Goal: Task Accomplishment & Management: Manage account settings

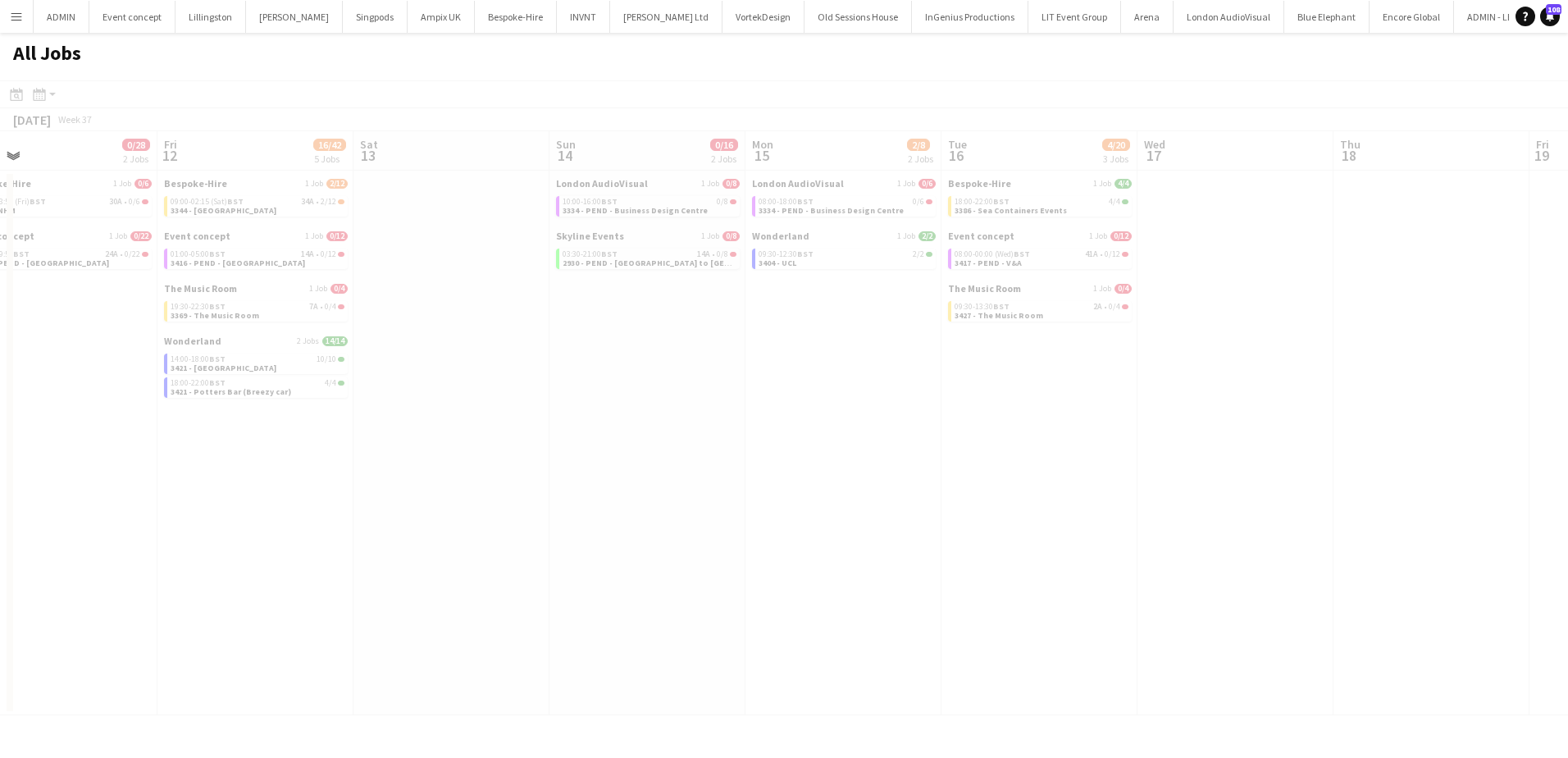
scroll to position [0, 474]
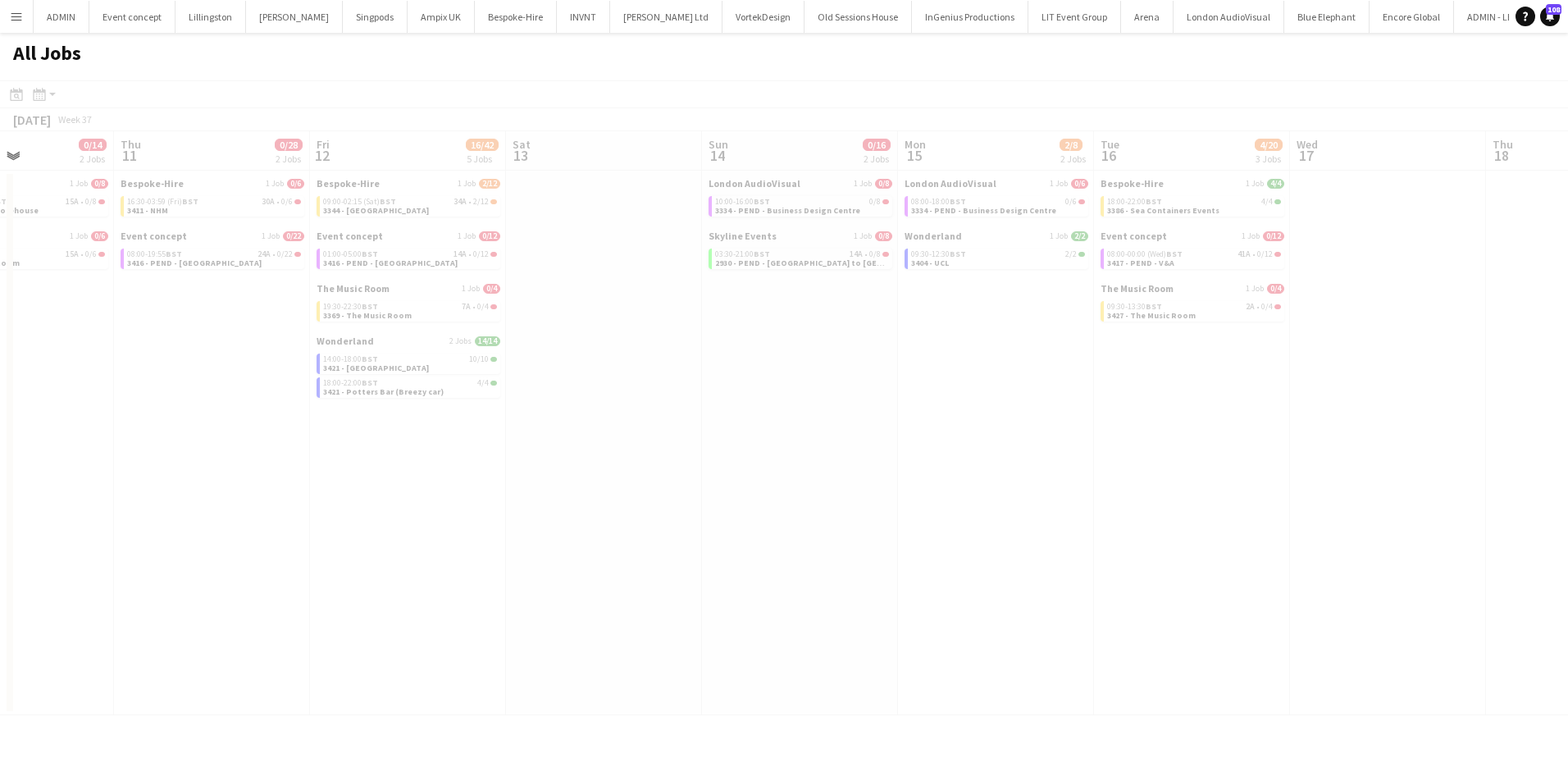
drag, startPoint x: 1027, startPoint y: 471, endPoint x: 745, endPoint y: 447, distance: 283.0
click at [733, 468] on app-all-jobs "All Jobs Date picker AUG 2025 AUG 2025 Monday M Tuesday T Wednesday W Thursday …" at bounding box center [784, 374] width 1568 height 683
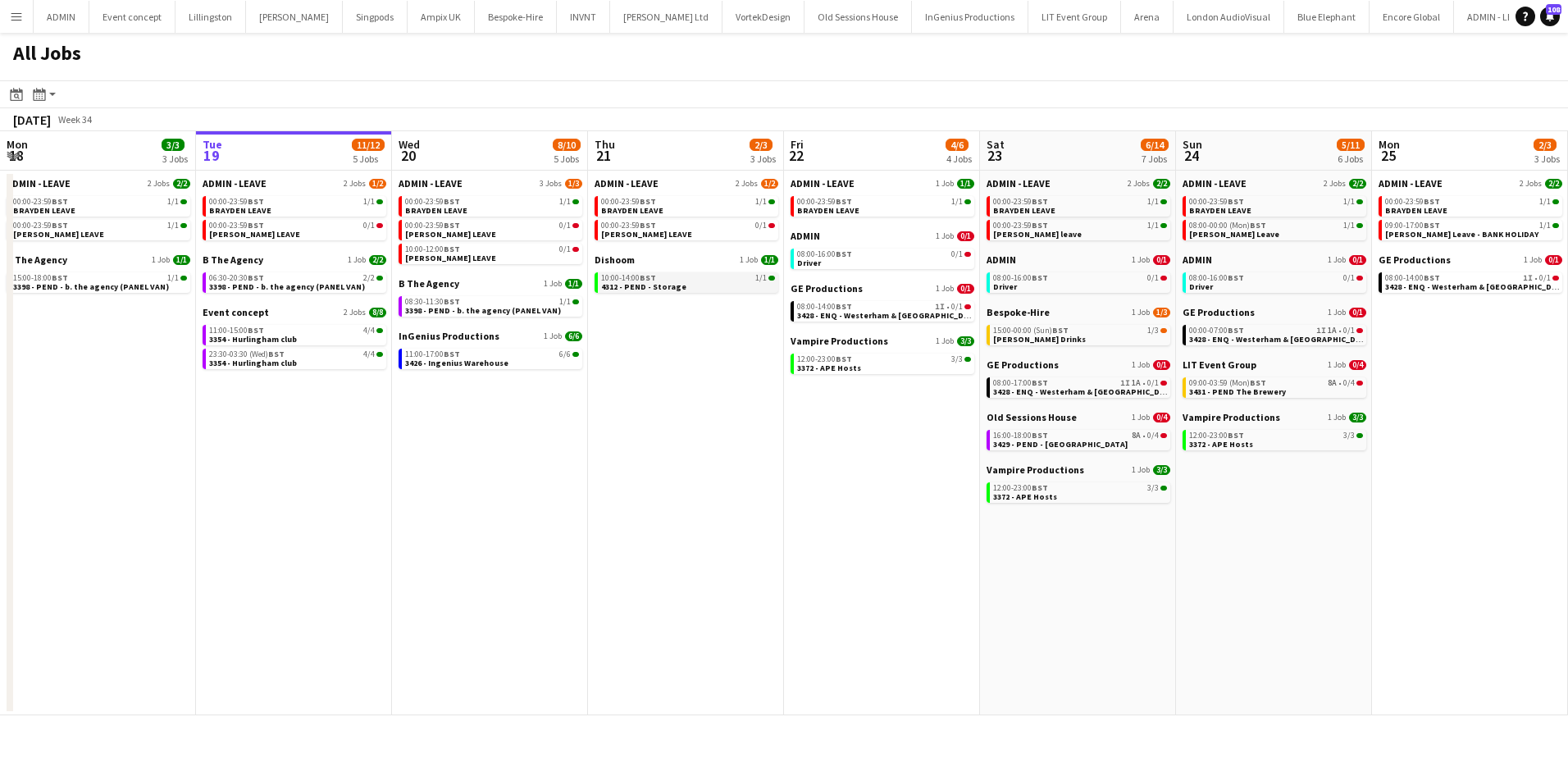
click at [632, 283] on span "4312 - PEND - Storage" at bounding box center [644, 287] width 86 height 11
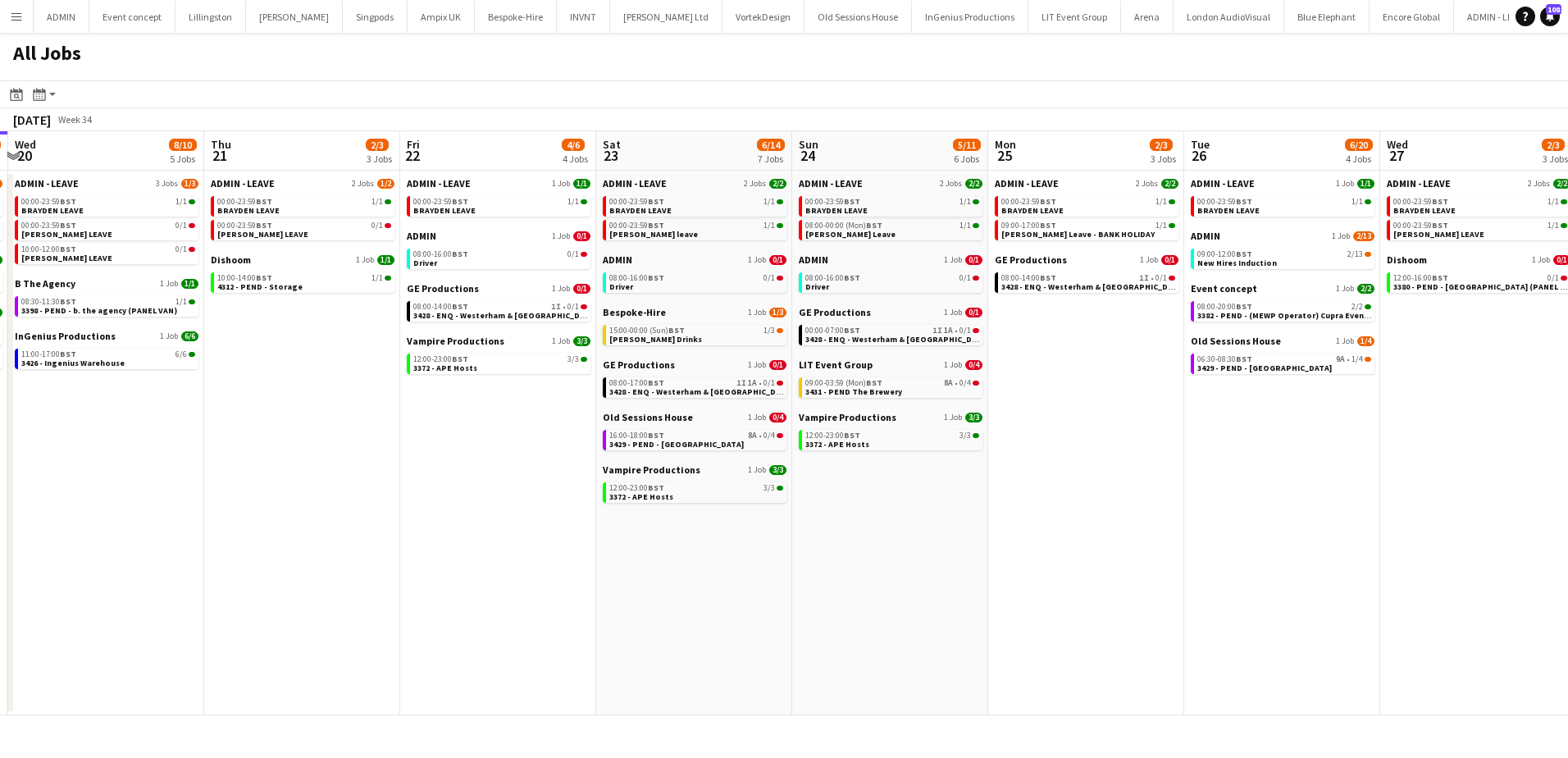
scroll to position [0, 594]
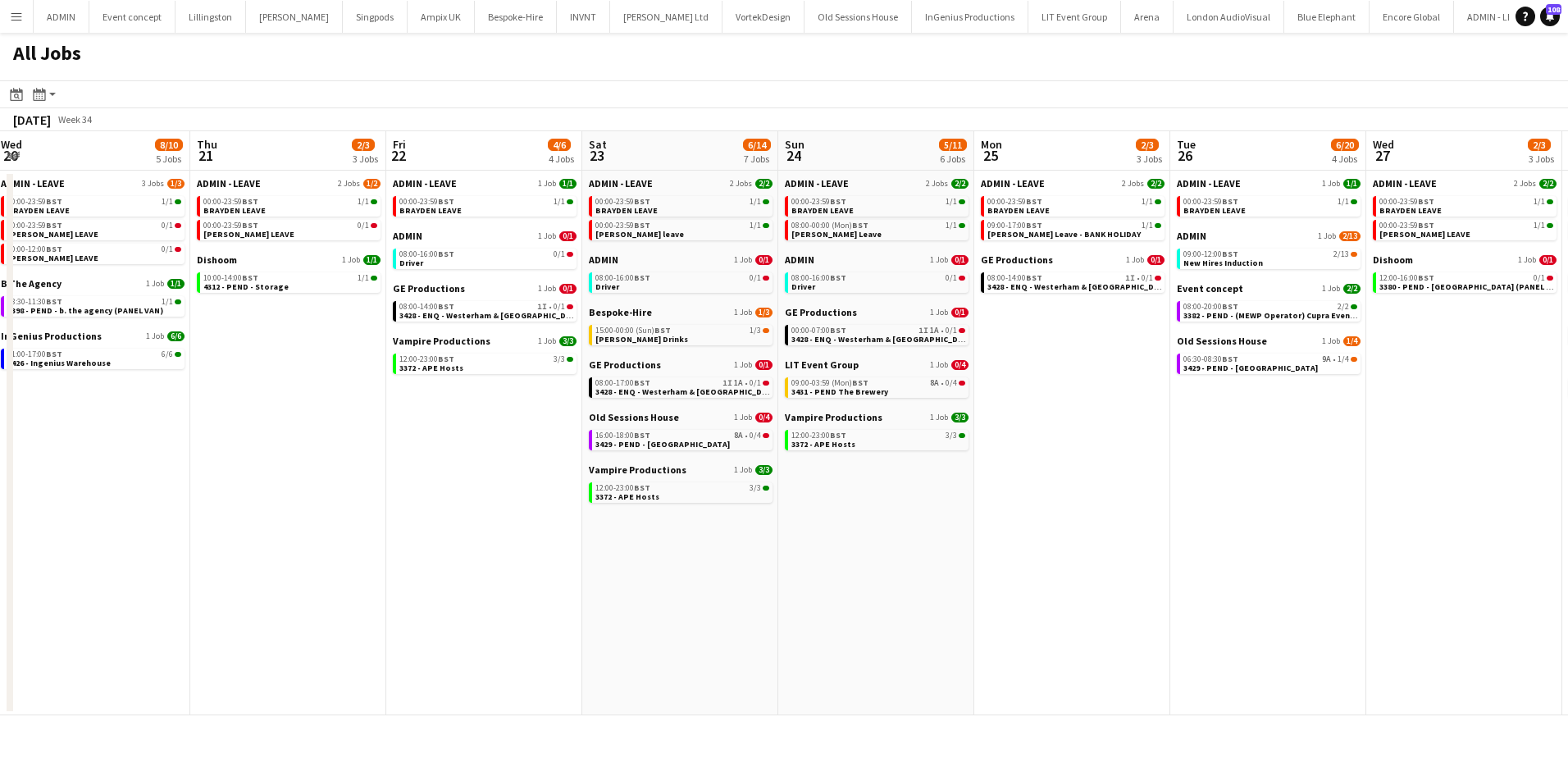
drag, startPoint x: 999, startPoint y: 498, endPoint x: 602, endPoint y: 487, distance: 397.2
click at [602, 487] on app-calendar-viewport "Sun 17 12/12 6 Jobs Mon 18 3/3 3 Jobs Tue 19 11/12 5 Jobs Wed 20 8/10 5 Jobs Th…" at bounding box center [784, 423] width 1568 height 584
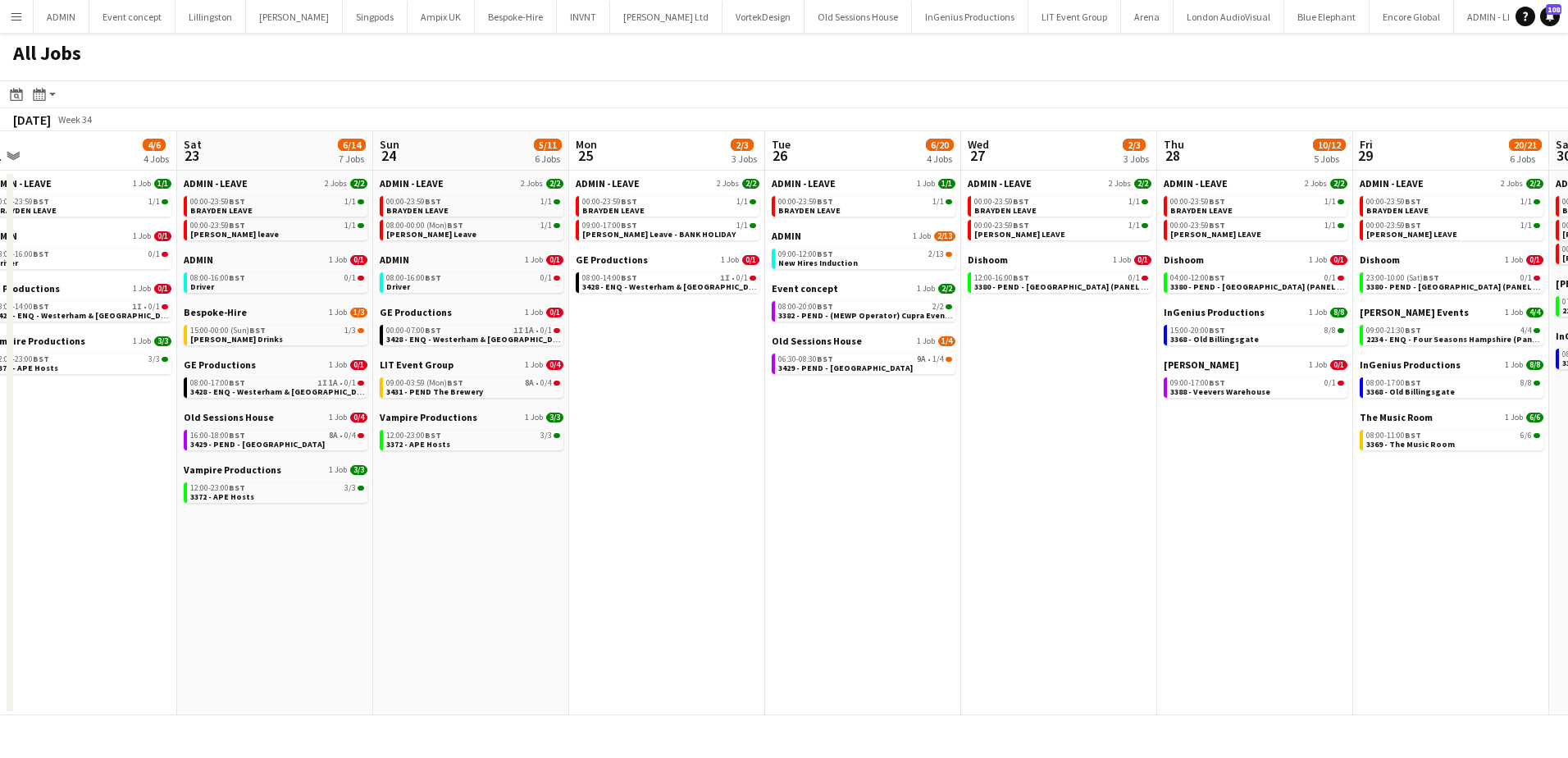
scroll to position [0, 608]
drag, startPoint x: 1103, startPoint y: 483, endPoint x: 714, endPoint y: 478, distance: 389.0
click at [714, 478] on app-calendar-viewport "Tue 19 11/12 5 Jobs Wed 20 8/10 5 Jobs Thu 21 2/3 3 Jobs Fri 22 4/6 4 Jobs Sat …" at bounding box center [784, 423] width 1568 height 584
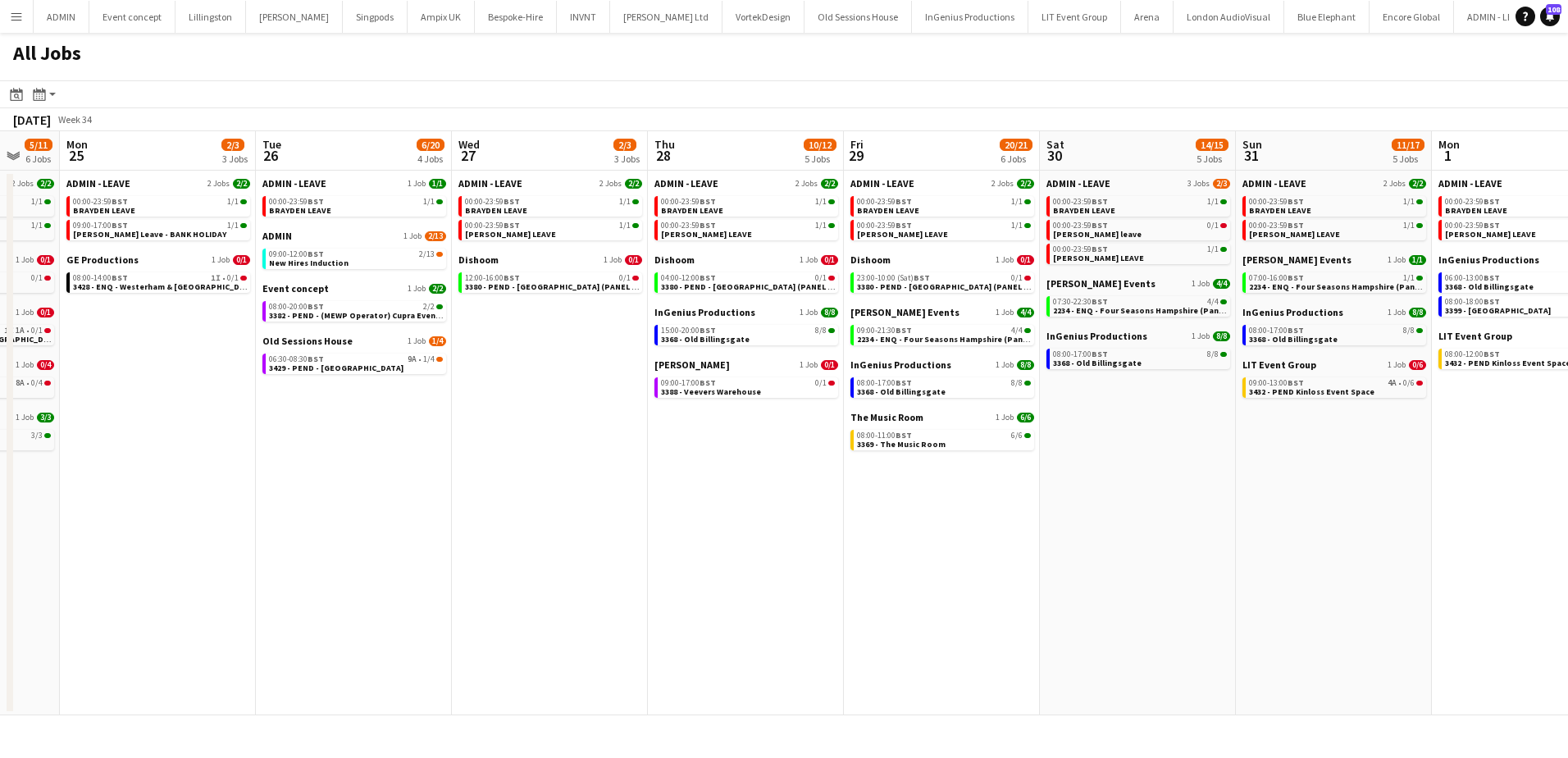
drag, startPoint x: 962, startPoint y: 521, endPoint x: 461, endPoint y: 509, distance: 501.1
click at [461, 509] on app-calendar-viewport "Fri 22 4/6 4 Jobs Sat 23 6/14 7 Jobs Sun 24 5/11 6 Jobs Mon 25 2/3 3 Jobs Tue 2…" at bounding box center [784, 423] width 1568 height 584
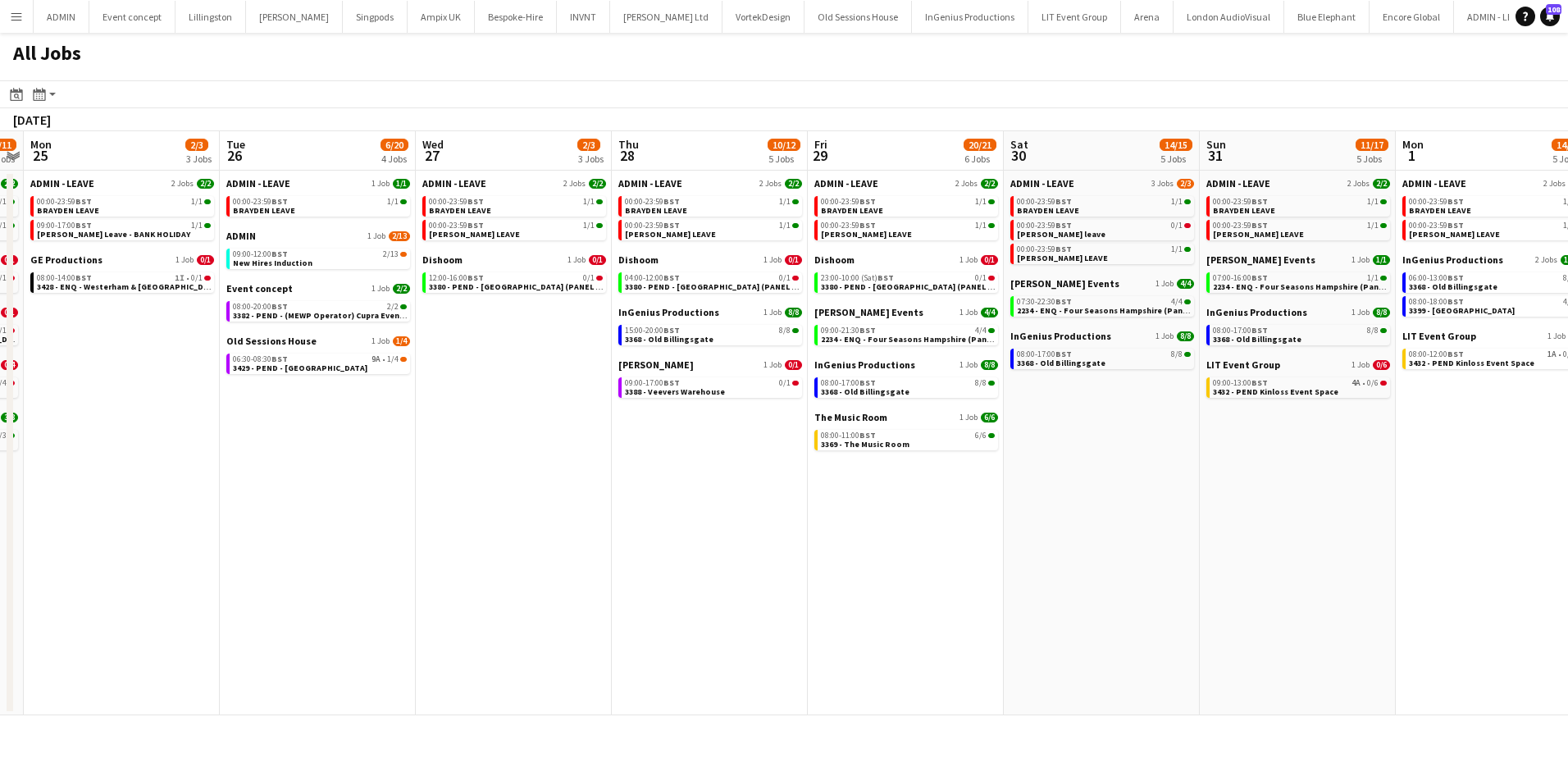
scroll to position [0, 602]
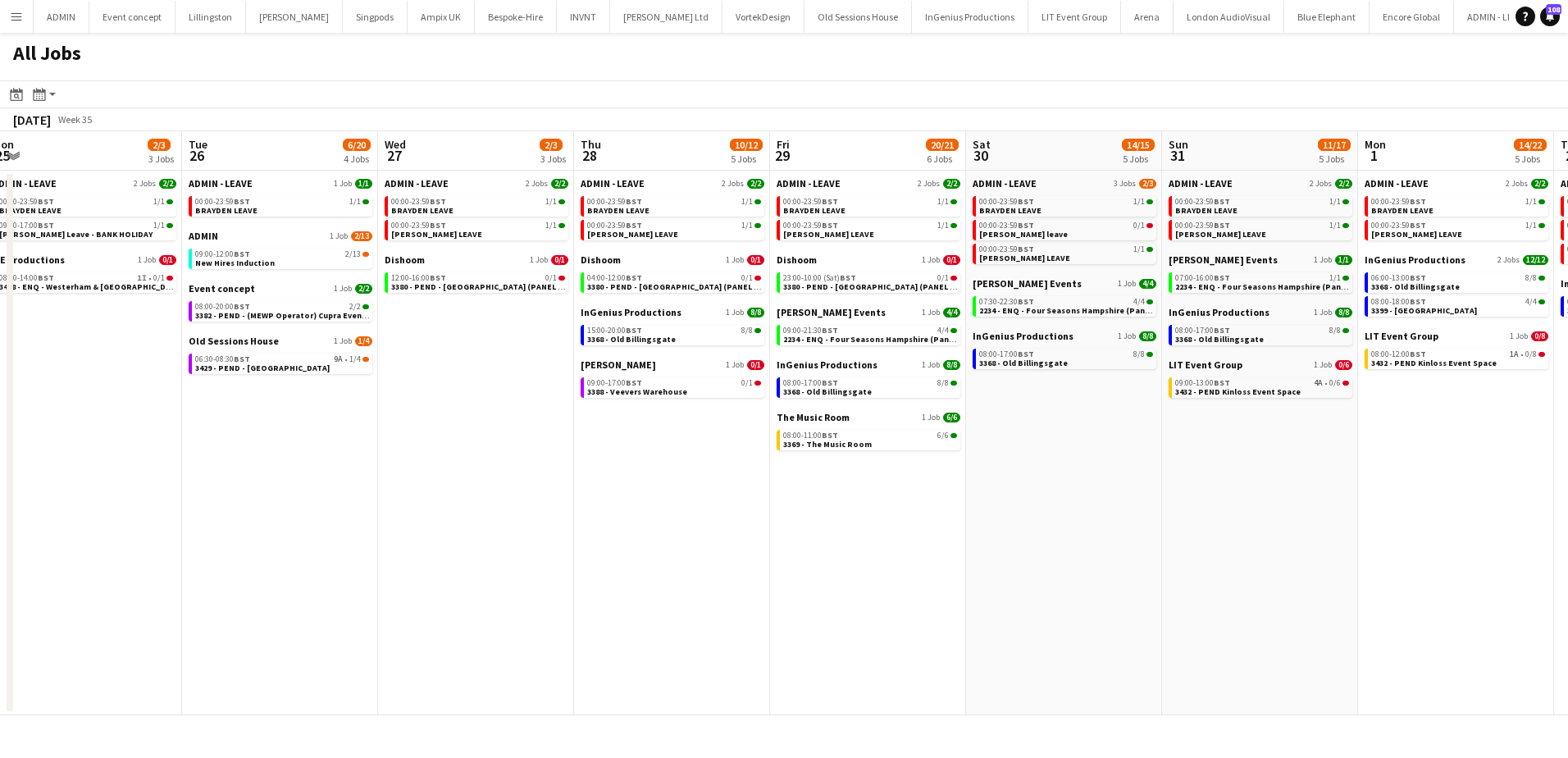
drag, startPoint x: 974, startPoint y: 523, endPoint x: 903, endPoint y: 523, distance: 71.0
click at [903, 523] on app-calendar-viewport "Fri 22 4/6 4 Jobs Sat 23 6/14 7 Jobs Sun 24 5/11 6 Jobs Mon 25 2/3 3 Jobs Tue 2…" at bounding box center [784, 423] width 1568 height 584
click at [1011, 360] on span "3368 - Old Billingsgate" at bounding box center [1023, 363] width 88 height 11
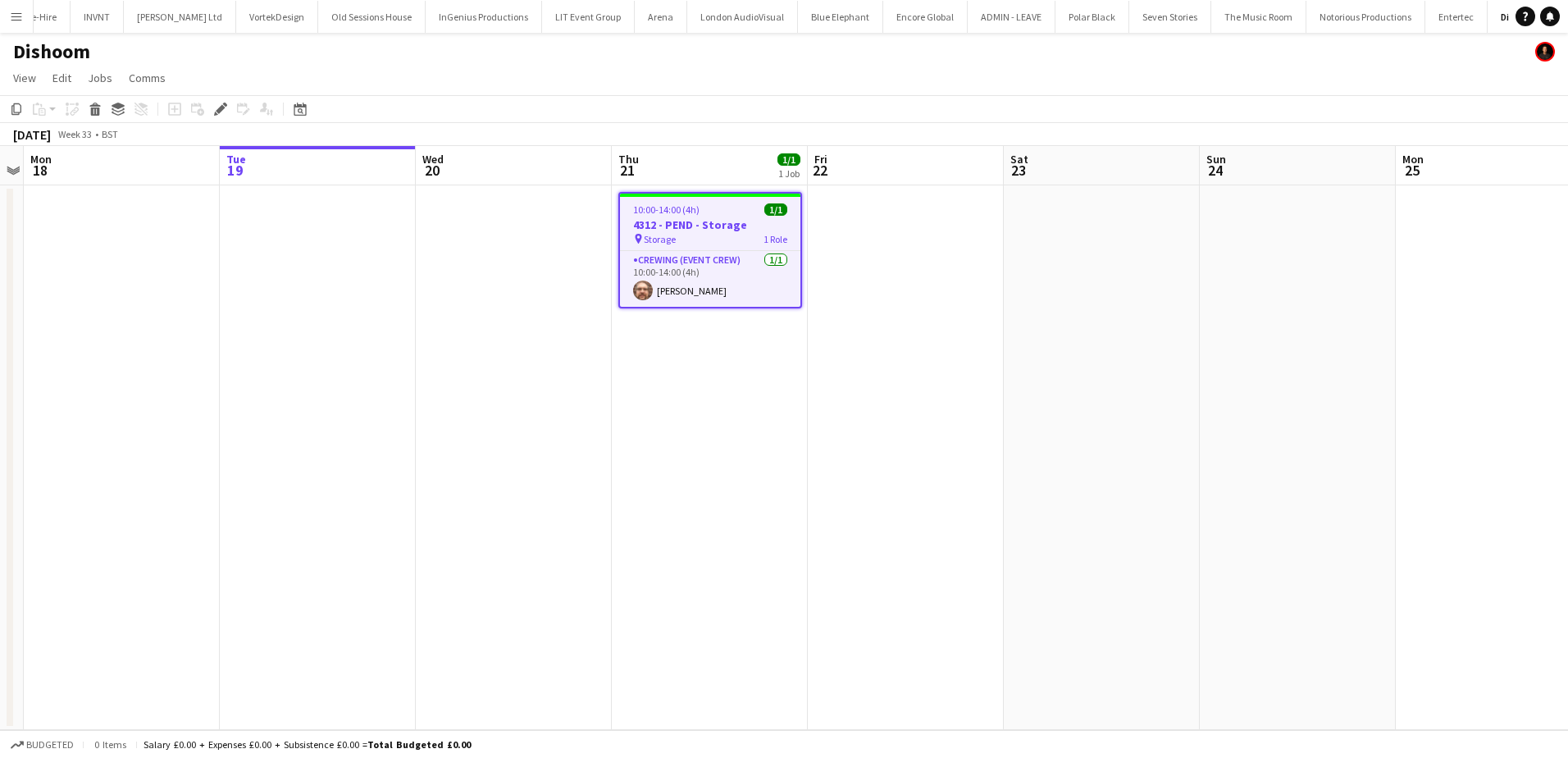
scroll to position [0, 493]
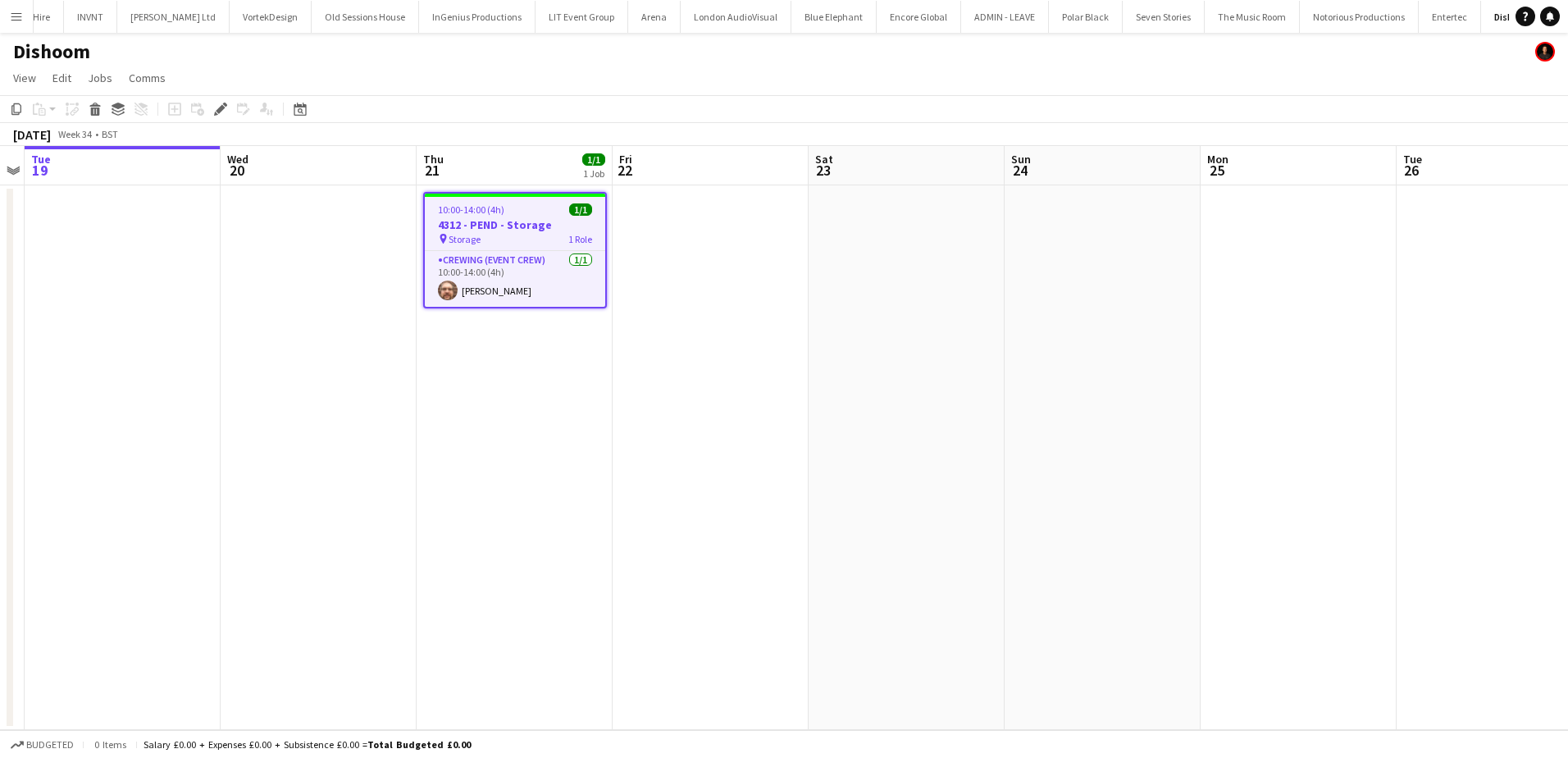
drag, startPoint x: 663, startPoint y: 424, endPoint x: 263, endPoint y: 413, distance: 400.2
click at [263, 413] on app-calendar-viewport "Sat 16 Sun 17 Mon 18 Tue 19 Wed 20 Thu 21 1/1 1 Job Fri 22 Sat 23 Sun 24 Mon 25…" at bounding box center [784, 438] width 1568 height 584
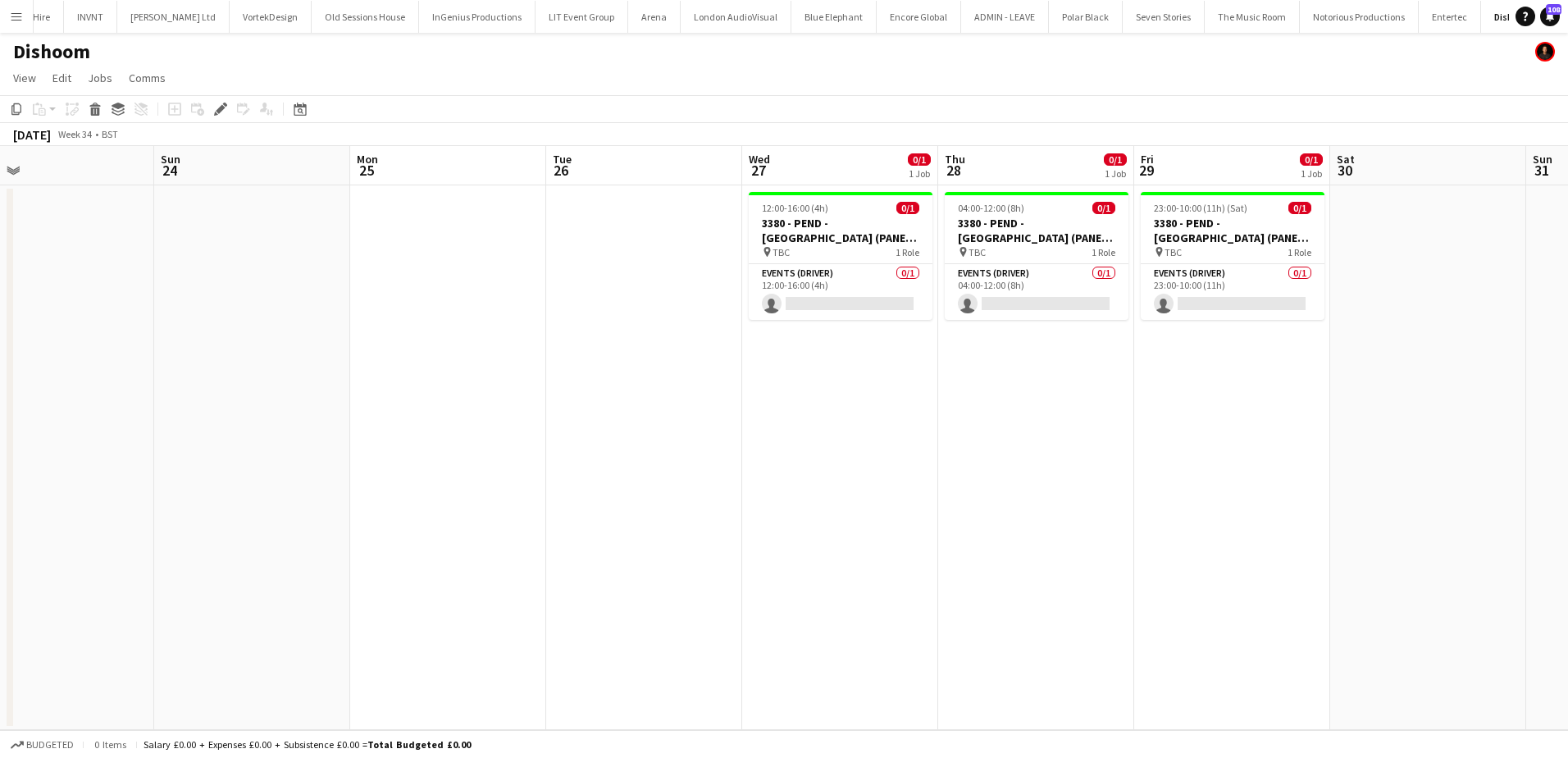
drag, startPoint x: 607, startPoint y: 424, endPoint x: 365, endPoint y: 423, distance: 242.0
click at [365, 423] on app-calendar-viewport "Wed 20 Thu 21 1/1 1 Job Fri 22 Sat 23 Sun 24 Mon 25 Tue 26 Wed 27 0/1 1 Job Thu…" at bounding box center [784, 438] width 1568 height 584
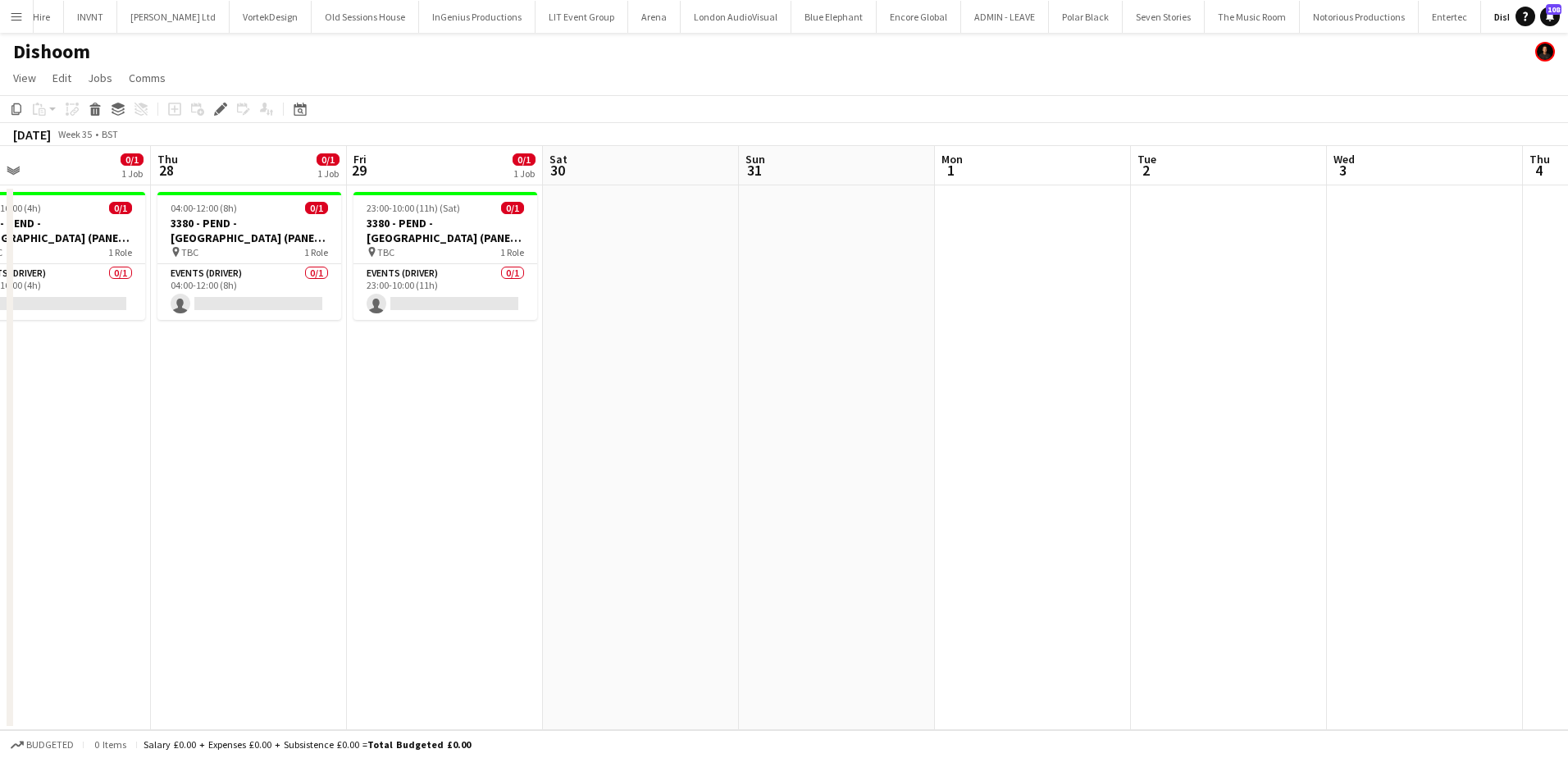
drag, startPoint x: 957, startPoint y: 412, endPoint x: 190, endPoint y: 413, distance: 767.0
click at [190, 413] on app-calendar-viewport "Sun 24 Mon 25 Tue 26 Wed 27 0/1 1 Job Thu 28 0/1 1 Job Fri 29 0/1 1 Job Sat 30 …" at bounding box center [784, 438] width 1568 height 584
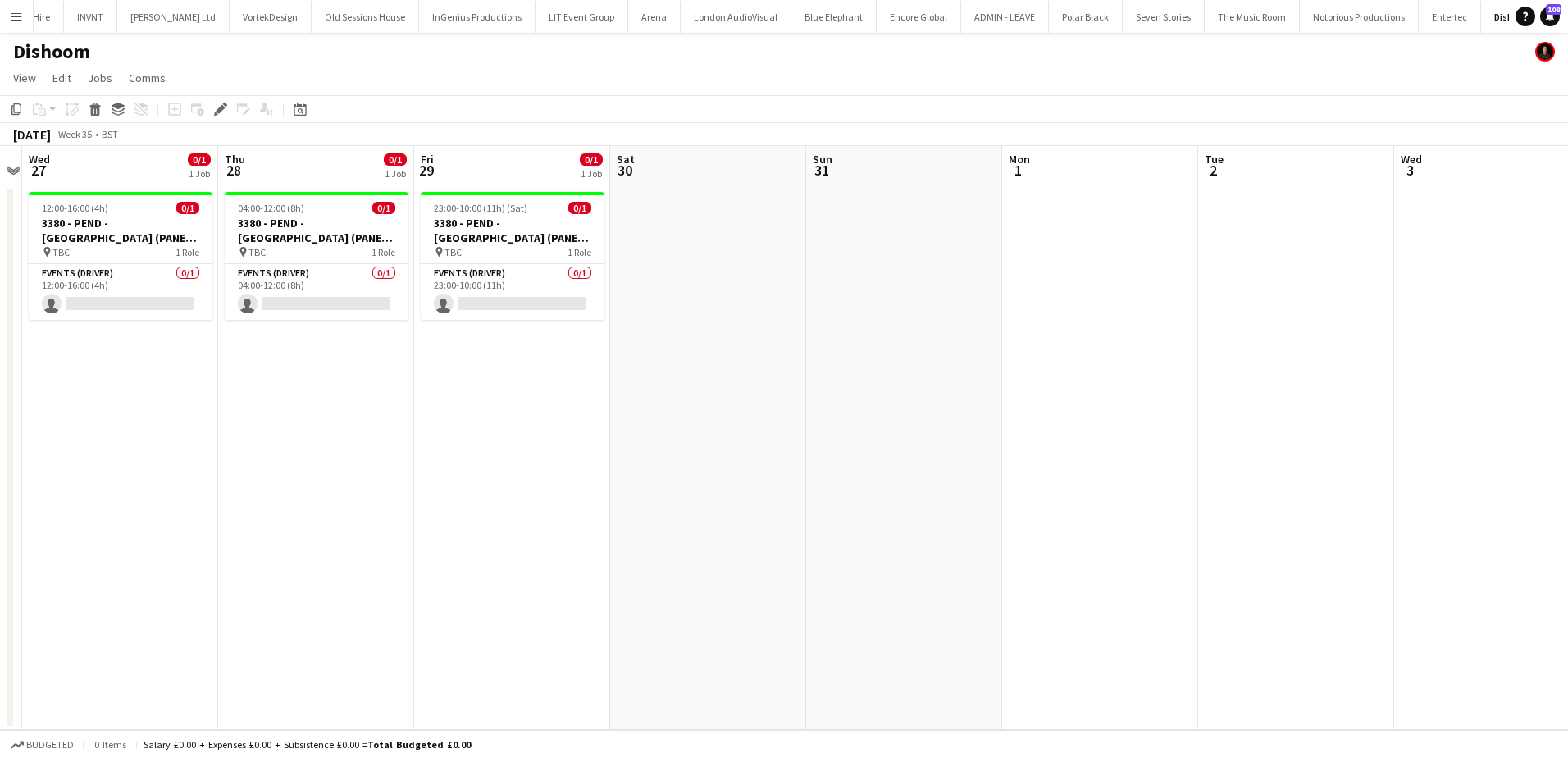
drag, startPoint x: 935, startPoint y: 440, endPoint x: 467, endPoint y: 428, distance: 468.2
click at [408, 428] on app-calendar-viewport "Sun 24 Mon 25 Tue 26 Wed 27 0/1 1 Job Thu 28 0/1 1 Job Fri 29 0/1 1 Job Sat 30 …" at bounding box center [784, 438] width 1568 height 584
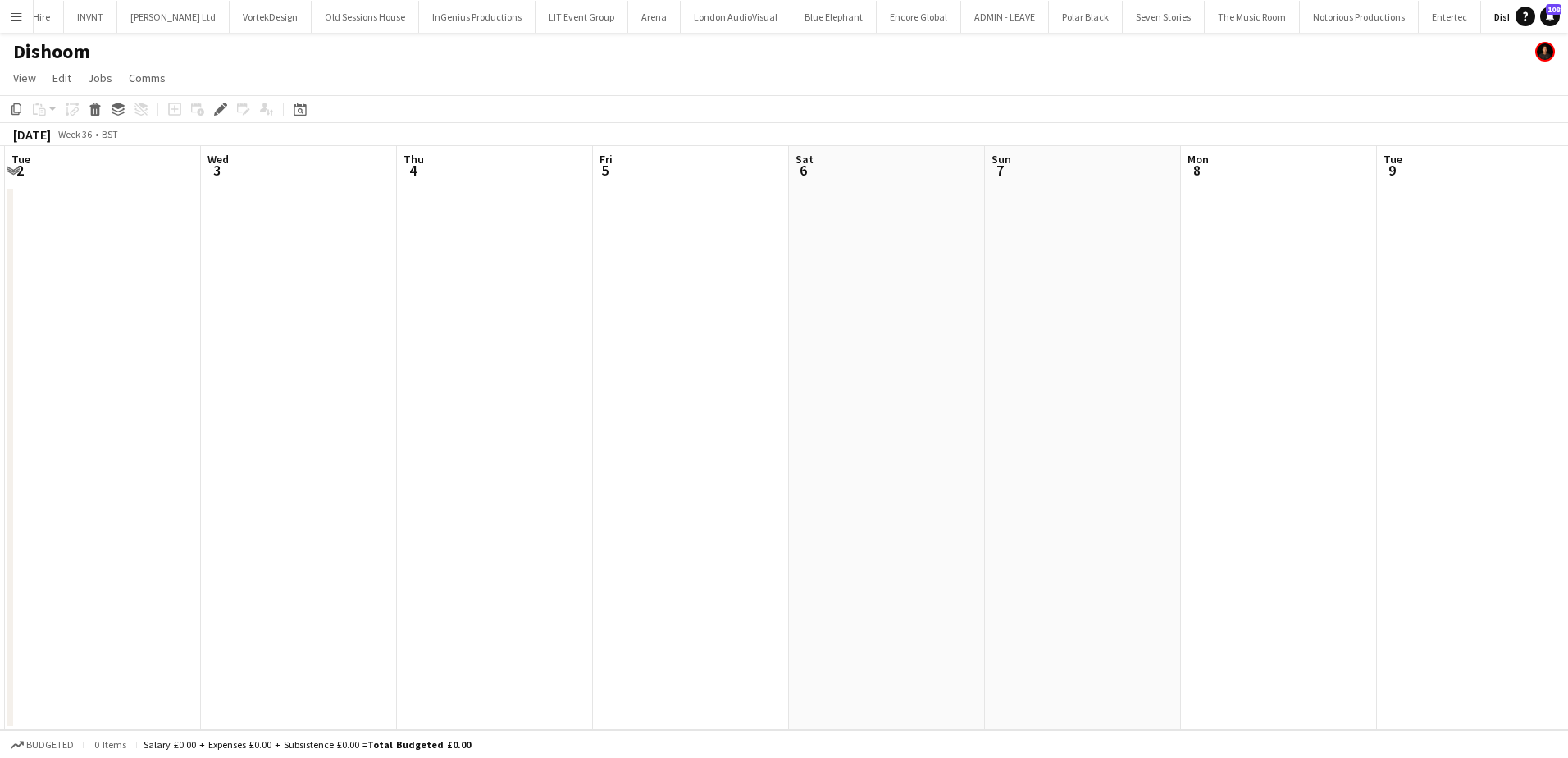
drag, startPoint x: 560, startPoint y: 426, endPoint x: 504, endPoint y: 426, distance: 56.0
click at [309, 426] on app-calendar-viewport "Sat 30 Sun 31 Mon 1 Tue 2 Wed 3 Thu 4 Fri 5 Sat 6 Sun 7 Mon 8 Tue 9 Wed 10 Thu …" at bounding box center [784, 438] width 1568 height 584
drag, startPoint x: 973, startPoint y: 430, endPoint x: 364, endPoint y: 402, distance: 609.6
click at [322, 402] on app-calendar-viewport "Sat 30 Sun 31 Mon 1 Tue 2 Wed 3 Thu 4 Fri 5 Sat 6 Sun 7 Mon 8 Tue 9 Wed 10 Thu …" at bounding box center [784, 438] width 1568 height 584
drag, startPoint x: 966, startPoint y: 418, endPoint x: 517, endPoint y: 408, distance: 449.1
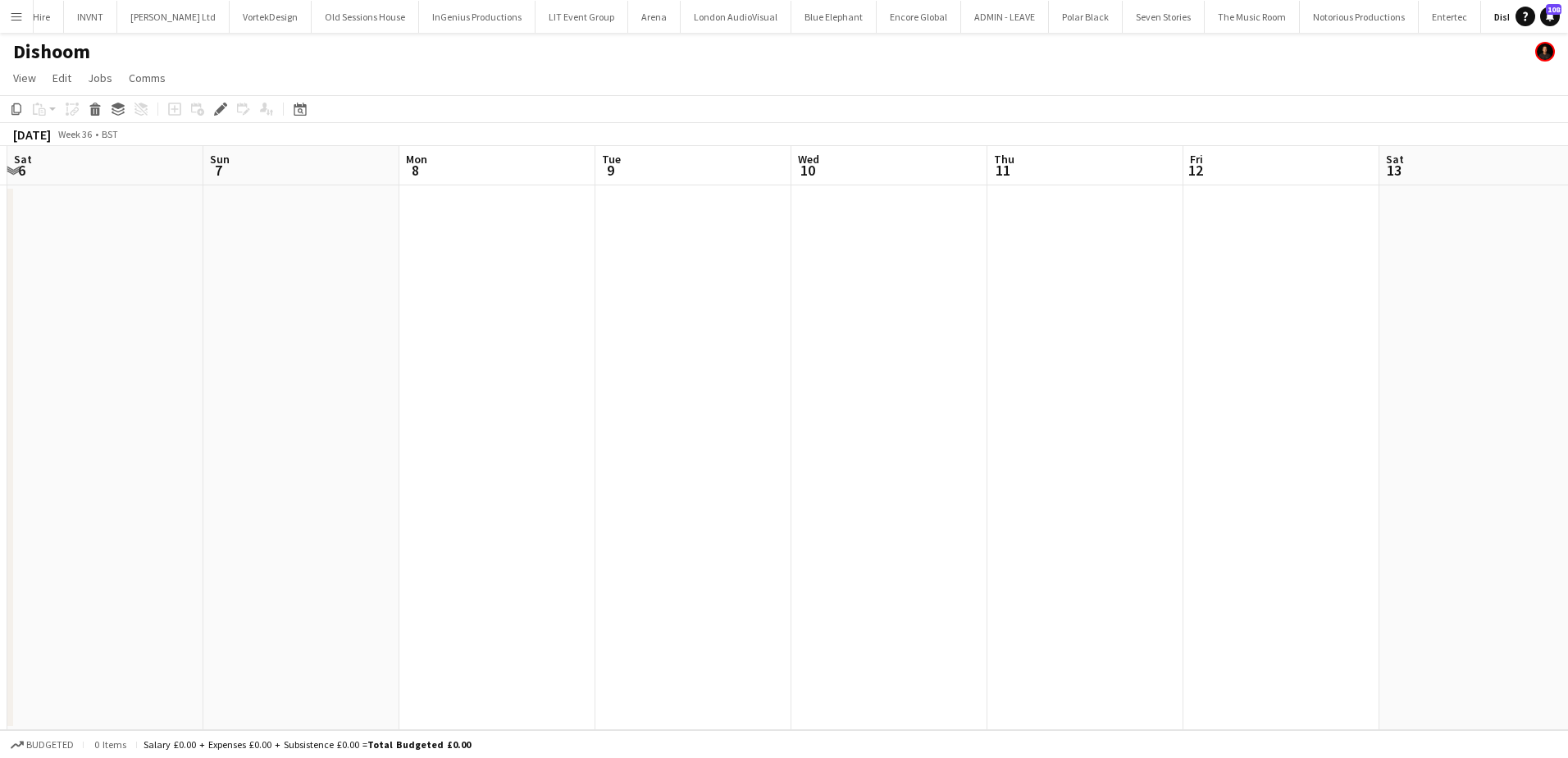
click at [517, 408] on app-calendar-viewport "Wed 3 Thu 4 Fri 5 Sat 6 Sun 7 Mon 8 Tue 9 Wed 10 Thu 11 Fri 12 Sat 13 Sun 14 Mo…" at bounding box center [784, 438] width 1568 height 584
drag, startPoint x: 731, startPoint y: 414, endPoint x: 60, endPoint y: 409, distance: 671.0
click at [60, 409] on app-calendar-viewport "Fri 5 Sat 6 Sun 7 Mon 8 Tue 9 Wed 10 Thu 11 Fri 12 Sat 13 Sun 14 Mon 15 Tue 16 …" at bounding box center [784, 438] width 1568 height 584
drag, startPoint x: 723, startPoint y: 430, endPoint x: 216, endPoint y: 428, distance: 507.0
click at [216, 428] on app-calendar-viewport "Tue 9 Wed 10 Thu 11 Fri 12 Sat 13 Sun 14 Mon 15 Tue 16 Wed 17 Thu 18 Fri 19 Sat…" at bounding box center [784, 438] width 1568 height 584
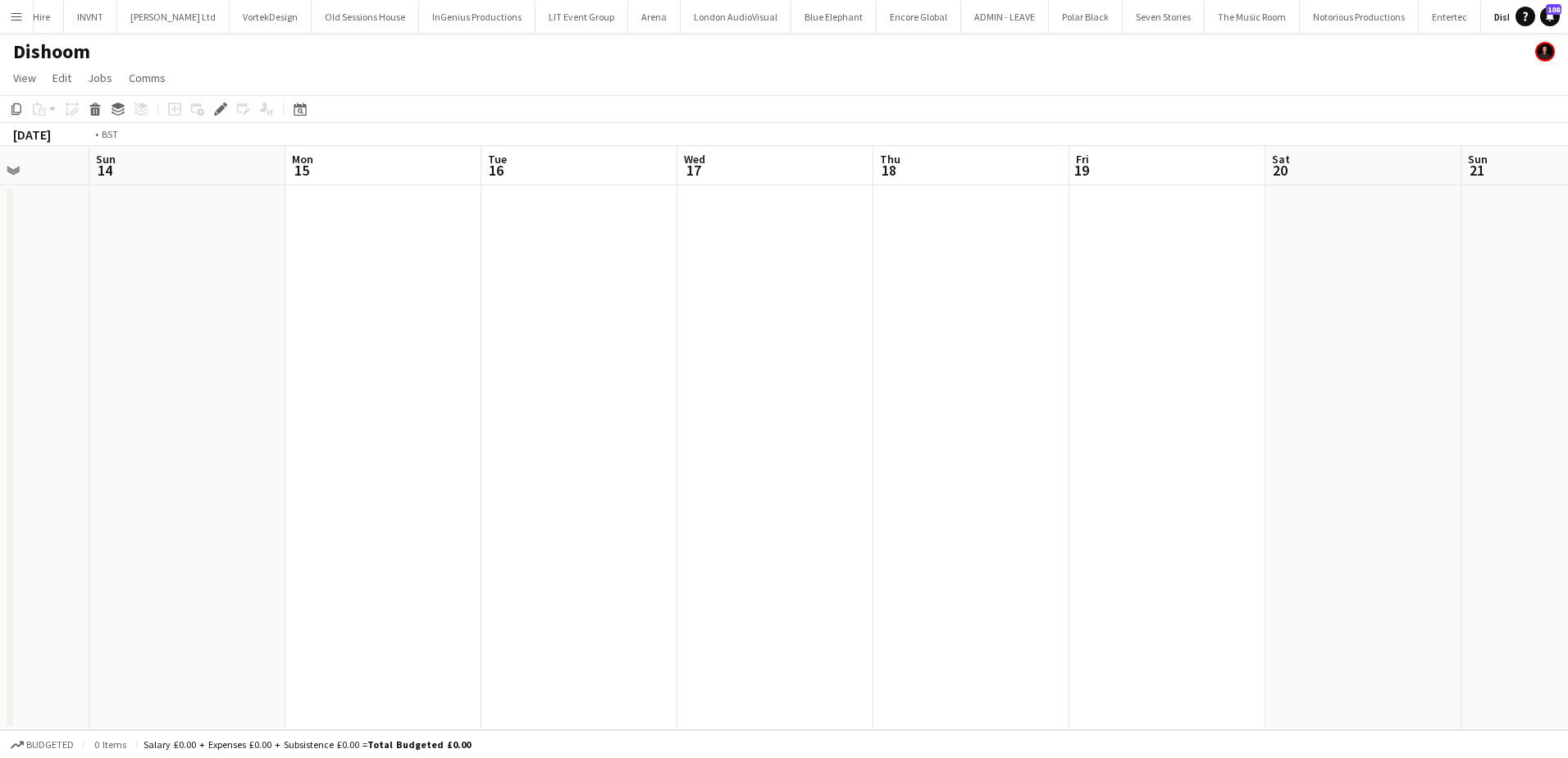
click at [226, 428] on app-calendar-viewport "Thu 11 Fri 12 Sat 13 Sun 14 Mon 15 Tue 16 Wed 17 Thu 18 Fri 19 Sat 20 Sun 21 Mo…" at bounding box center [784, 438] width 1568 height 584
drag, startPoint x: 393, startPoint y: 436, endPoint x: 1136, endPoint y: 441, distance: 743.0
click at [1124, 442] on app-calendar-viewport "Sun 14 Mon 15 Tue 16 Wed 17 Thu 18 Fri 19 Sat 20 Sun 21 Mon 22 Tue 23 Wed 24 Th…" at bounding box center [784, 438] width 1568 height 584
drag, startPoint x: 241, startPoint y: 432, endPoint x: 781, endPoint y: 412, distance: 540.4
click at [835, 421] on app-calendar-viewport "Wed 10 Thu 11 Fri 12 Sat 13 Sun 14 Mon 15 Tue 16 Wed 17 Thu 18 Fri 19 Sat 20 Su…" at bounding box center [784, 438] width 1568 height 584
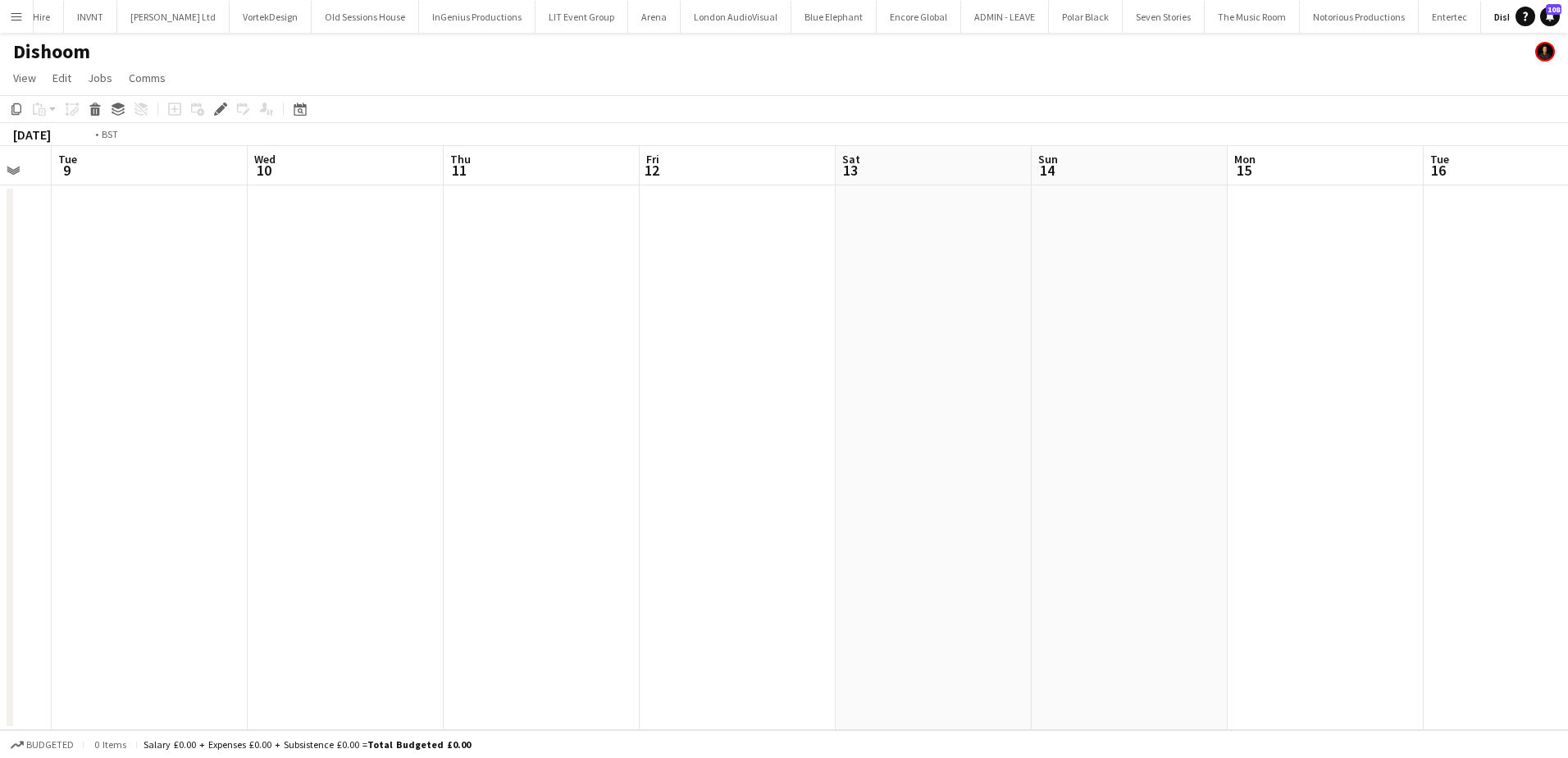
drag, startPoint x: 151, startPoint y: 425, endPoint x: 815, endPoint y: 424, distance: 664.0
click at [773, 429] on app-calendar-viewport "Sun 7 Mon 8 Tue 9 Wed 10 Thu 11 Fri 12 Sat 13 Sun 14 Mon 15 Tue 16 Wed 17 Thu 1…" at bounding box center [784, 438] width 1568 height 584
drag, startPoint x: 270, startPoint y: 422, endPoint x: 821, endPoint y: 423, distance: 551.0
click at [821, 423] on app-calendar-viewport "Thu 4 Fri 5 Sat 6 Sun 7 Mon 8 Tue 9 Wed 10 Thu 11 Fri 12 Sat 13 Sun 14 Mon 15 T…" at bounding box center [784, 438] width 1568 height 584
drag, startPoint x: 695, startPoint y: 434, endPoint x: 872, endPoint y: 434, distance: 177.0
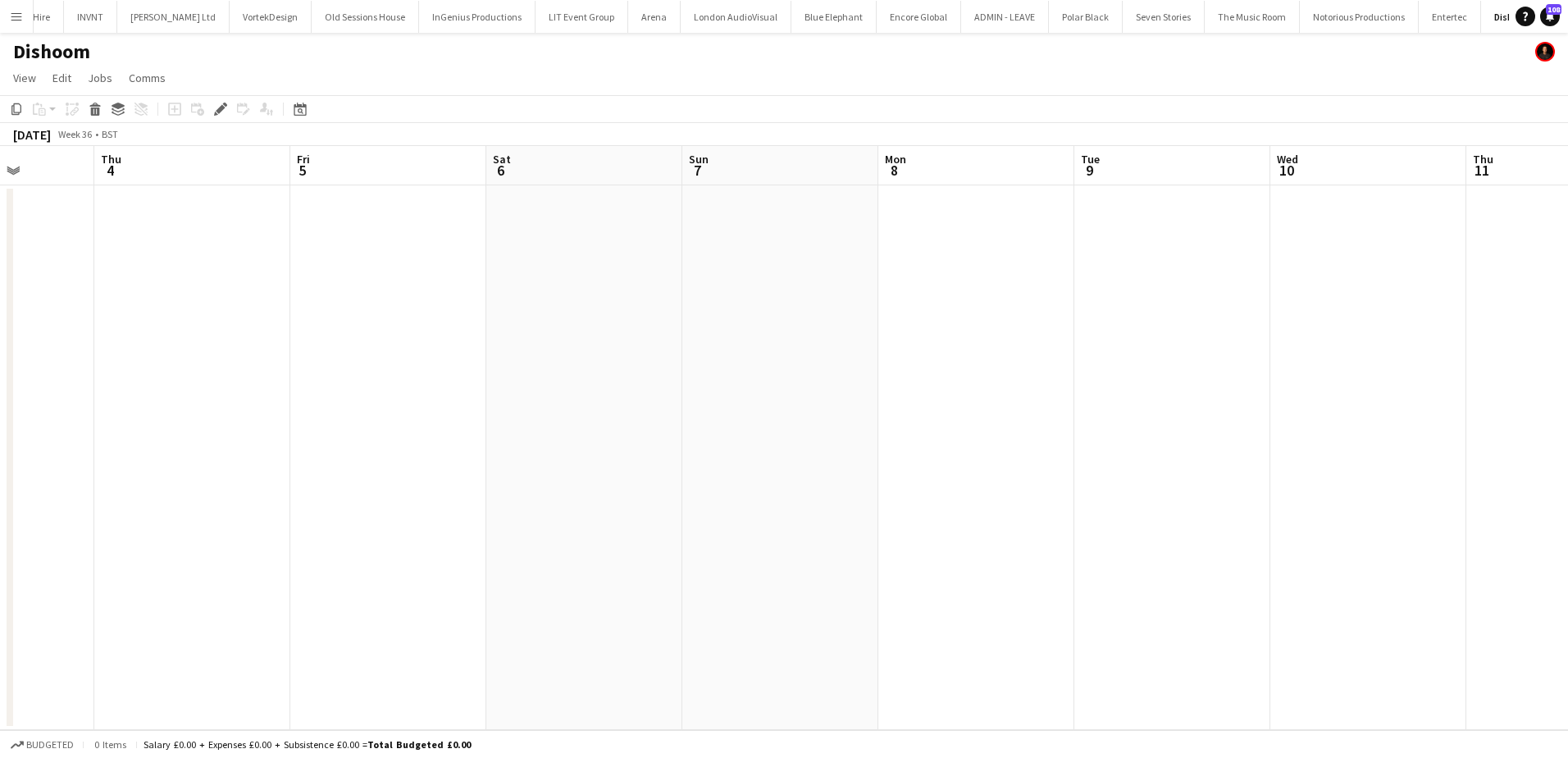
click at [872, 434] on app-calendar-viewport "Tue 2 Wed 3 Thu 4 Fri 5 Sat 6 Sun 7 Mon 8 Tue 9 Wed 10 Thu 11 Fri 12 Sat 13 Sun…" at bounding box center [784, 438] width 1568 height 584
drag, startPoint x: 489, startPoint y: 434, endPoint x: 758, endPoint y: 430, distance: 269.0
click at [763, 431] on app-calendar-viewport "Sat 30 Sun 31 Mon 1 Tue 2 Wed 3 Thu 4 Fri 5 Sat 6 Sun 7 Mon 8 Tue 9 Wed 10 Thu …" at bounding box center [784, 438] width 1568 height 584
drag, startPoint x: 351, startPoint y: 447, endPoint x: 739, endPoint y: 439, distance: 388.1
click at [739, 439] on app-calendar-viewport "Thu 28 0/1 1 Job Fri 29 0/1 1 Job Sat 30 Sun 31 Mon 1 Tue 2 Wed 3 Thu 4 Fri 5 S…" at bounding box center [784, 438] width 1568 height 584
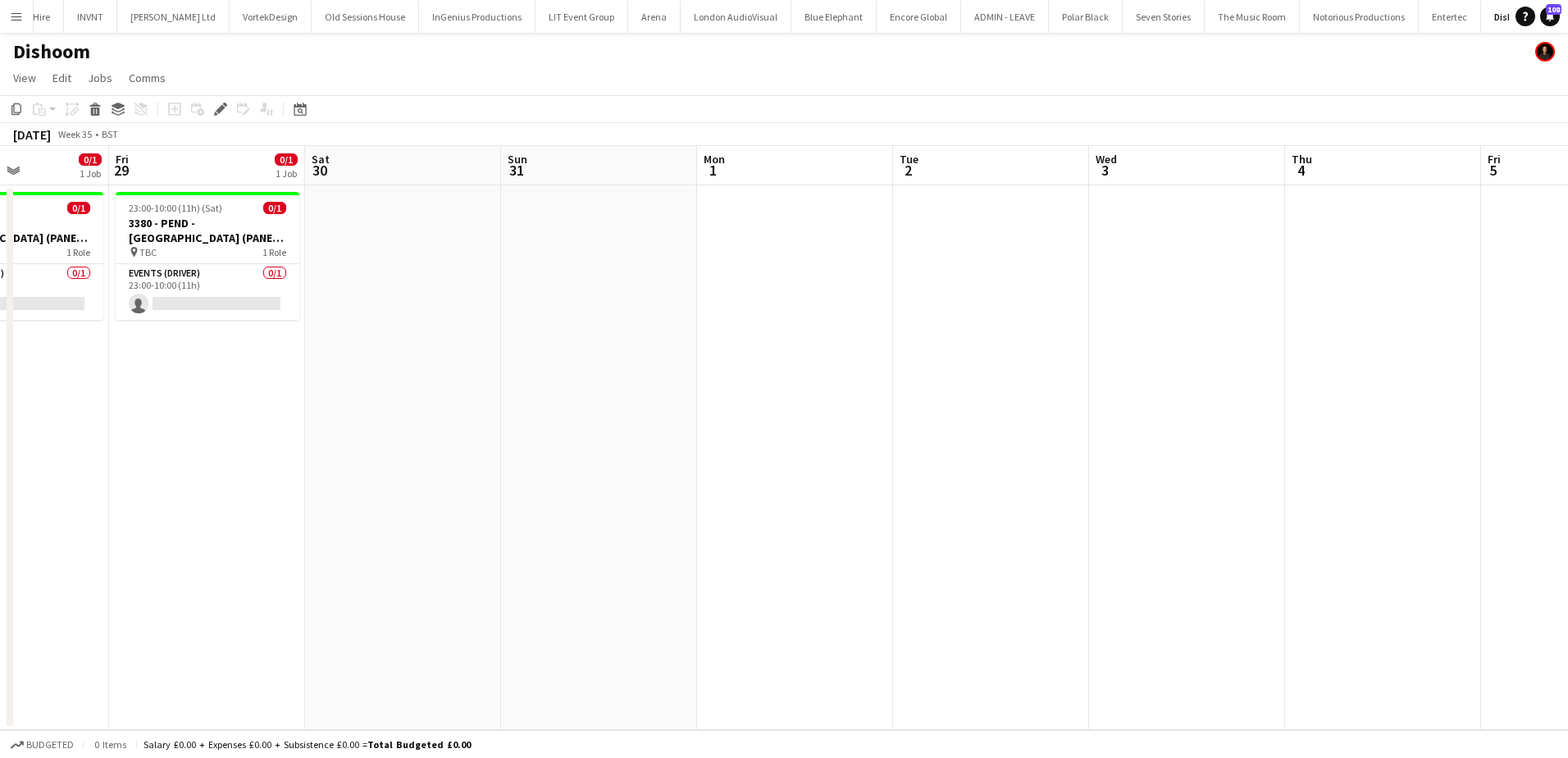
drag, startPoint x: 464, startPoint y: 445, endPoint x: 522, endPoint y: 445, distance: 58.0
click at [846, 445] on app-calendar-viewport "Tue 26 Wed 27 0/1 1 Job Thu 28 0/1 1 Job Fri 29 0/1 1 Job Sat 30 Sun 31 Mon 1 T…" at bounding box center [784, 438] width 1568 height 584
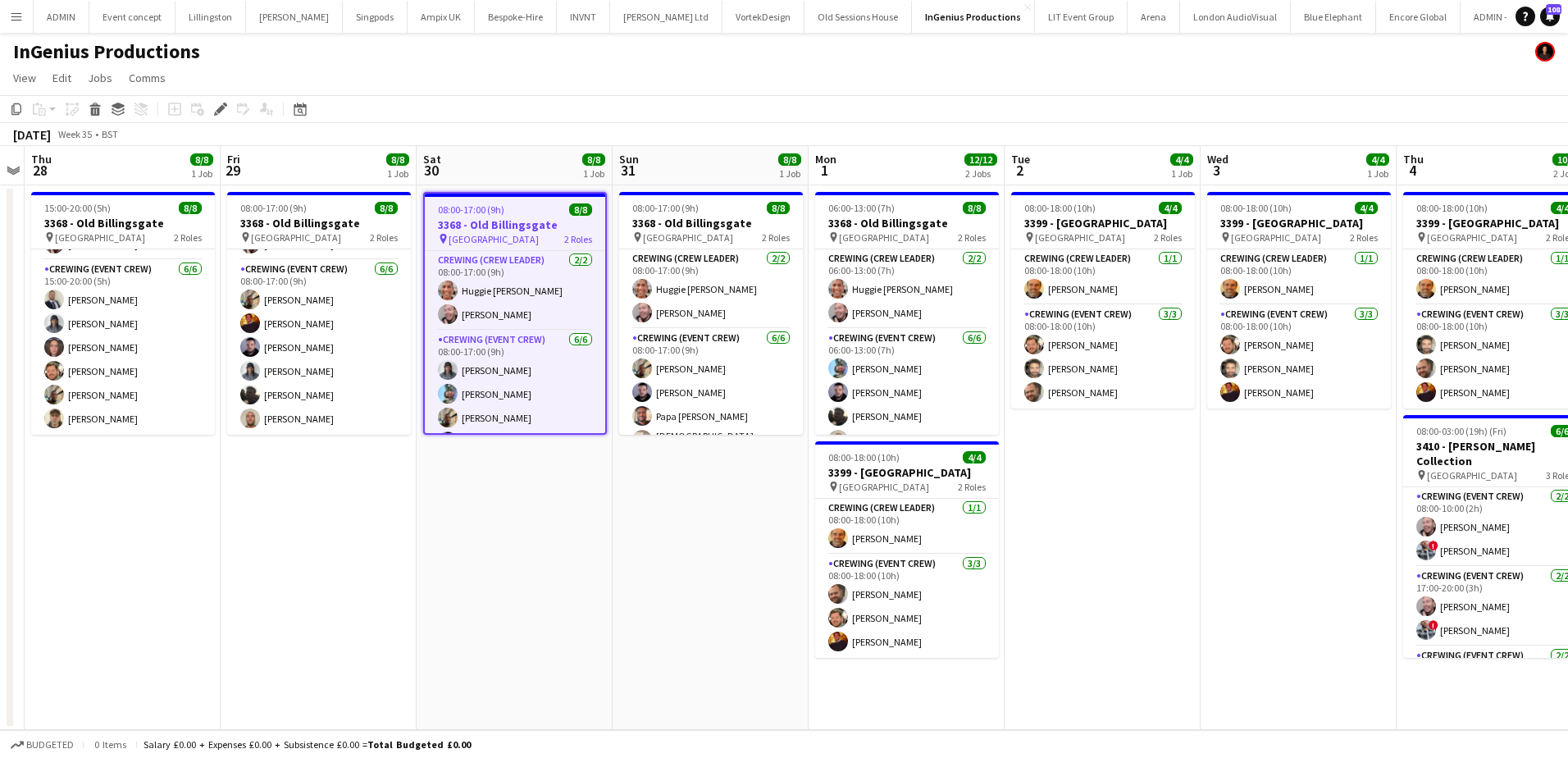
scroll to position [0, 565]
drag, startPoint x: 852, startPoint y: 521, endPoint x: 654, endPoint y: 498, distance: 199.3
click at [655, 499] on app-calendar-viewport "Mon 25 Tue 26 Wed 27 Thu 28 8/8 1 Job Fri 29 8/8 1 Job Sat 30 8/8 1 Job Sun 31 …" at bounding box center [784, 438] width 1568 height 584
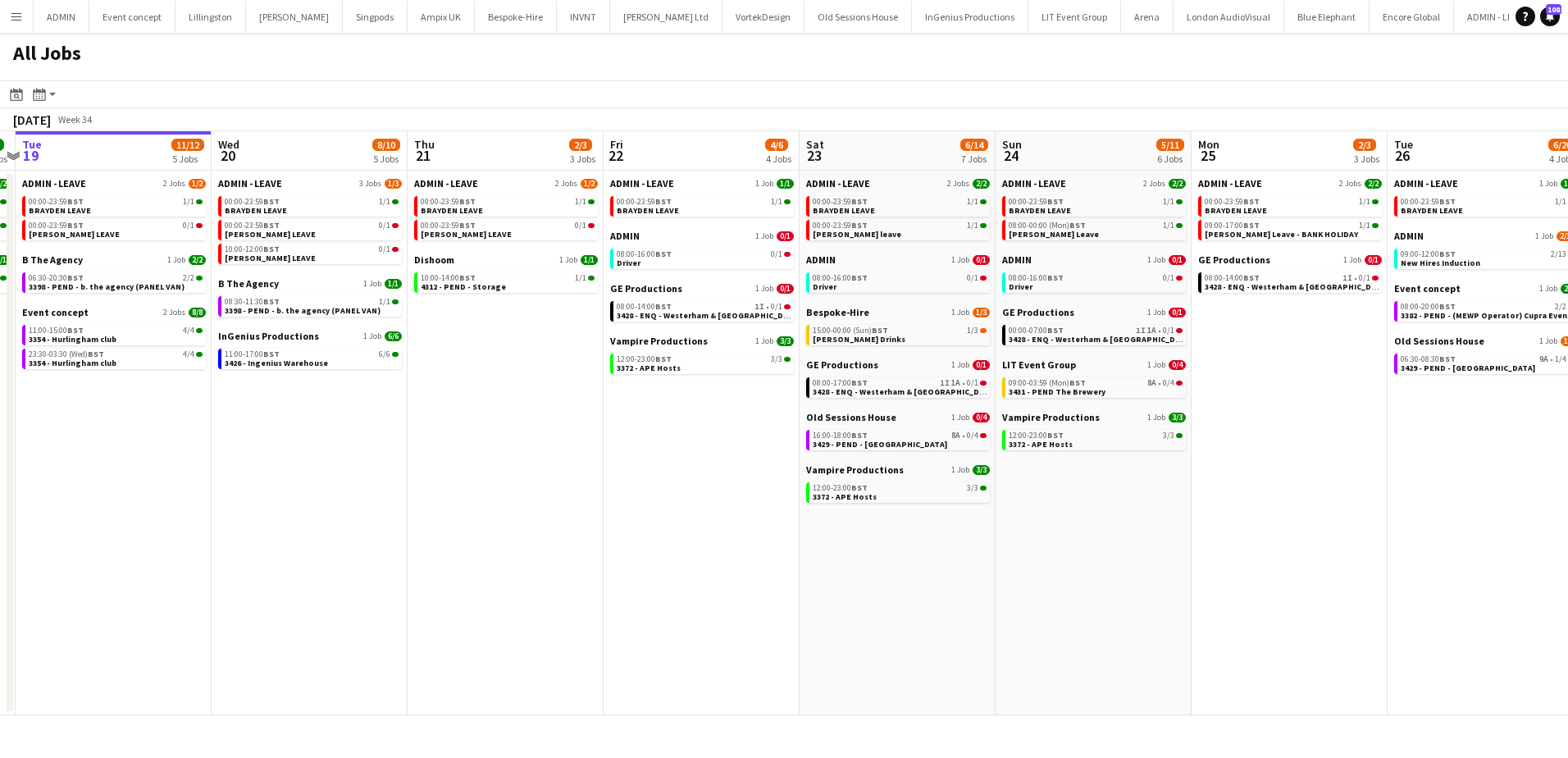
scroll to position [0, 577]
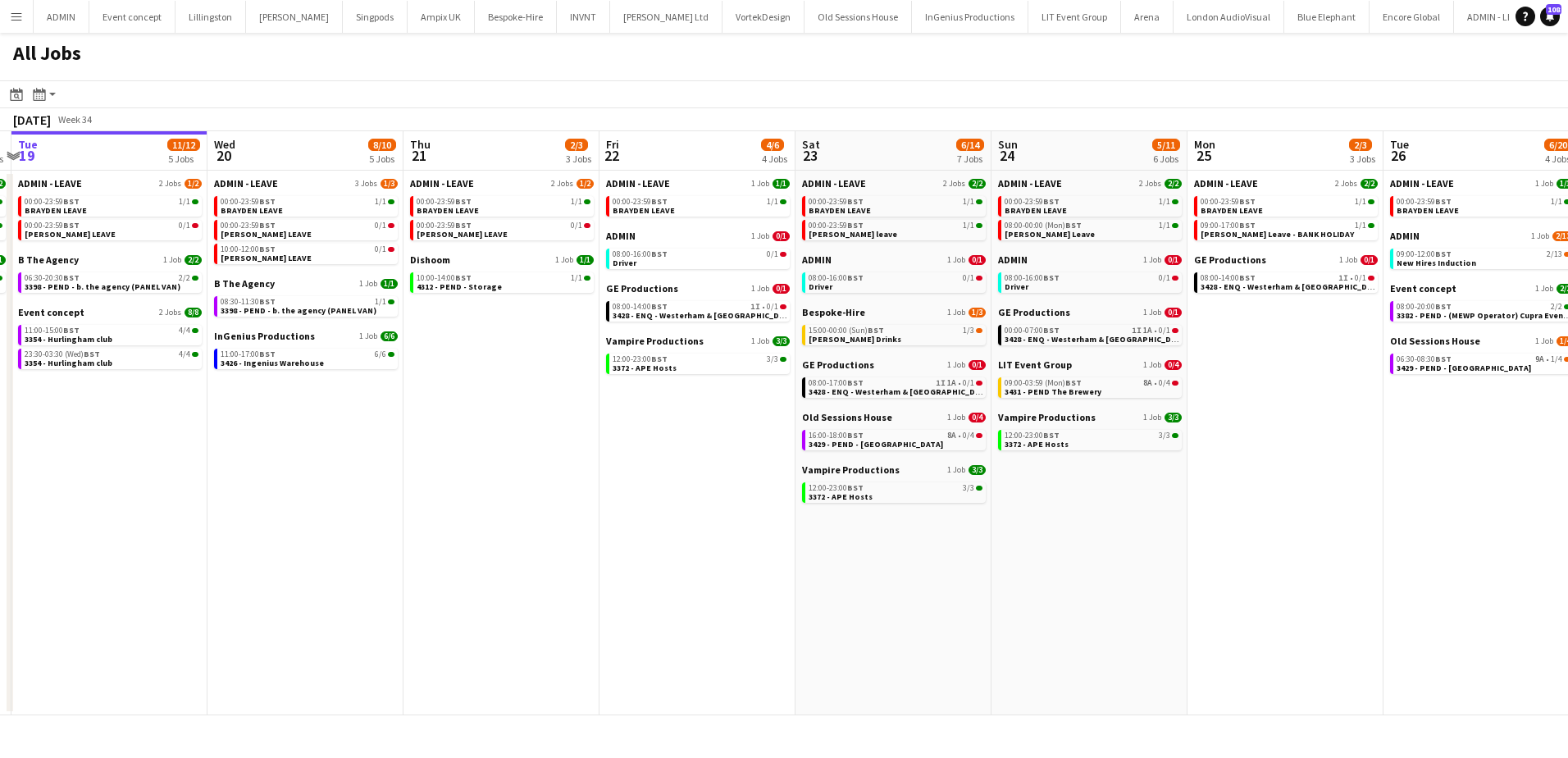
drag, startPoint x: 854, startPoint y: 522, endPoint x: 684, endPoint y: 496, distance: 172.0
click at [684, 496] on app-calendar-viewport "Sat 16 14/14 4 Jobs Sun 17 12/12 6 Jobs Mon 18 3/3 3 Jobs Tue 19 11/12 5 Jobs W…" at bounding box center [784, 423] width 1568 height 584
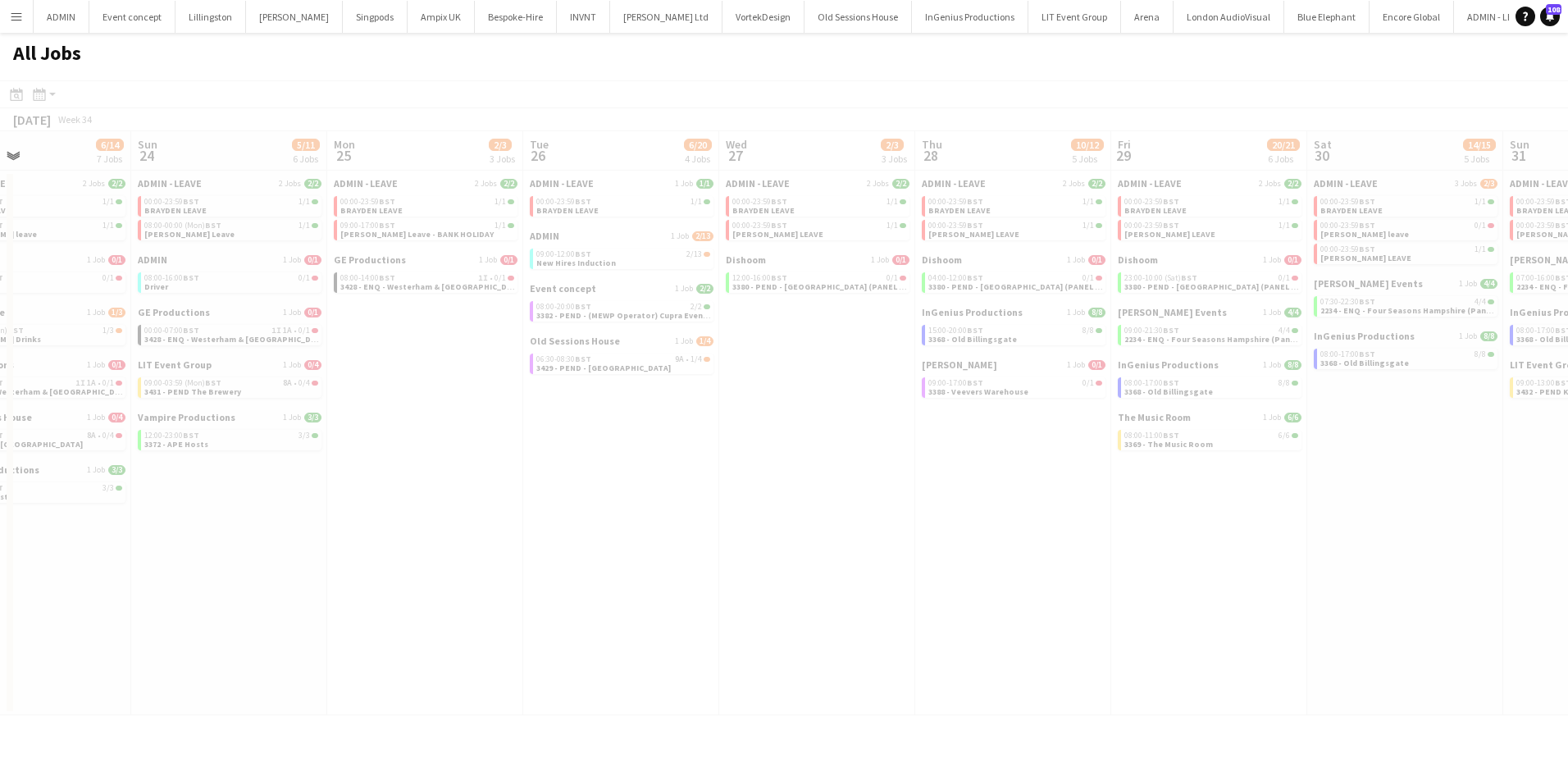
drag, startPoint x: 1177, startPoint y: 531, endPoint x: 534, endPoint y: 526, distance: 643.0
click at [532, 531] on app-all-jobs "All Jobs Date picker AUG 2025 AUG 2025 Monday M Tuesday T Wednesday W Thursday …" at bounding box center [784, 374] width 1568 height 683
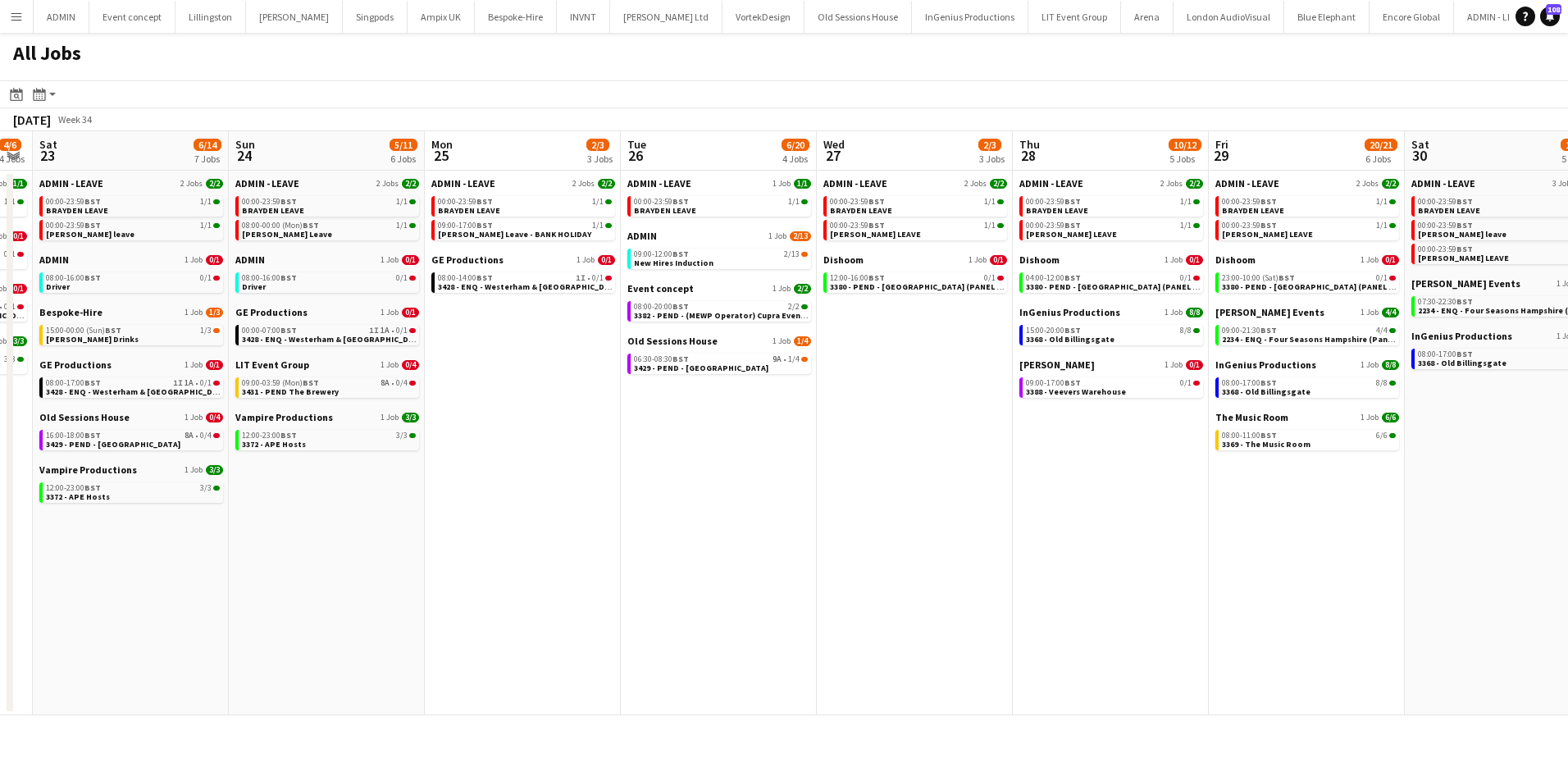
drag, startPoint x: 1147, startPoint y: 468, endPoint x: 1052, endPoint y: 447, distance: 97.3
click at [1052, 454] on app-calendar-viewport "Wed 20 8/10 5 Jobs Thu 21 2/3 3 Jobs Fri 22 4/6 4 Jobs Sat 23 6/14 7 Jobs Sun 2…" at bounding box center [784, 423] width 1568 height 584
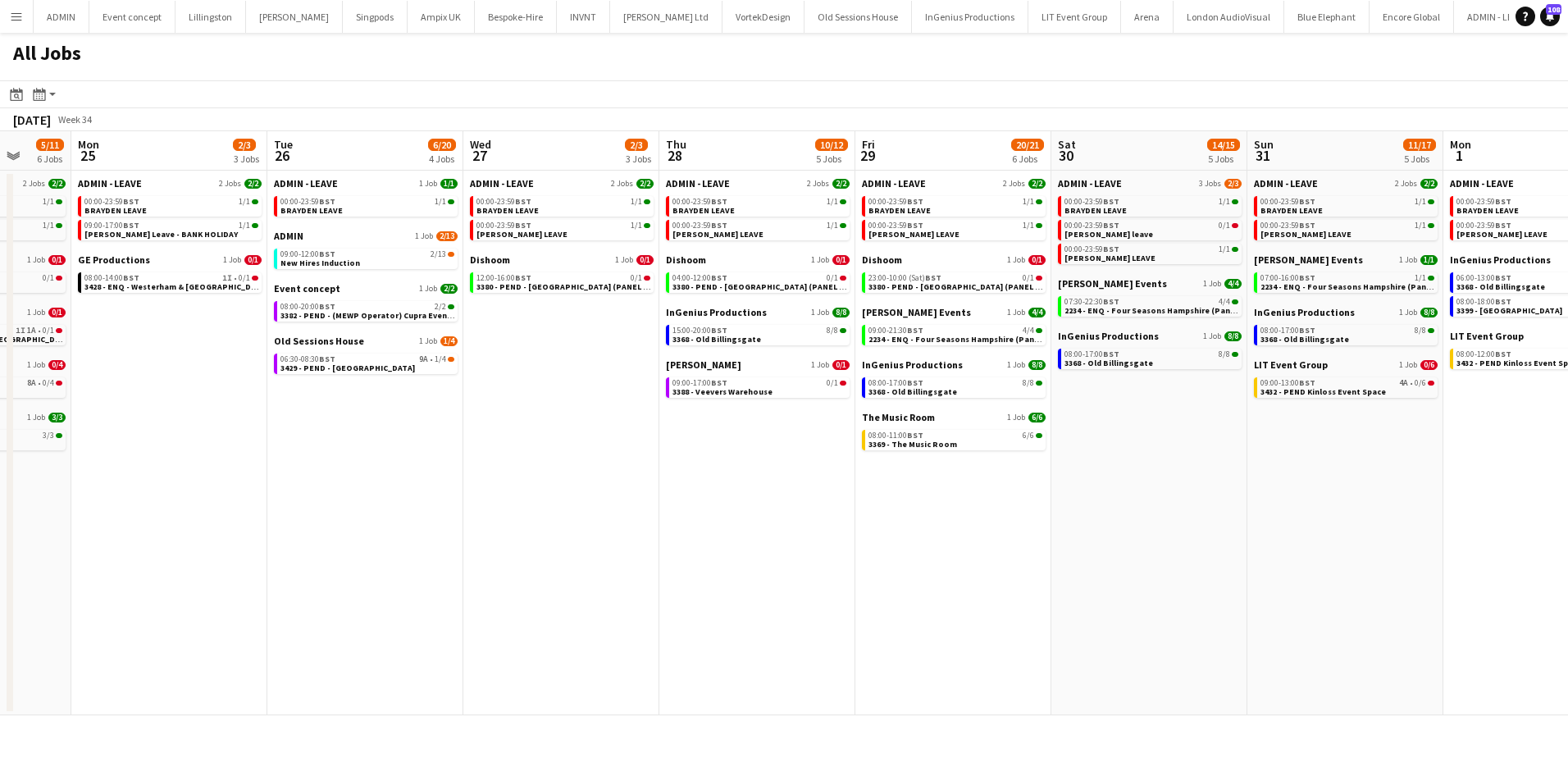
scroll to position [0, 519]
drag, startPoint x: 1486, startPoint y: 503, endPoint x: 1167, endPoint y: 459, distance: 322.0
click at [1167, 459] on app-calendar-viewport "Fri 22 4/6 4 Jobs Sat 23 6/14 7 Jobs Sun 24 5/11 6 Jobs Mon 25 2/3 3 Jobs Tue 2…" at bounding box center [784, 423] width 1568 height 584
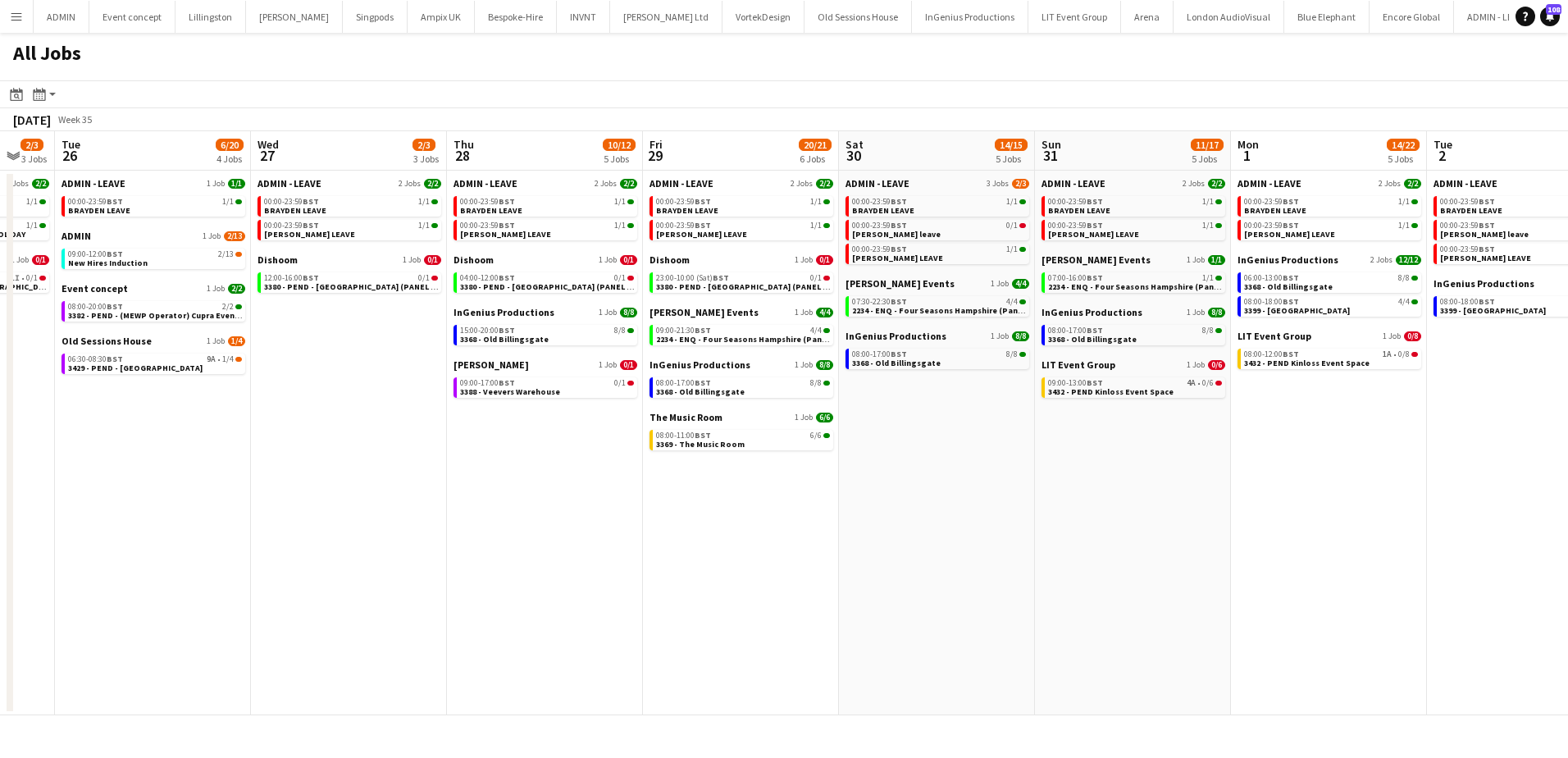
scroll to position [0, 462]
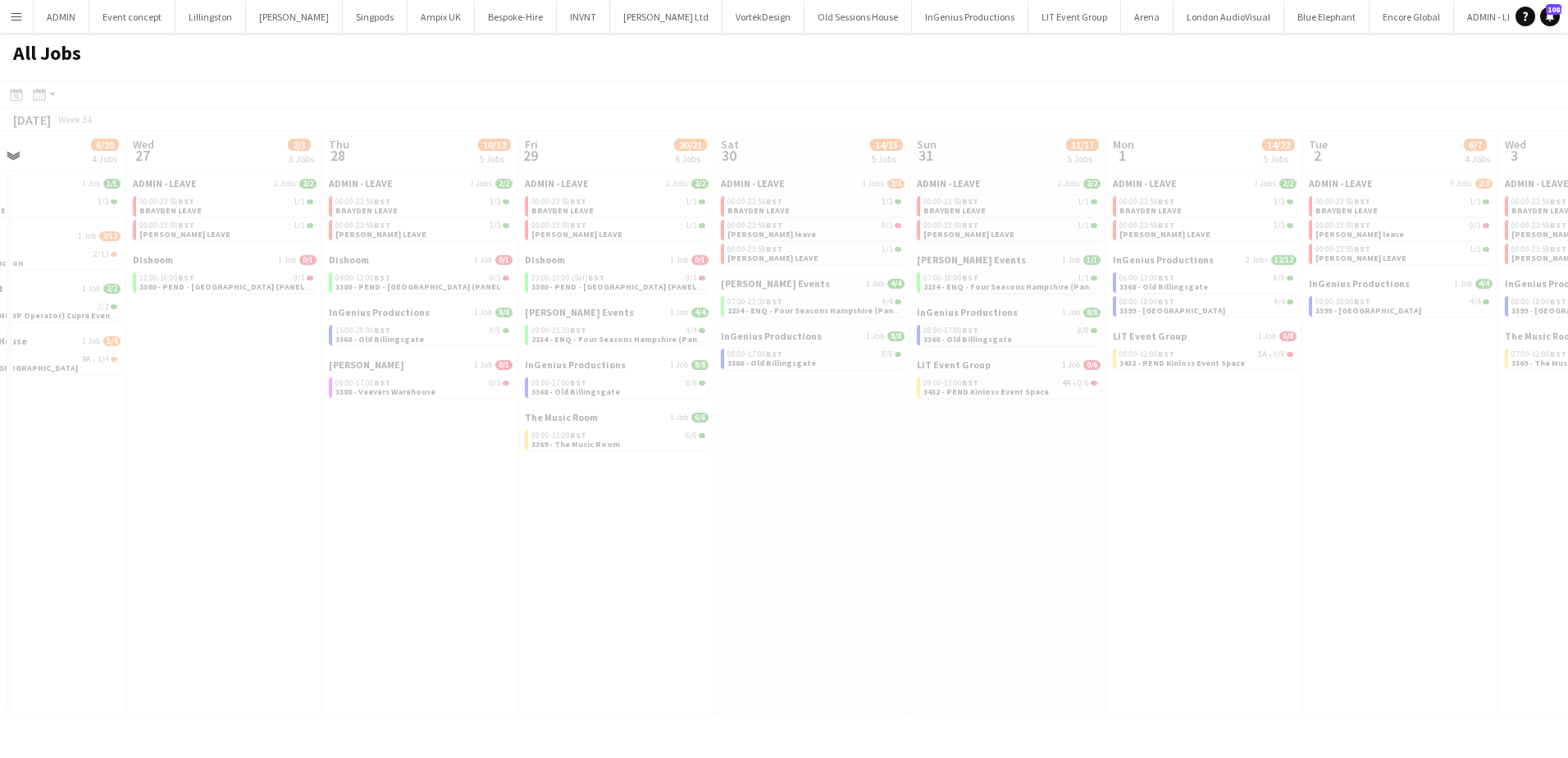
drag, startPoint x: 1253, startPoint y: 461, endPoint x: 919, endPoint y: 434, distance: 335.1
click at [881, 434] on app-calendar-viewport "Sun 24 5/11 6 Jobs Mon 25 2/3 3 Jobs Tue 26 6/20 4 Jobs Wed 27 2/3 3 Jobs Thu 2…" at bounding box center [784, 423] width 1568 height 584
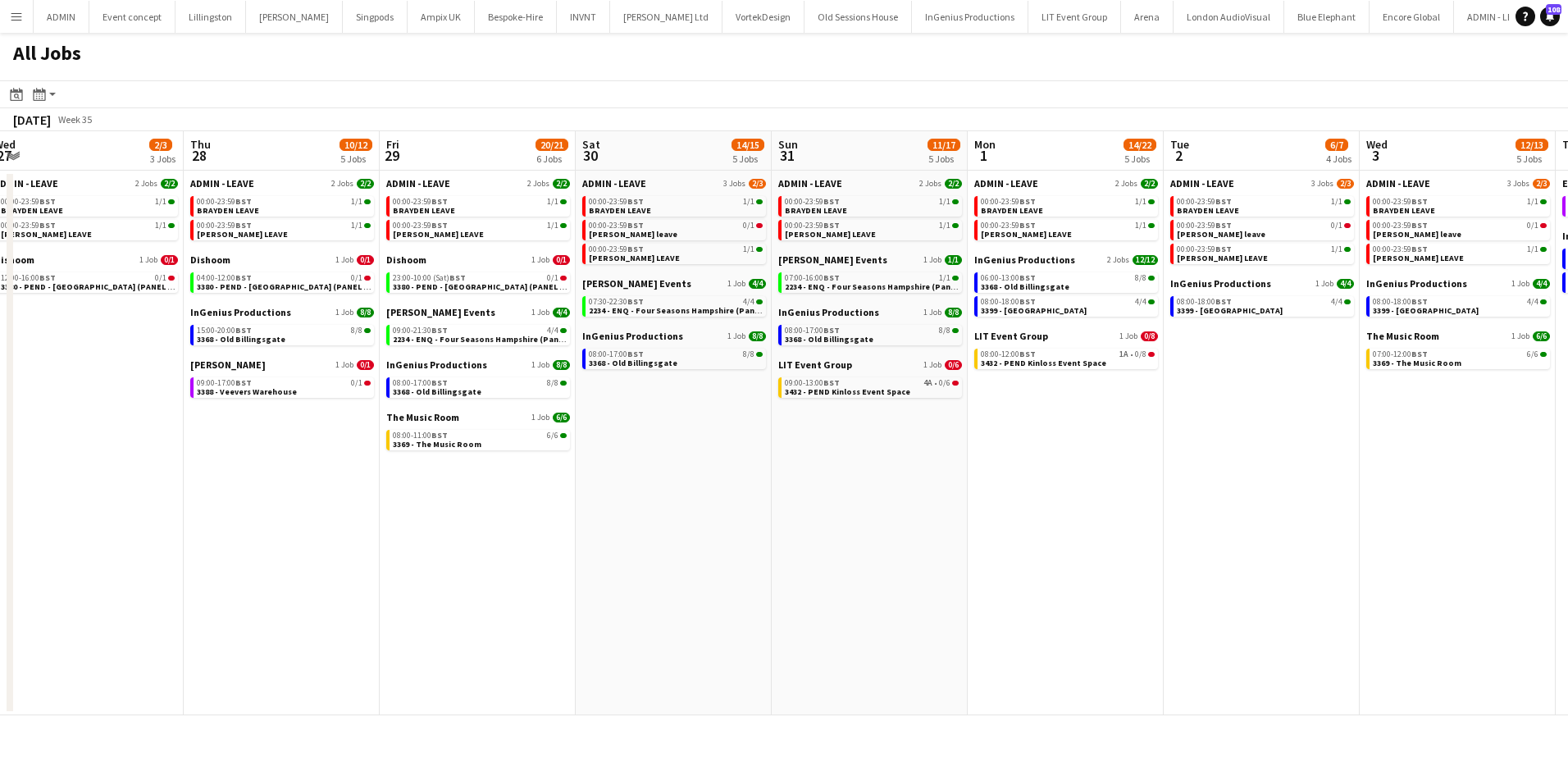
scroll to position [0, 612]
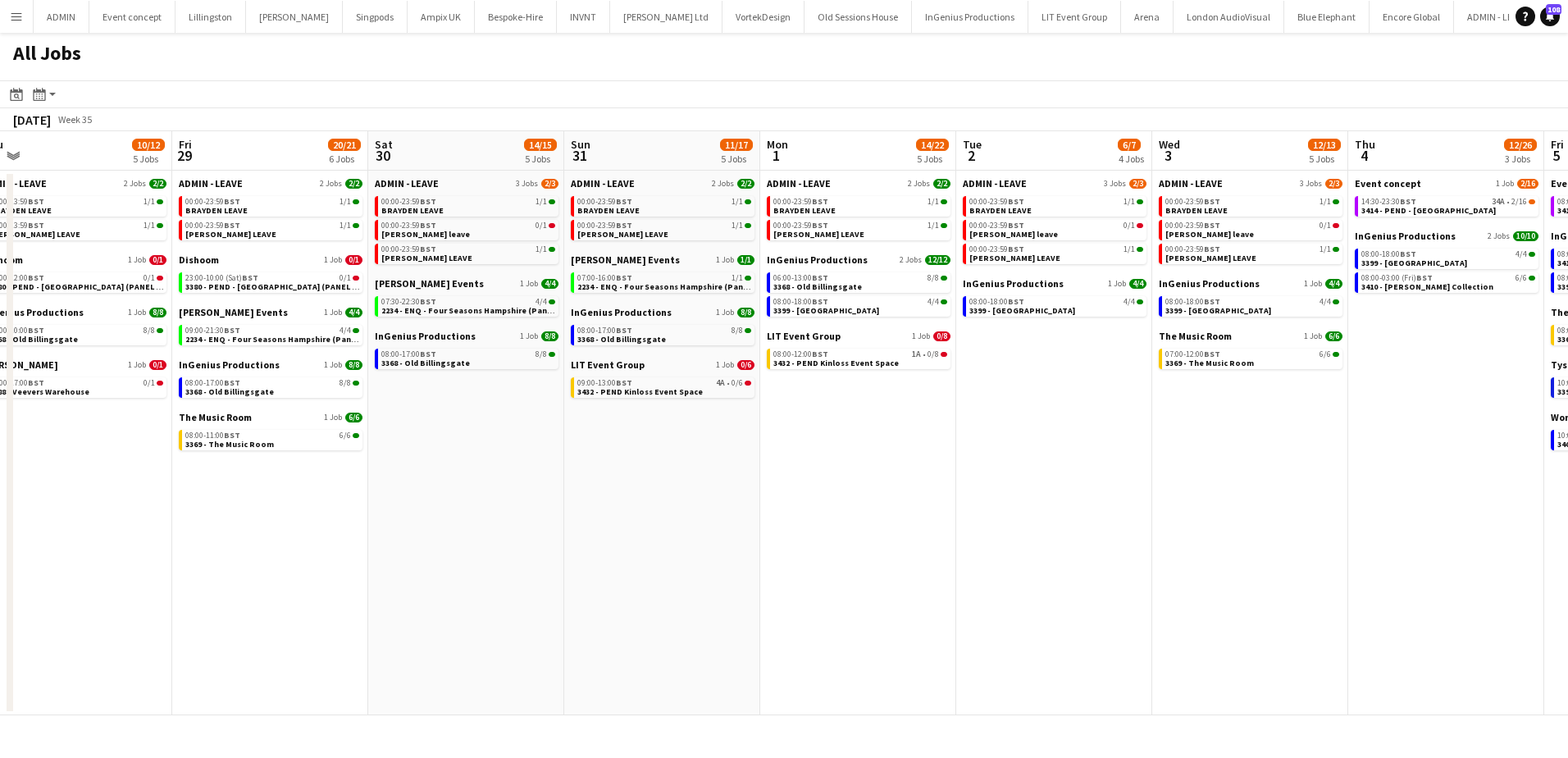
drag, startPoint x: 1253, startPoint y: 465, endPoint x: 907, endPoint y: 429, distance: 347.9
click at [907, 429] on app-calendar-viewport "Mon 25 2/3 3 Jobs Tue 26 6/20 4 Jobs Wed 27 2/3 3 Jobs Thu 28 10/12 5 Jobs Fri …" at bounding box center [784, 423] width 1568 height 584
click at [705, 389] on link "09:00-13:00 BST 4A • 0/6 3432 - PEND Kinloss Event Space" at bounding box center [664, 387] width 174 height 18
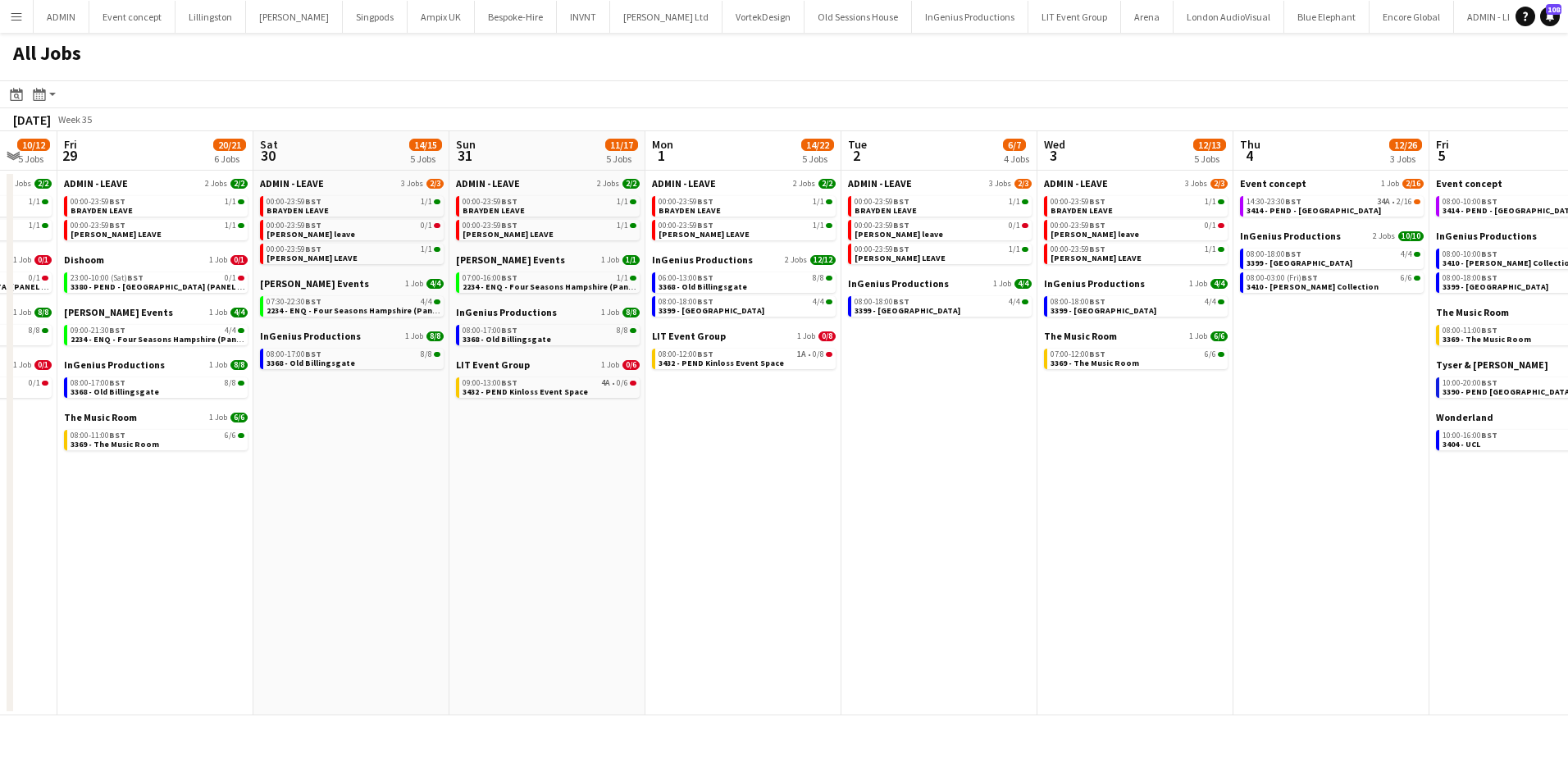
scroll to position [0, 516]
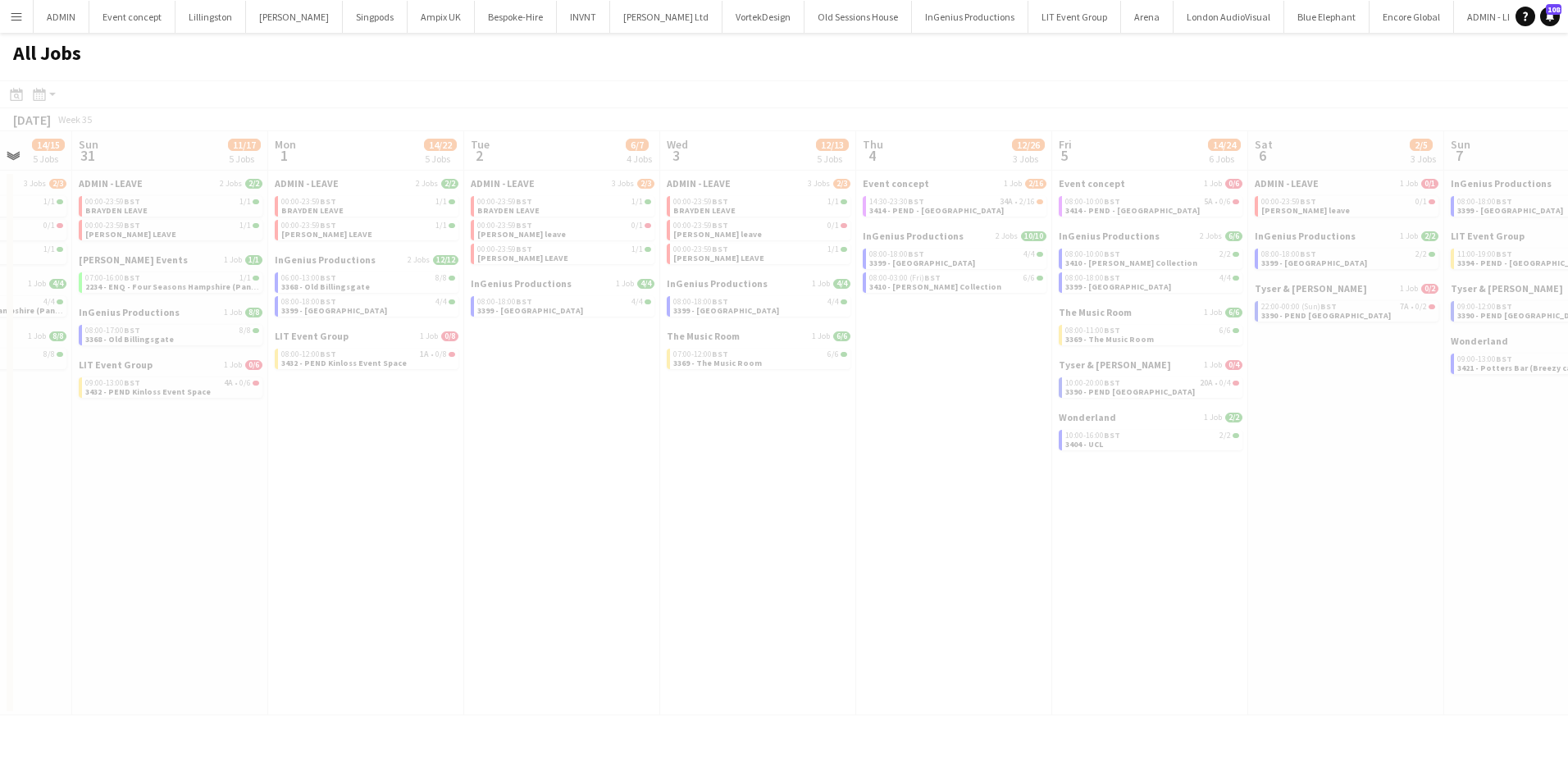
drag, startPoint x: 1401, startPoint y: 570, endPoint x: 658, endPoint y: 455, distance: 751.8
click at [658, 457] on app-all-jobs "All Jobs Date picker AUG 2025 AUG 2025 Monday M Tuesday T Wednesday W Thursday …" at bounding box center [784, 374] width 1568 height 683
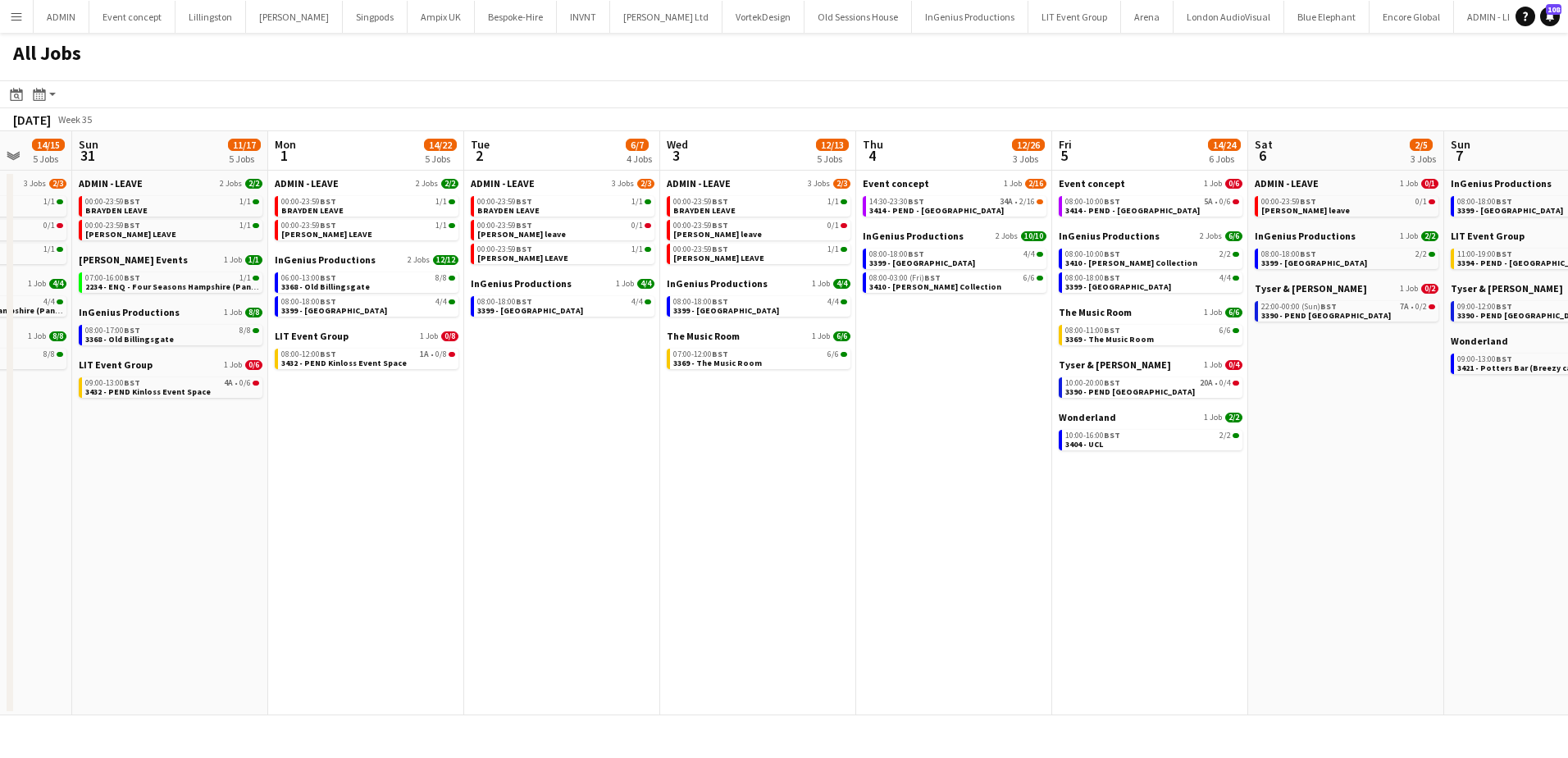
click at [970, 384] on app-date-cell "Event concept 1 Job 2/16 14:30-23:30 BST 34A • 2/16 3414 - PEND - Lancaster Hou…" at bounding box center [954, 443] width 196 height 545
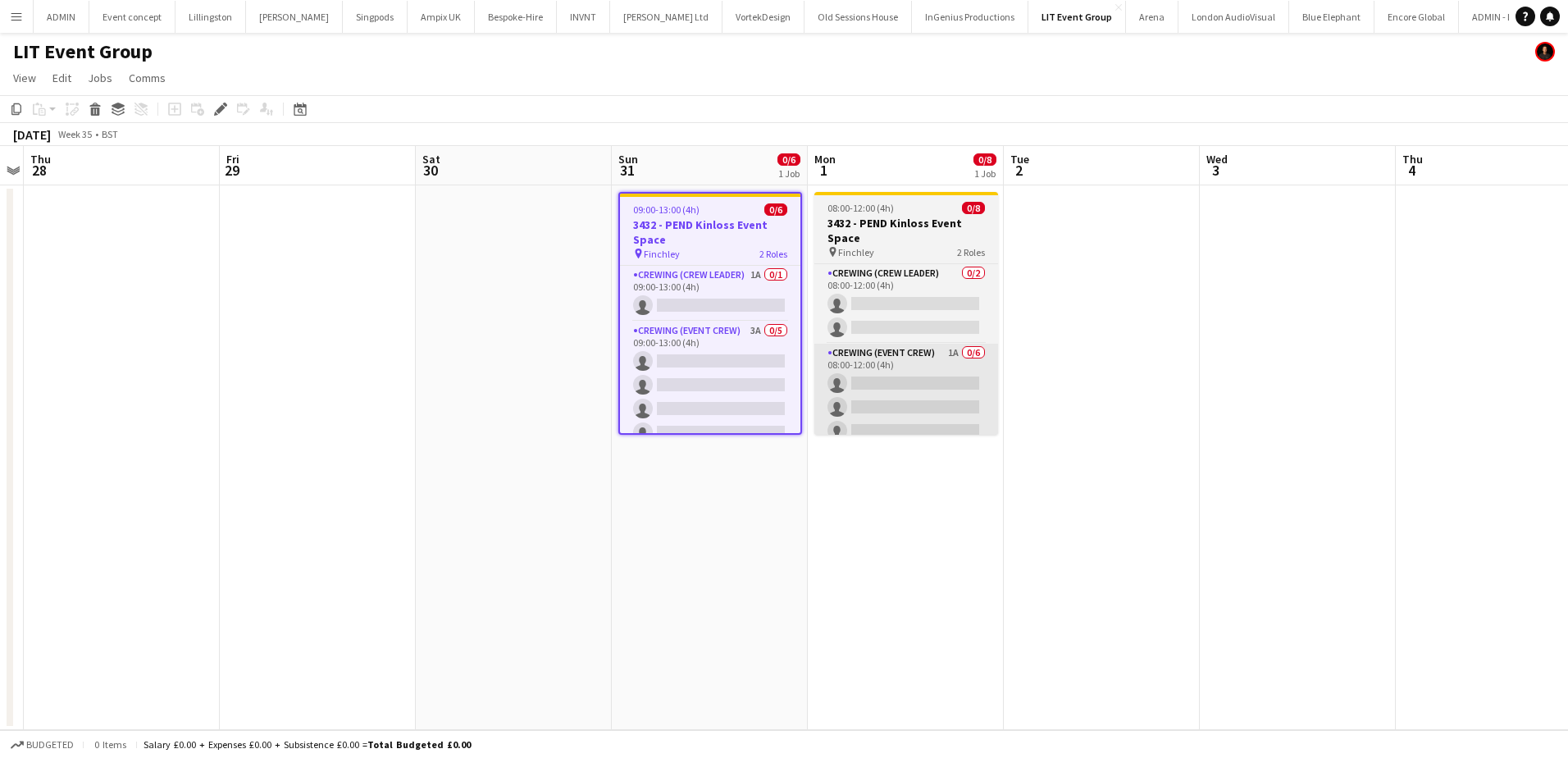
click at [742, 376] on app-card-role "Crewing (Event Crew) 3A 0/5 09:00-13:00 (4h) single-neutral-actions single-neut…" at bounding box center [710, 397] width 181 height 151
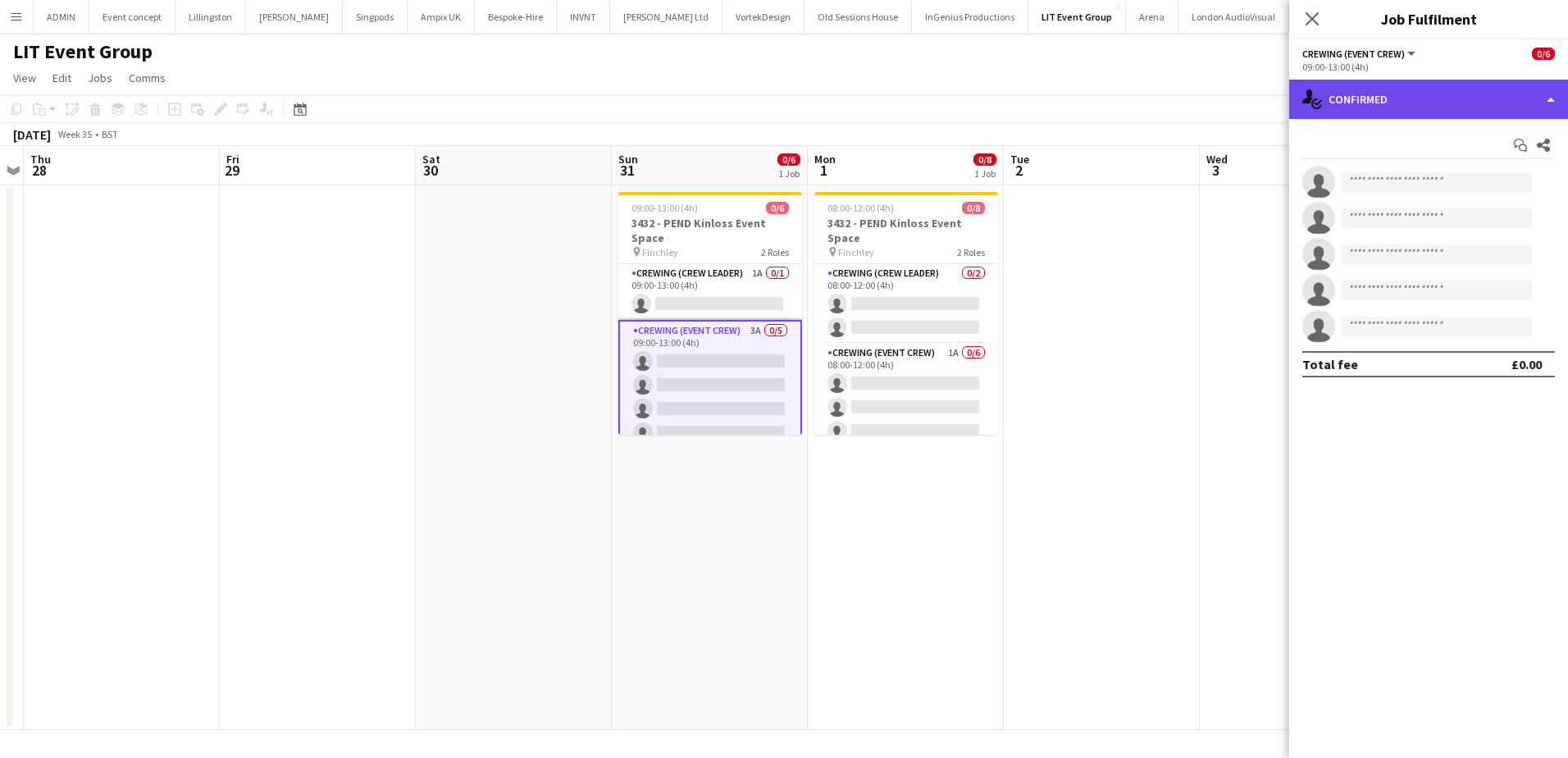
click at [1520, 88] on div "single-neutral-actions-check-2 Confirmed" at bounding box center [1429, 99] width 279 height 39
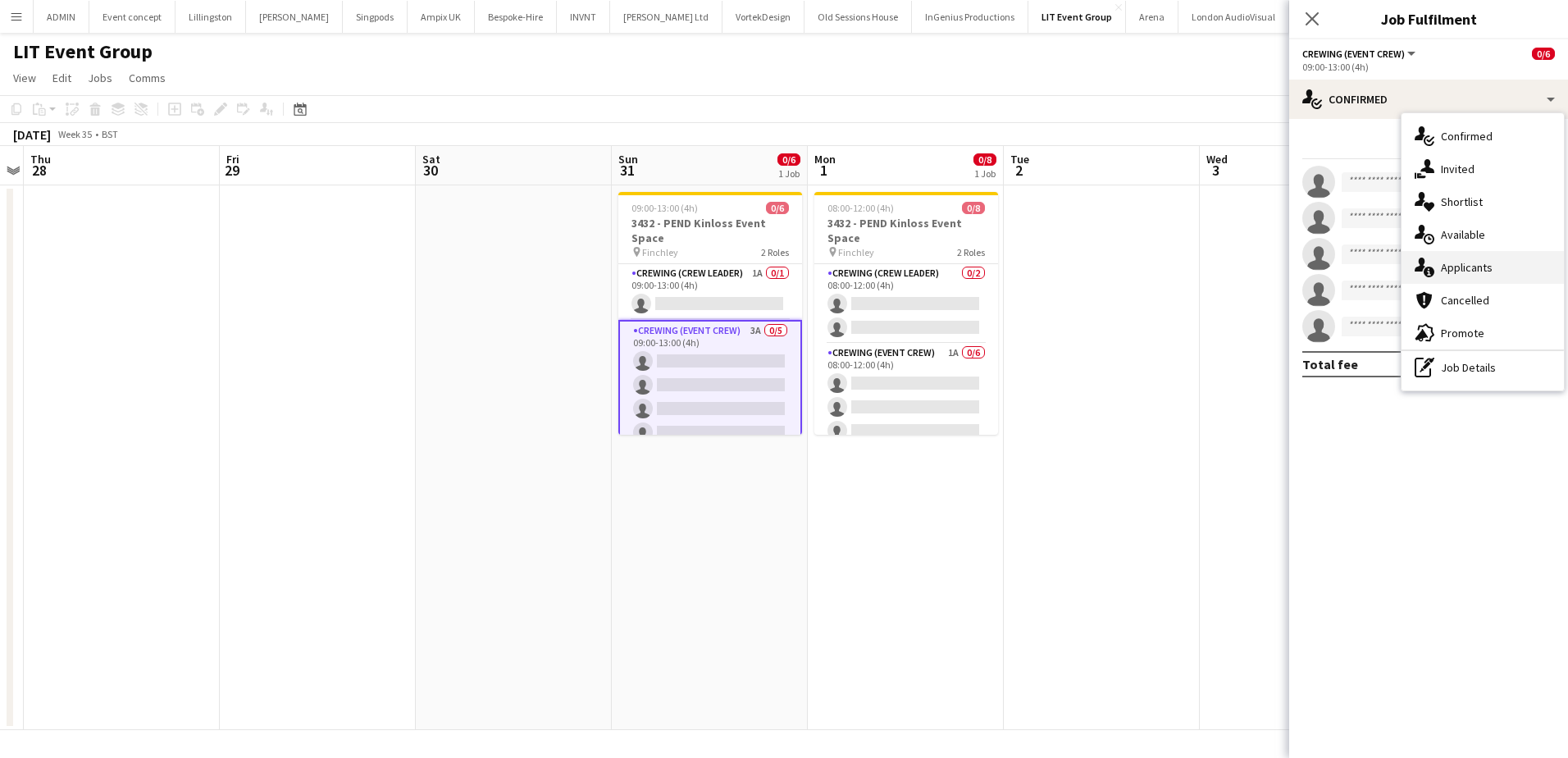
click at [1485, 263] on div "single-neutral-actions-information Applicants" at bounding box center [1482, 267] width 162 height 33
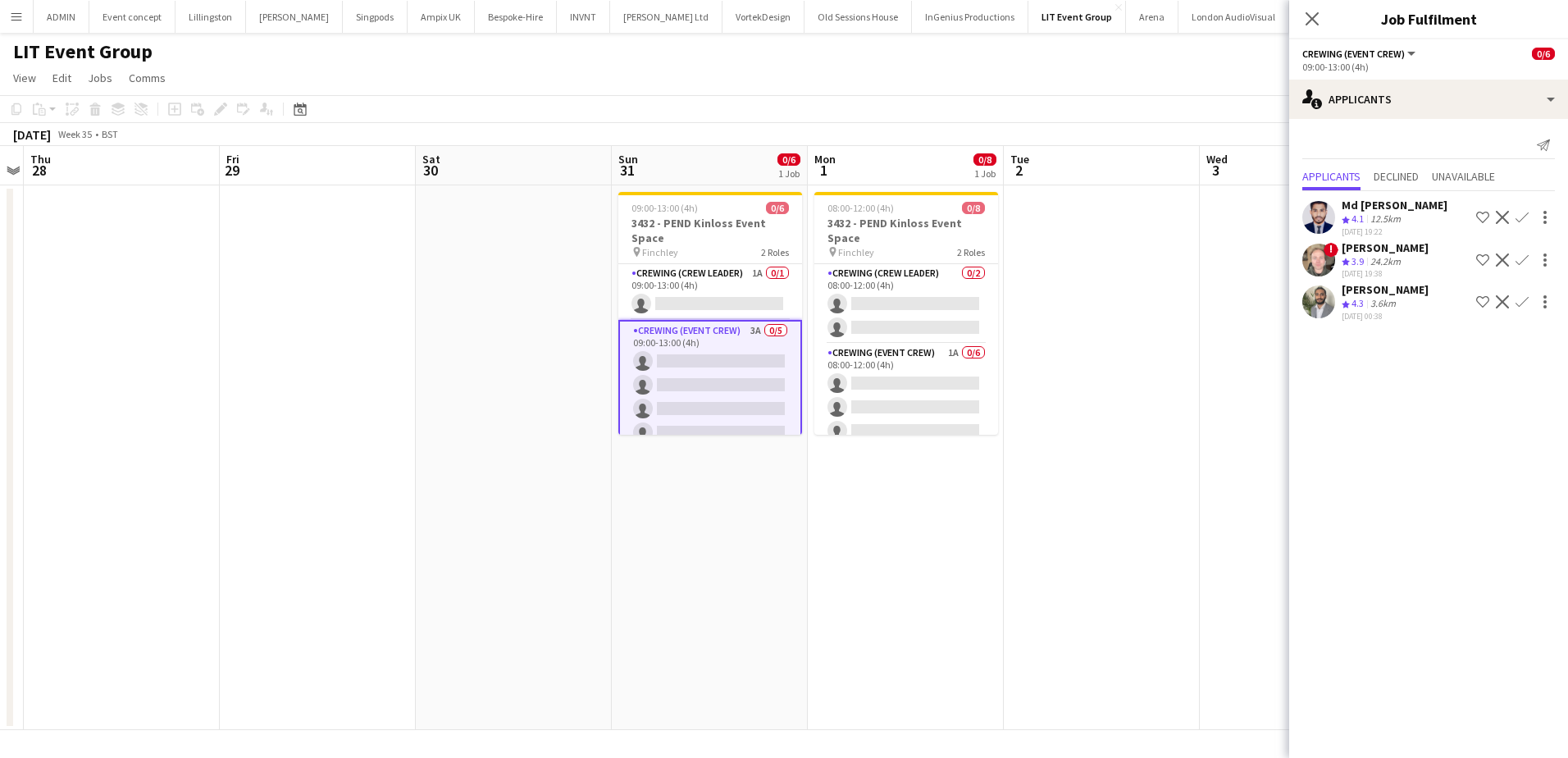
click at [1523, 215] on app-icon "Confirm" at bounding box center [1523, 218] width 13 height 13
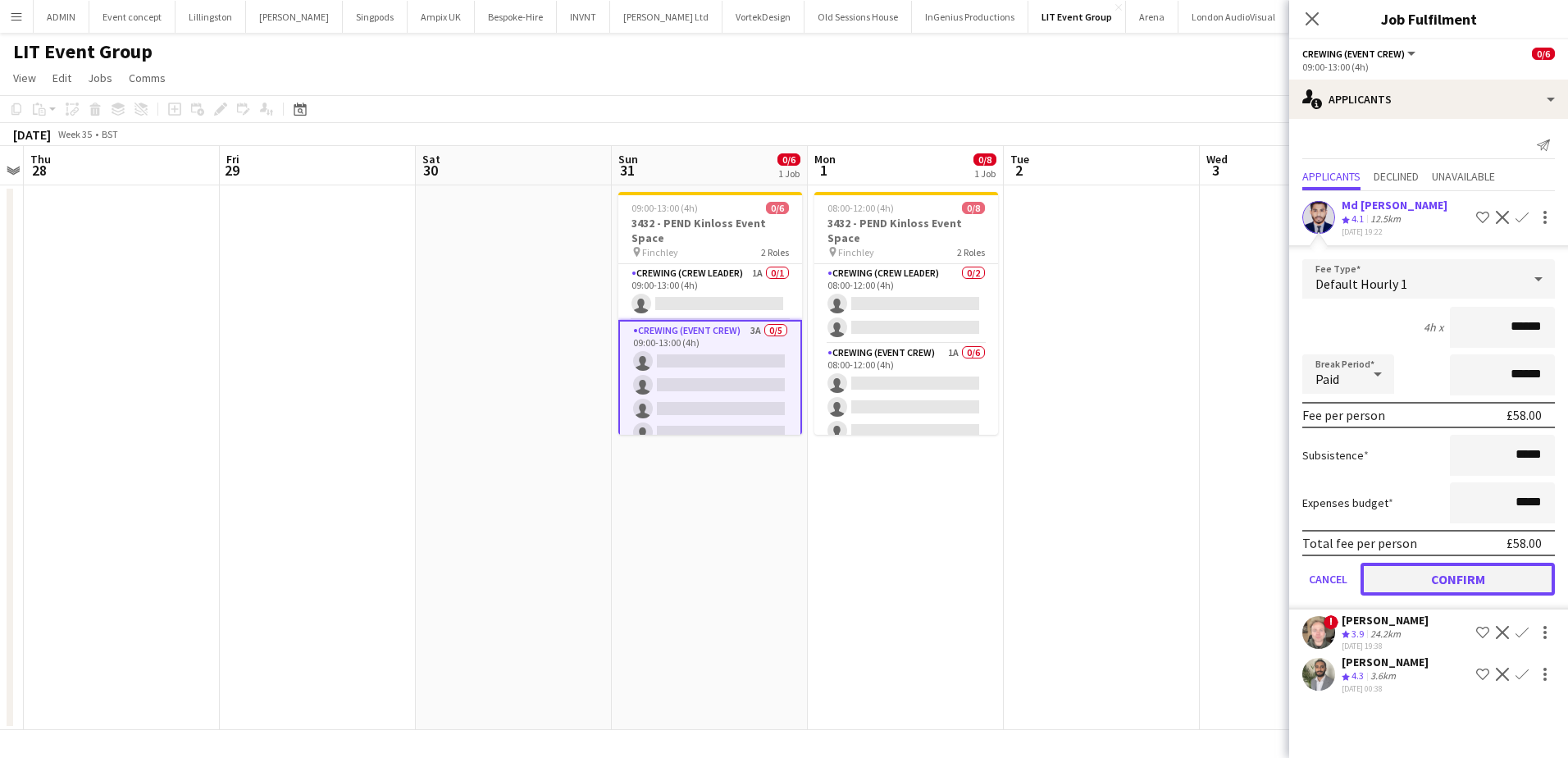
click at [1470, 579] on button "Confirm" at bounding box center [1457, 579] width 194 height 33
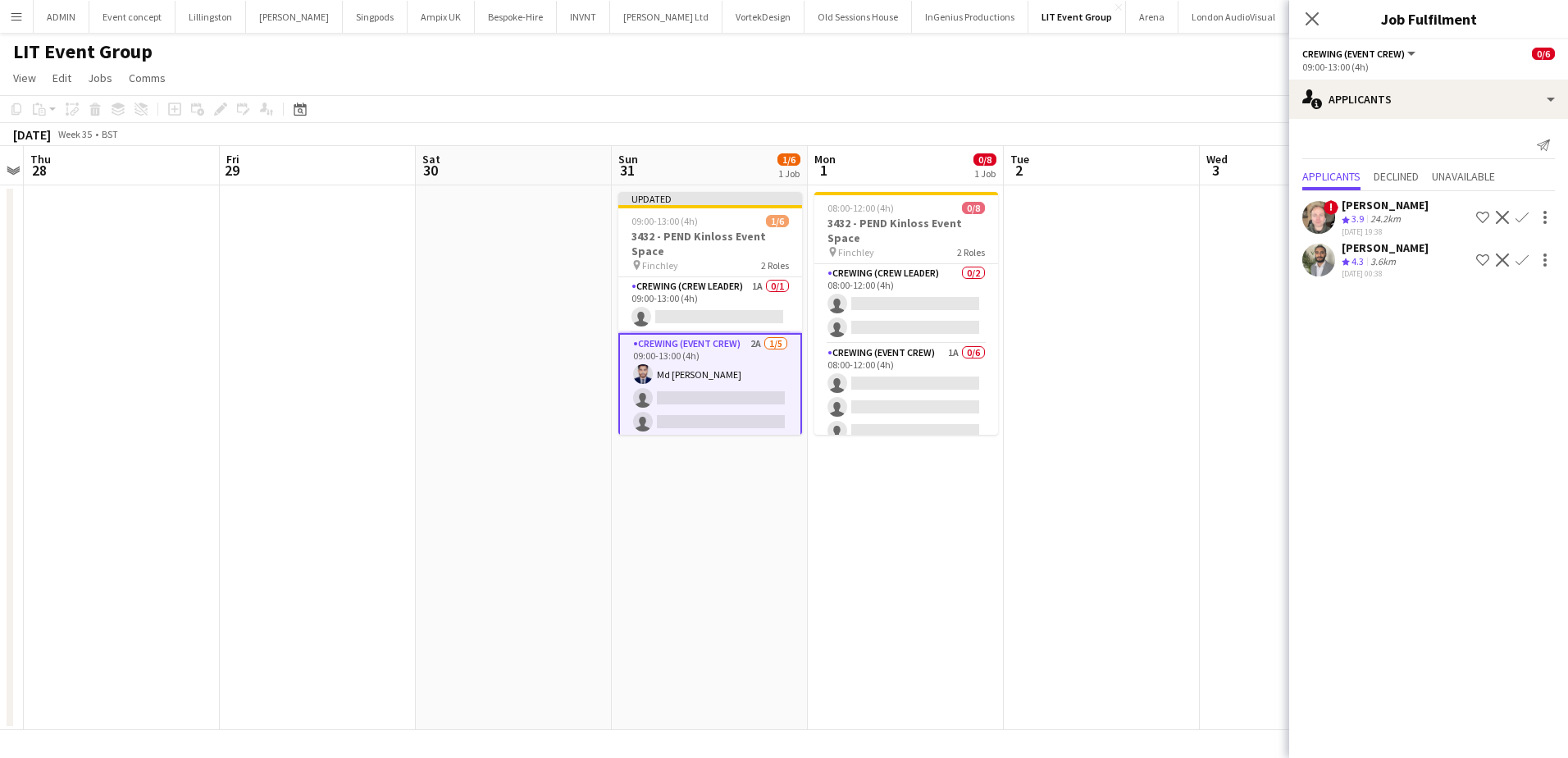
click at [1524, 263] on app-icon "Confirm" at bounding box center [1523, 261] width 13 height 13
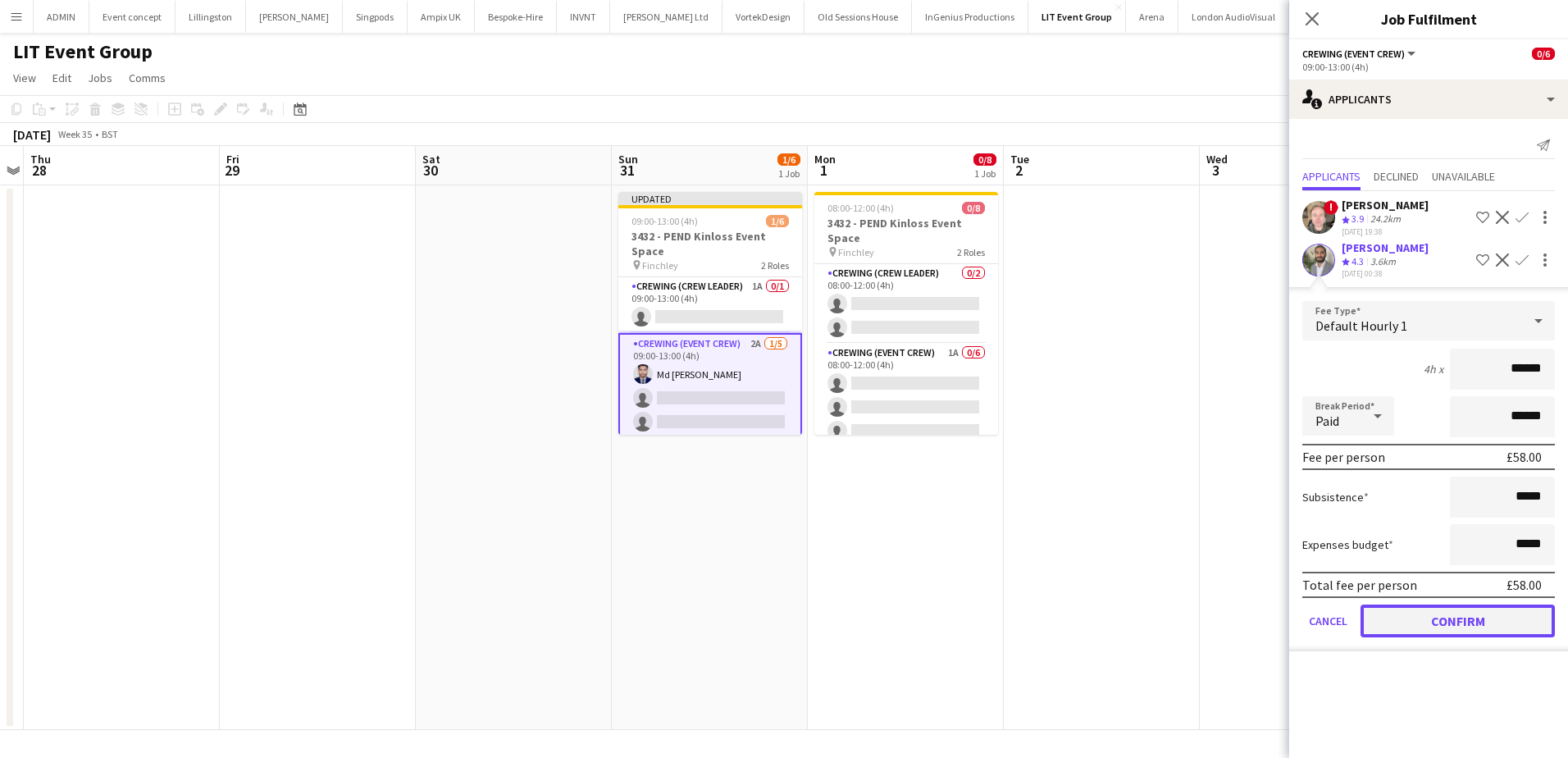
click at [1455, 628] on button "Confirm" at bounding box center [1457, 621] width 194 height 33
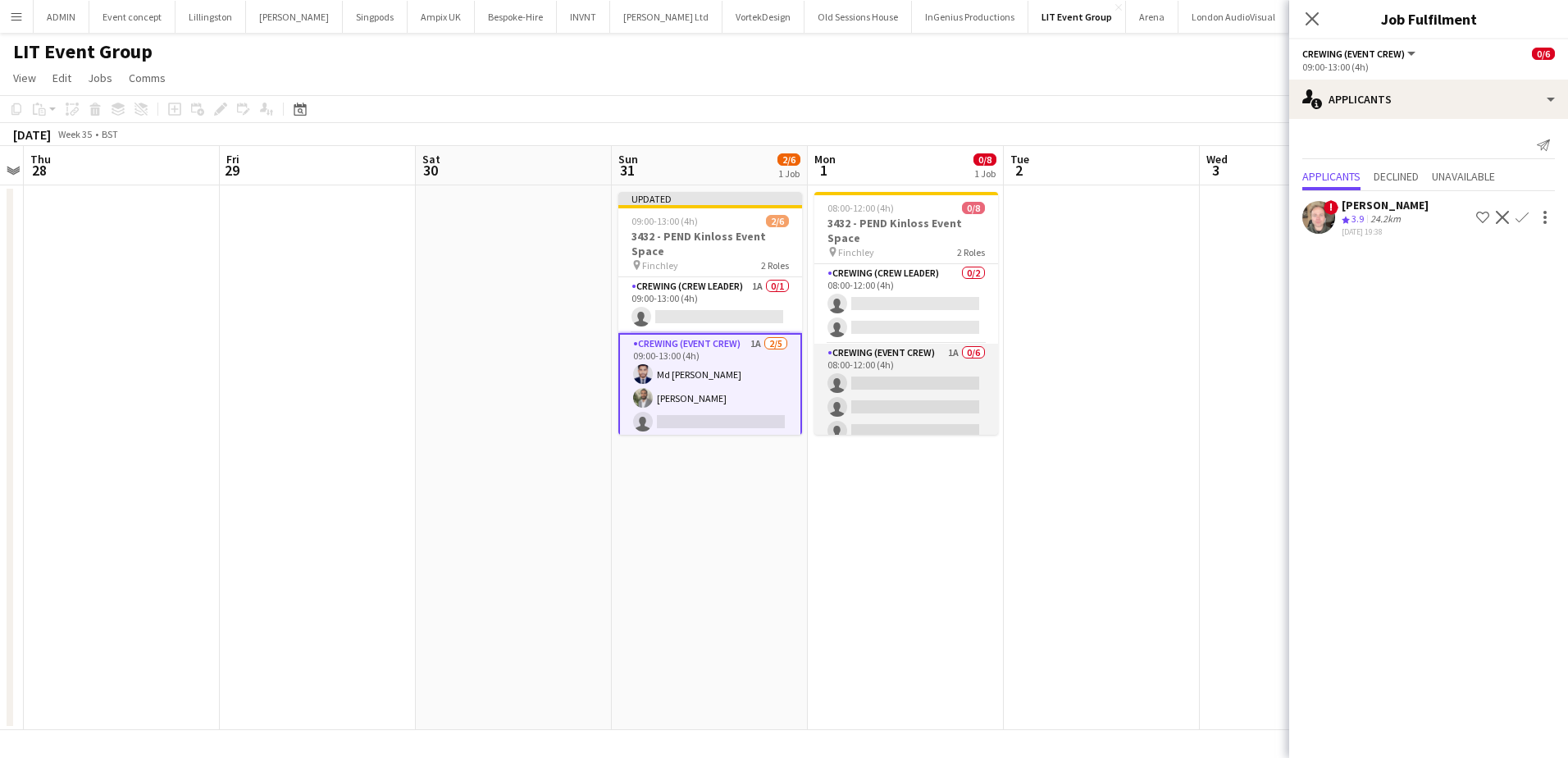
click at [909, 400] on app-card-role "Crewing (Event Crew) 1A 0/6 08:00-12:00 (4h) single-neutral-actions single-neut…" at bounding box center [906, 431] width 184 height 175
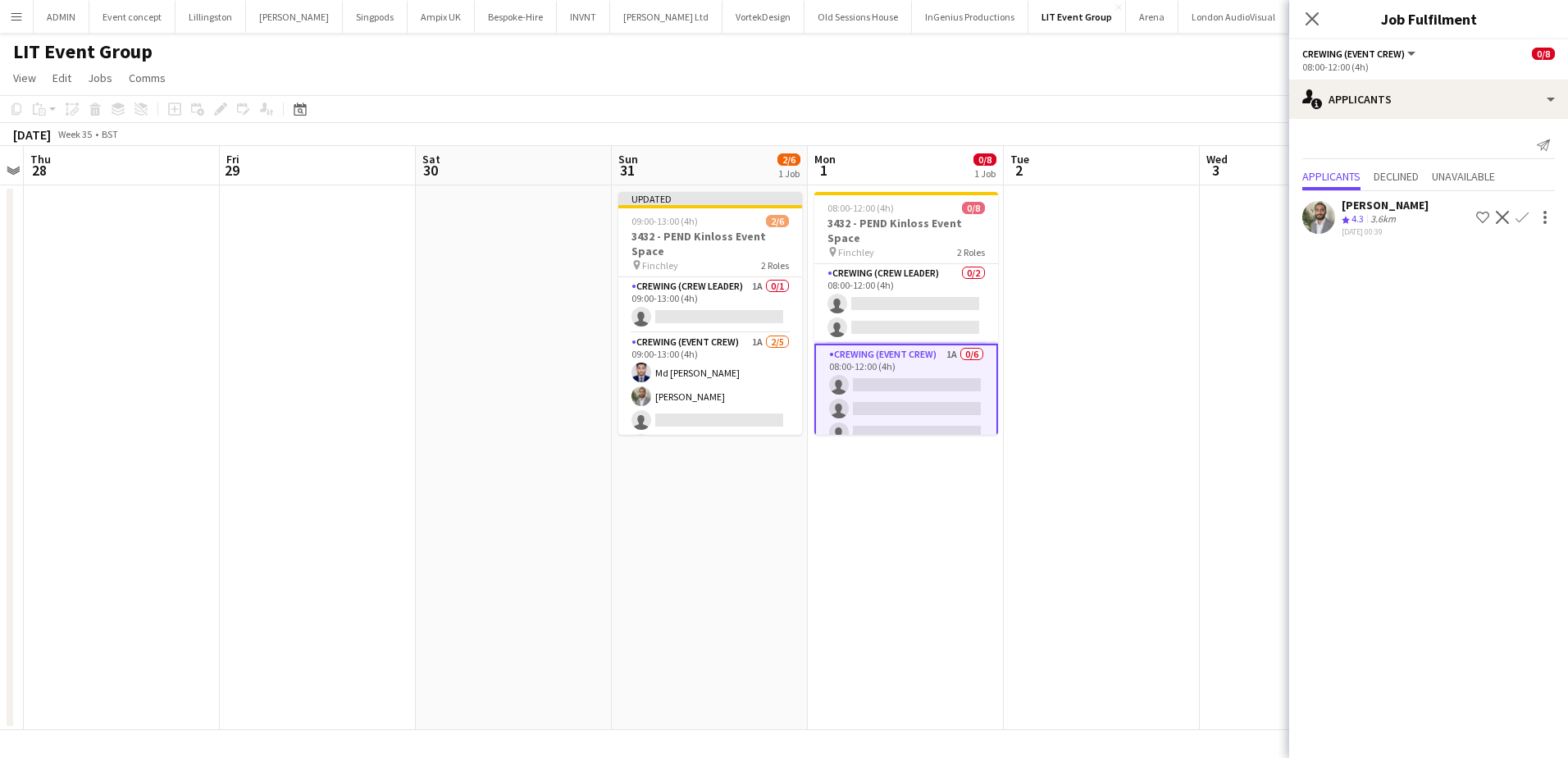
click at [1524, 216] on app-icon "Confirm" at bounding box center [1523, 218] width 13 height 13
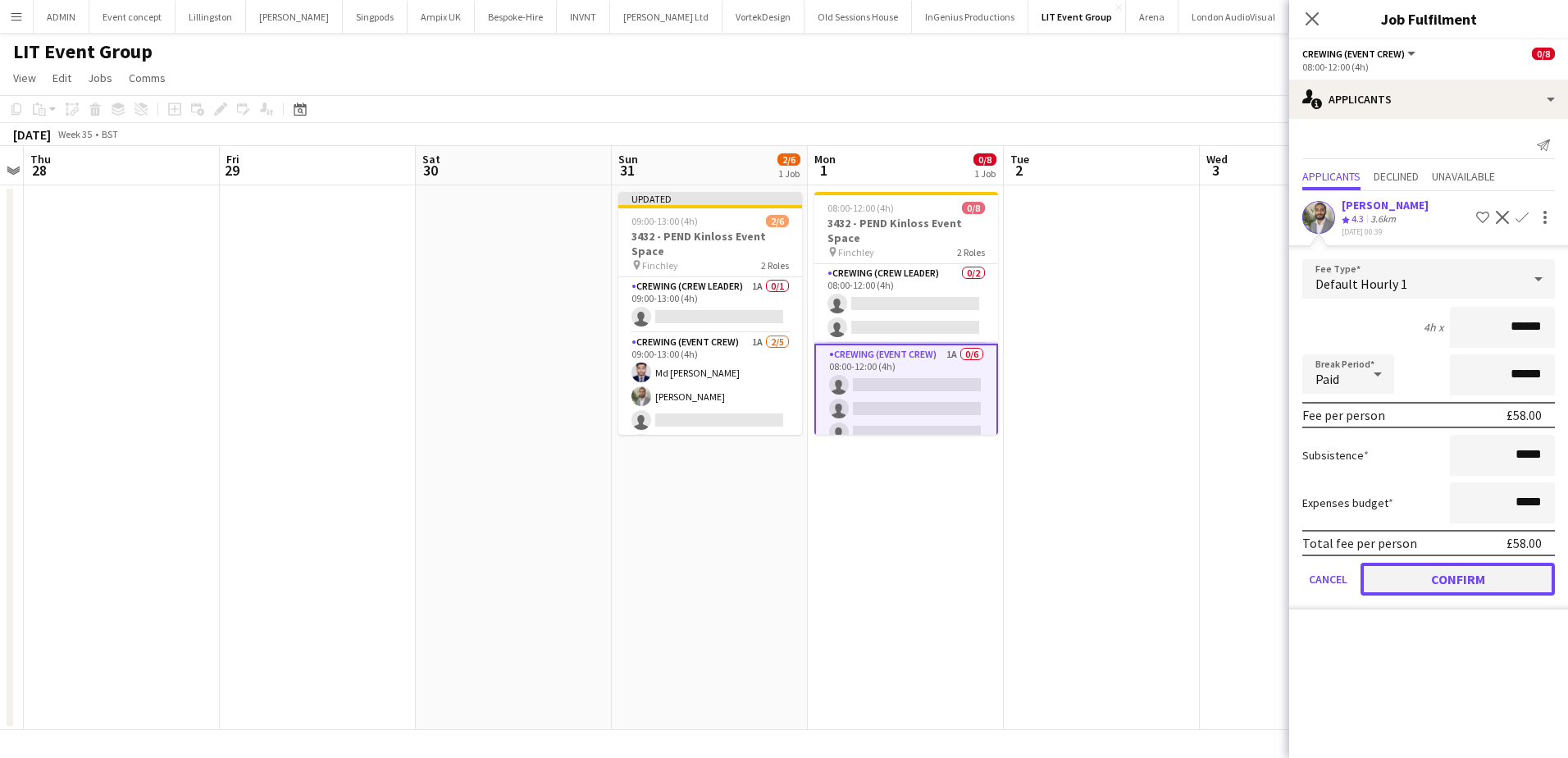
click at [1483, 577] on button "Confirm" at bounding box center [1457, 579] width 194 height 33
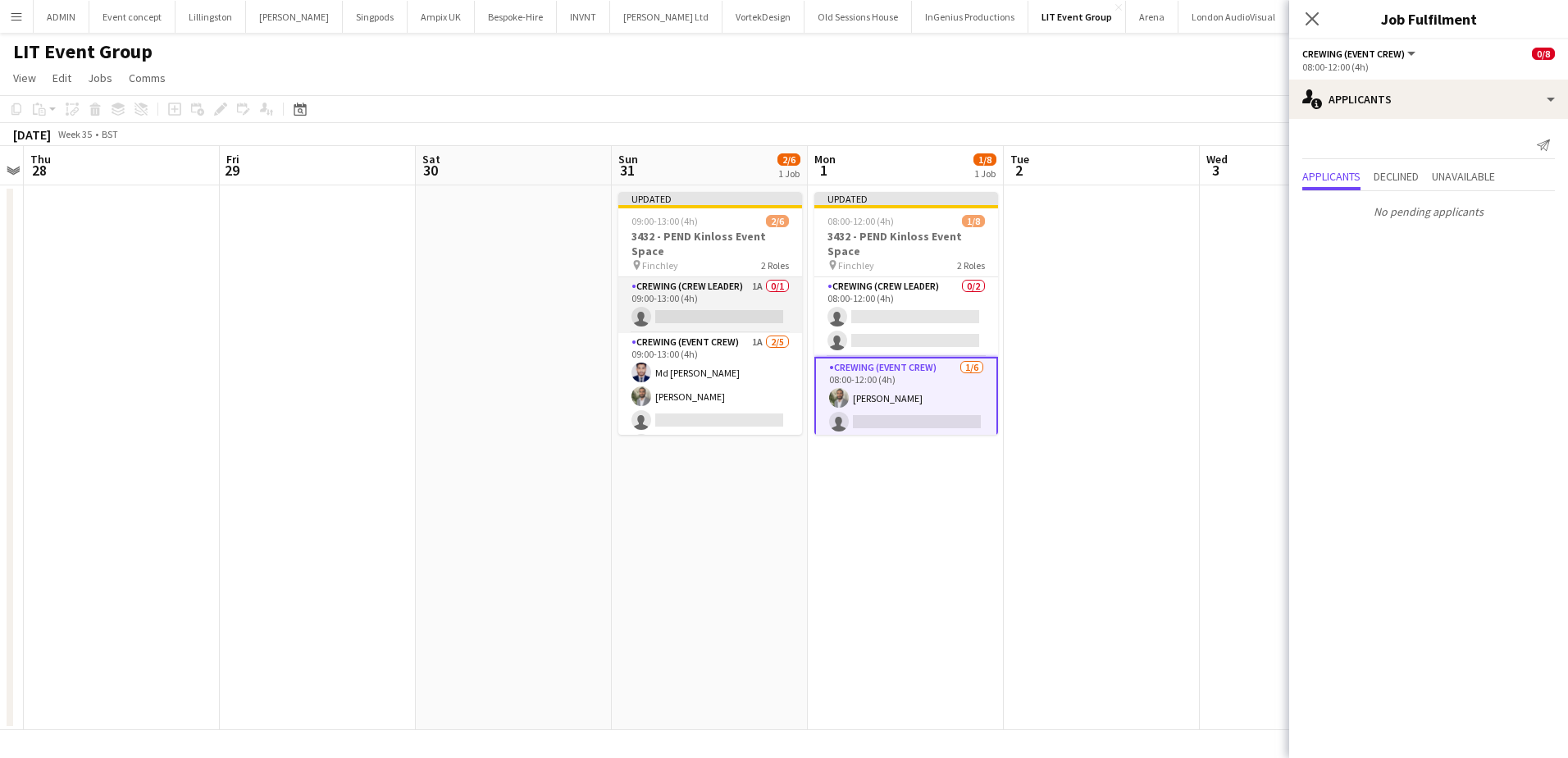
click at [711, 290] on app-card-role "Crewing (Crew Leader) 1A 0/1 09:00-13:00 (4h) single-neutral-actions" at bounding box center [710, 305] width 184 height 55
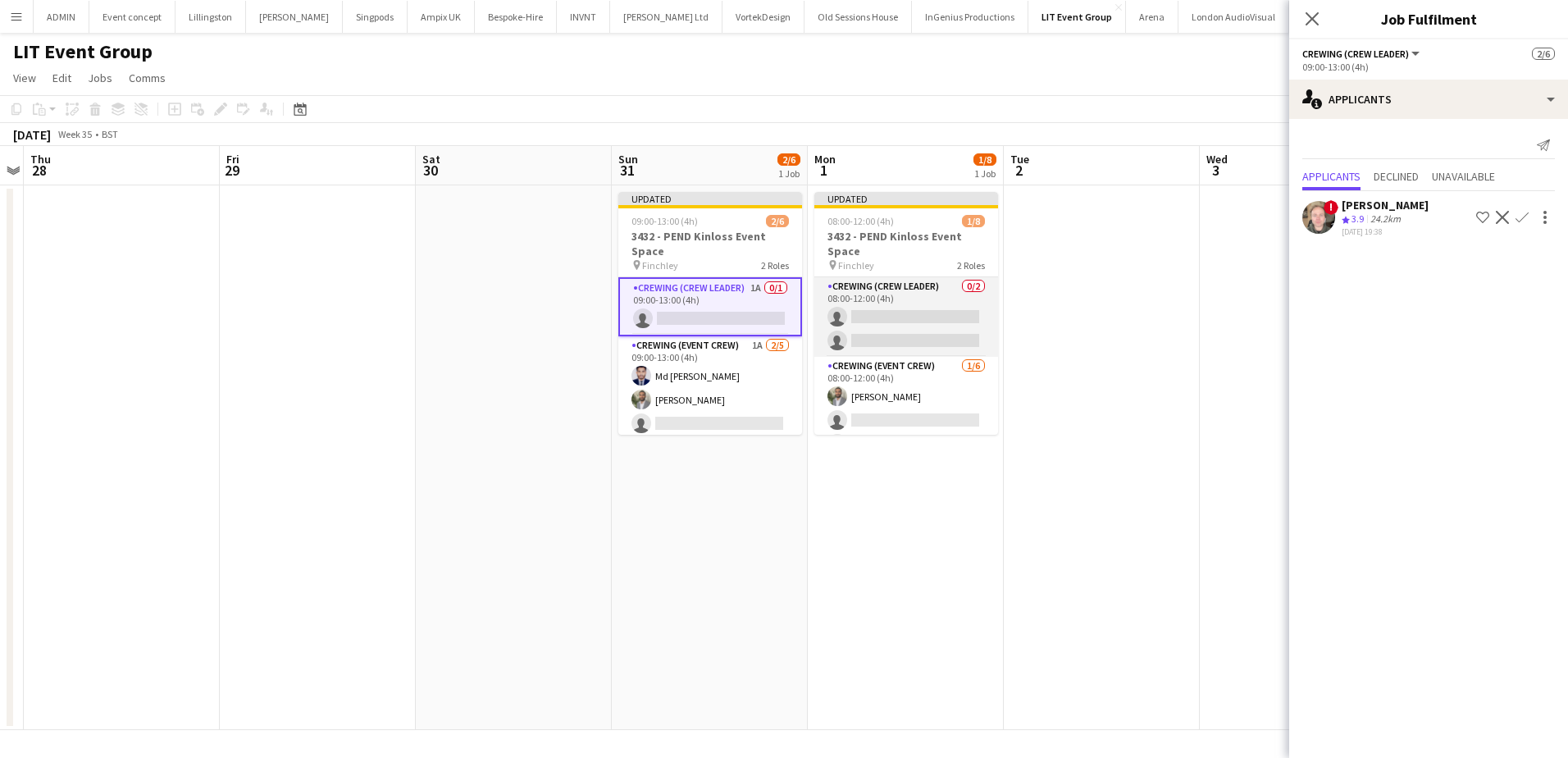
click at [916, 330] on app-card-role "Crewing (Crew Leader) 0/2 08:00-12:00 (4h) single-neutral-actions single-neutra…" at bounding box center [906, 317] width 184 height 80
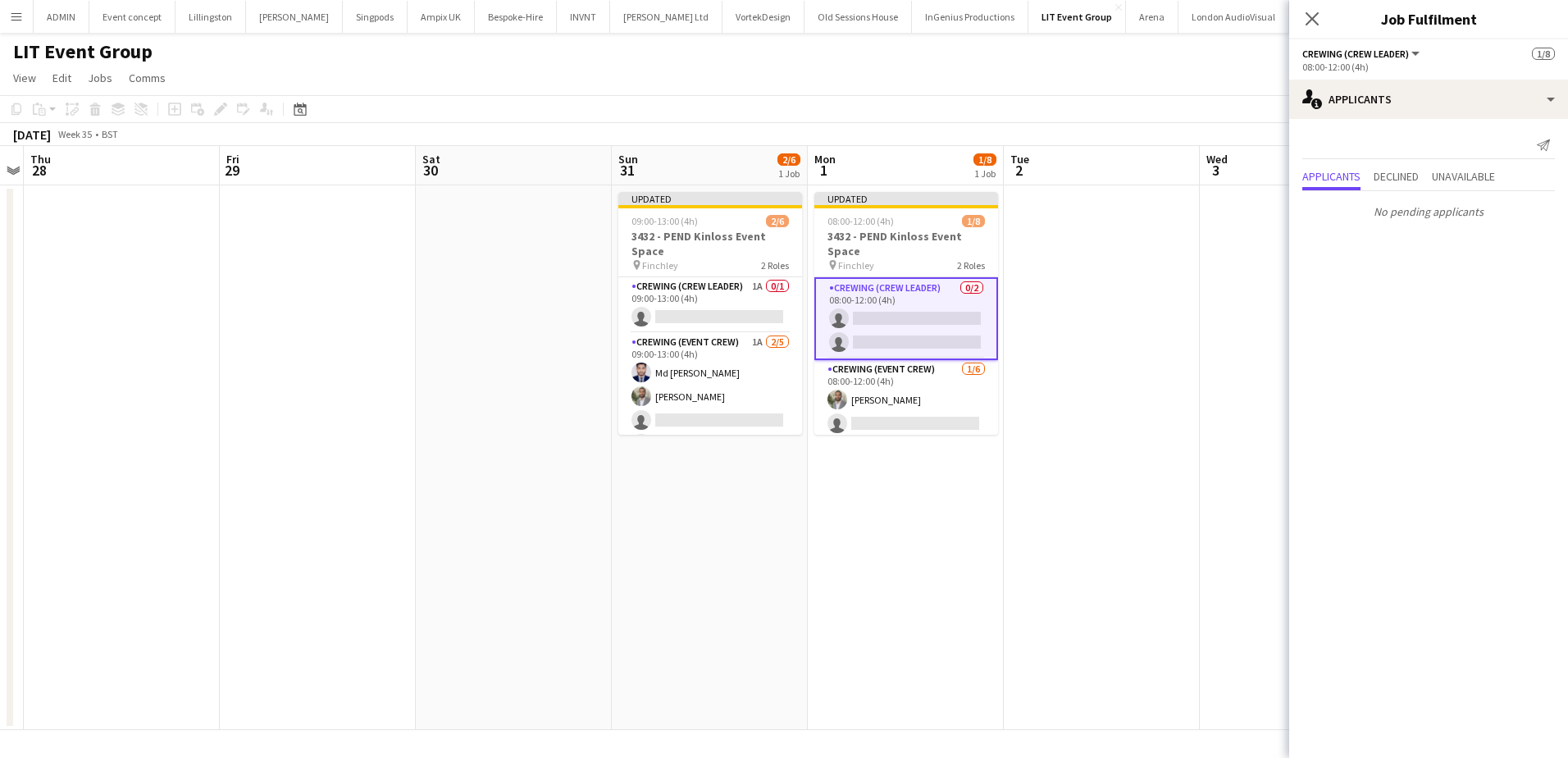
click at [1103, 303] on app-date-cell at bounding box center [1101, 458] width 196 height 545
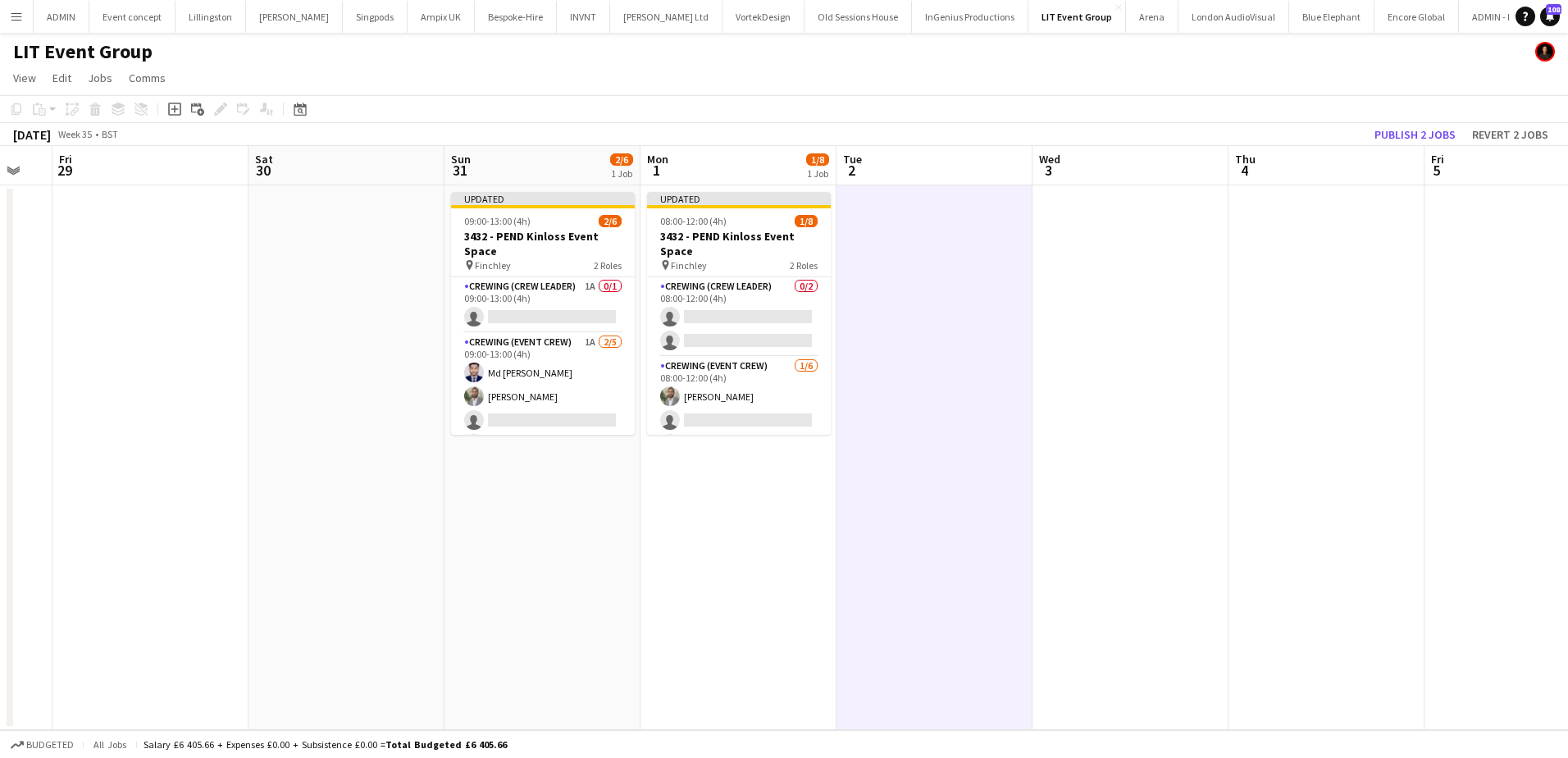
scroll to position [0, 552]
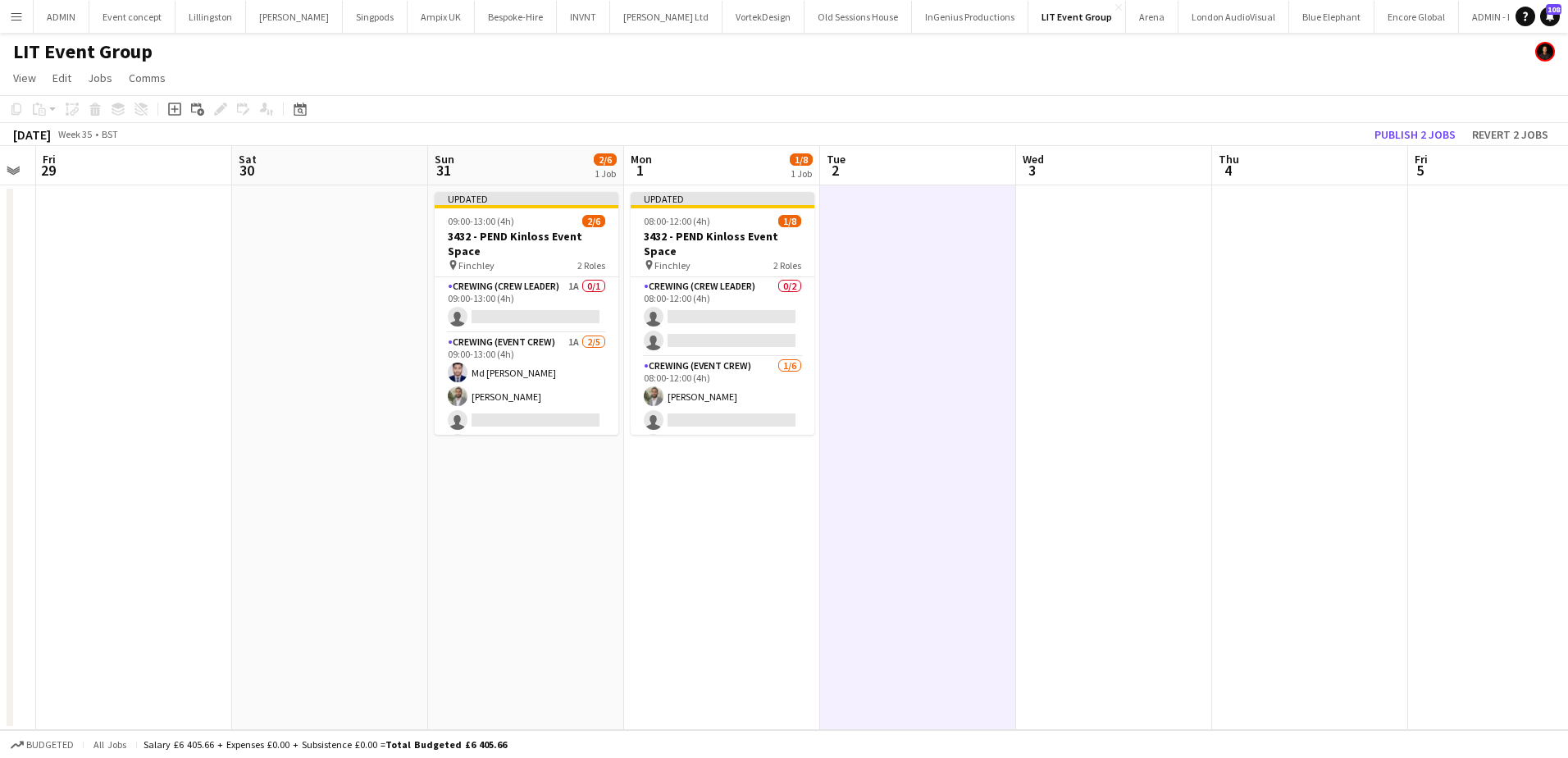
drag, startPoint x: 1323, startPoint y: 292, endPoint x: 1147, endPoint y: 242, distance: 183.0
click at [1139, 260] on app-calendar-viewport "Tue 26 Wed 27 Thu 28 Fri 29 Sat 30 Sun 31 2/6 1 Job Mon 1 1/8 1 Job Tue 2 Wed 3…" at bounding box center [784, 438] width 1568 height 584
click at [1408, 137] on button "Publish 2 jobs" at bounding box center [1415, 134] width 94 height 21
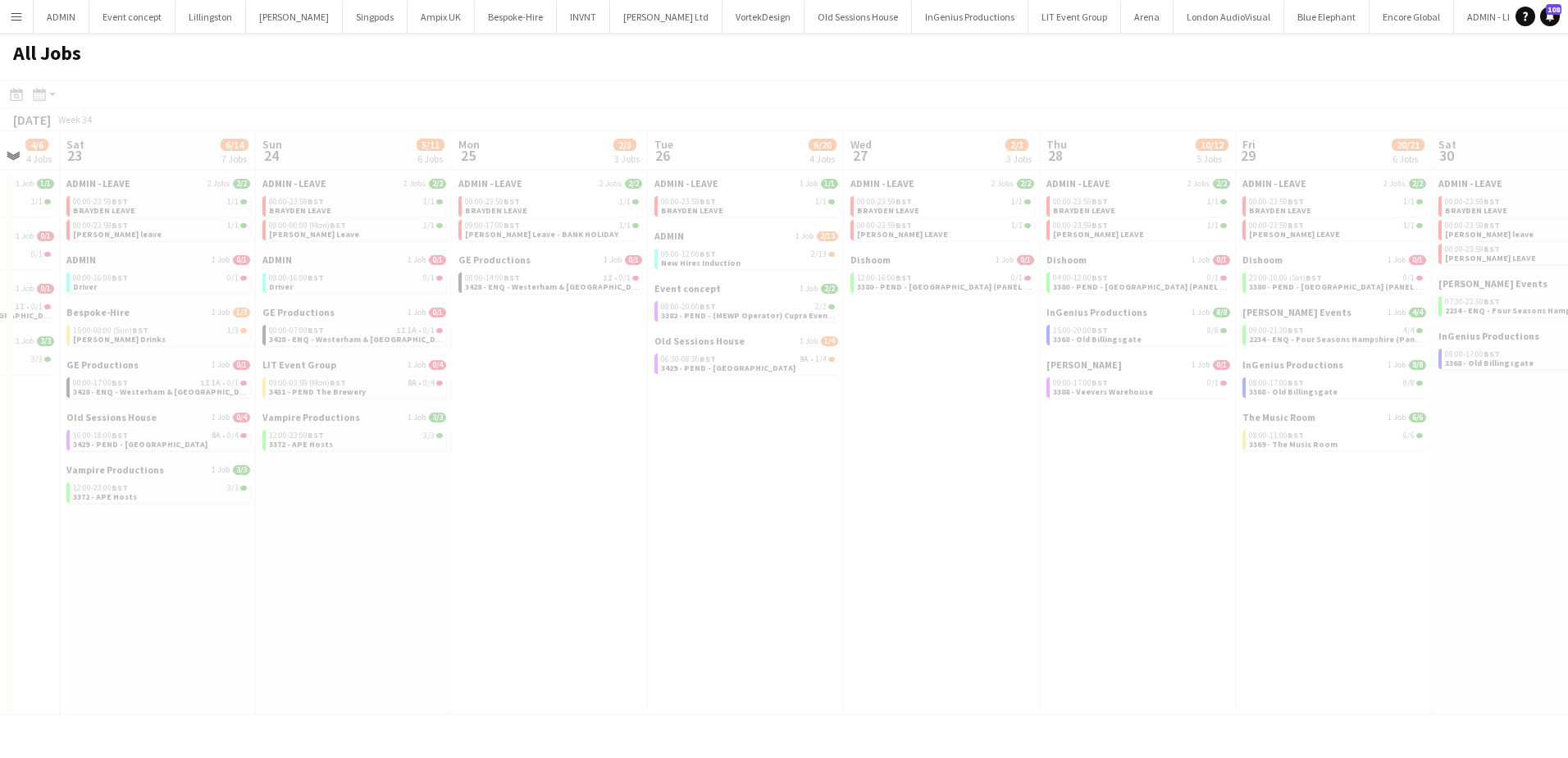
drag, startPoint x: 1242, startPoint y: 648, endPoint x: 263, endPoint y: 618, distance: 979.5
click at [255, 620] on app-all-jobs "All Jobs Date picker [DATE] [DATE] [DATE] M [DATE] T [DATE] W [DATE] T [DATE] F…" at bounding box center [784, 374] width 1568 height 683
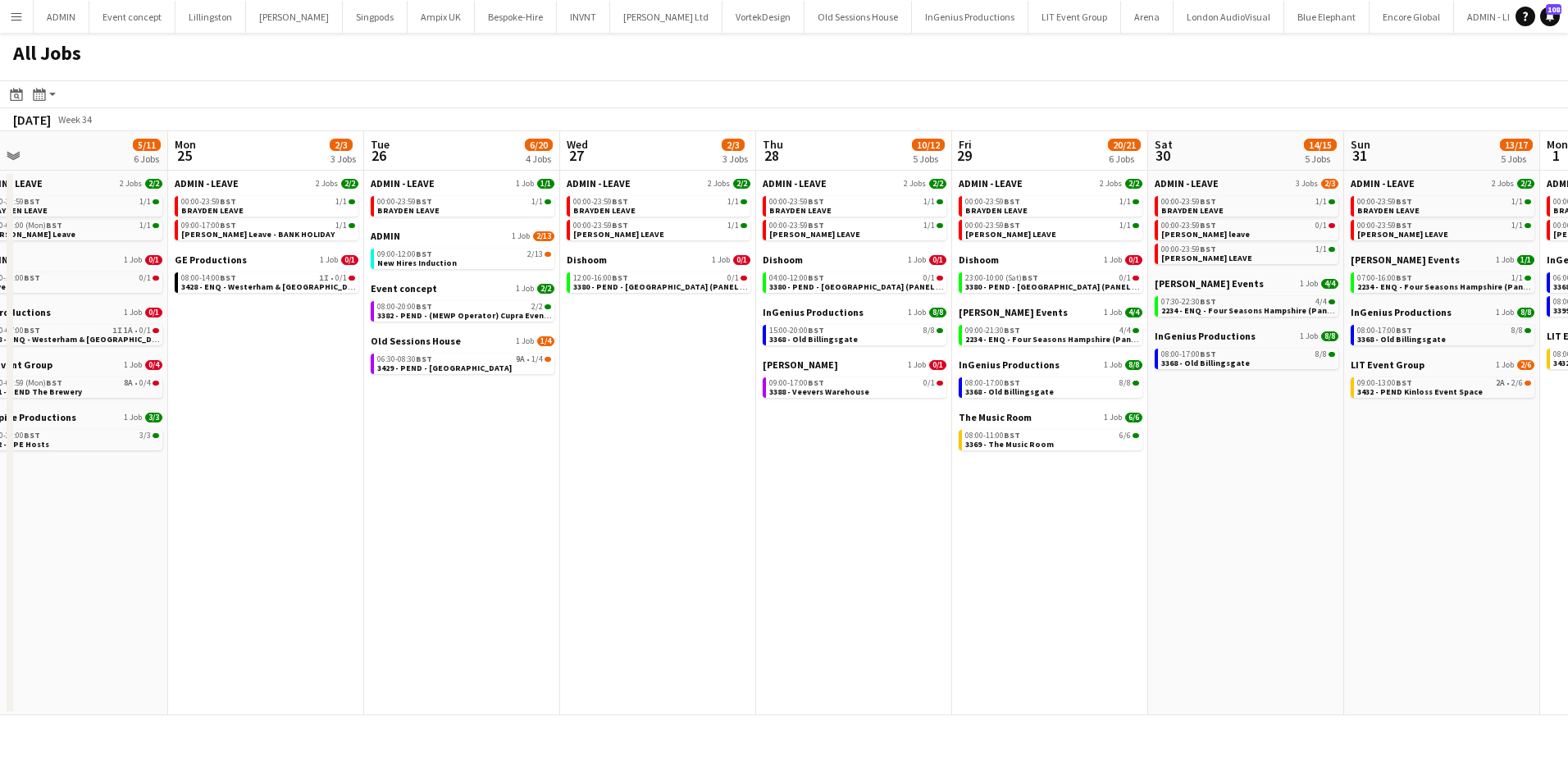
scroll to position [0, 616]
drag, startPoint x: 1043, startPoint y: 608, endPoint x: 758, endPoint y: 587, distance: 285.8
click at [758, 587] on app-calendar-viewport "Thu 21 2/3 3 Jobs Fri 22 4/6 4 Jobs Sat 23 6/14 7 Jobs Sun 24 5/11 6 Jobs Mon 2…" at bounding box center [784, 423] width 1568 height 584
click at [1427, 489] on app-date-cell "ADMIN - LEAVE 2 Jobs 2/2 00:00-23:59 BST 1/1 BRAYDEN LEAVE 00:00-23:59 BST 1/1 …" at bounding box center [1441, 443] width 196 height 545
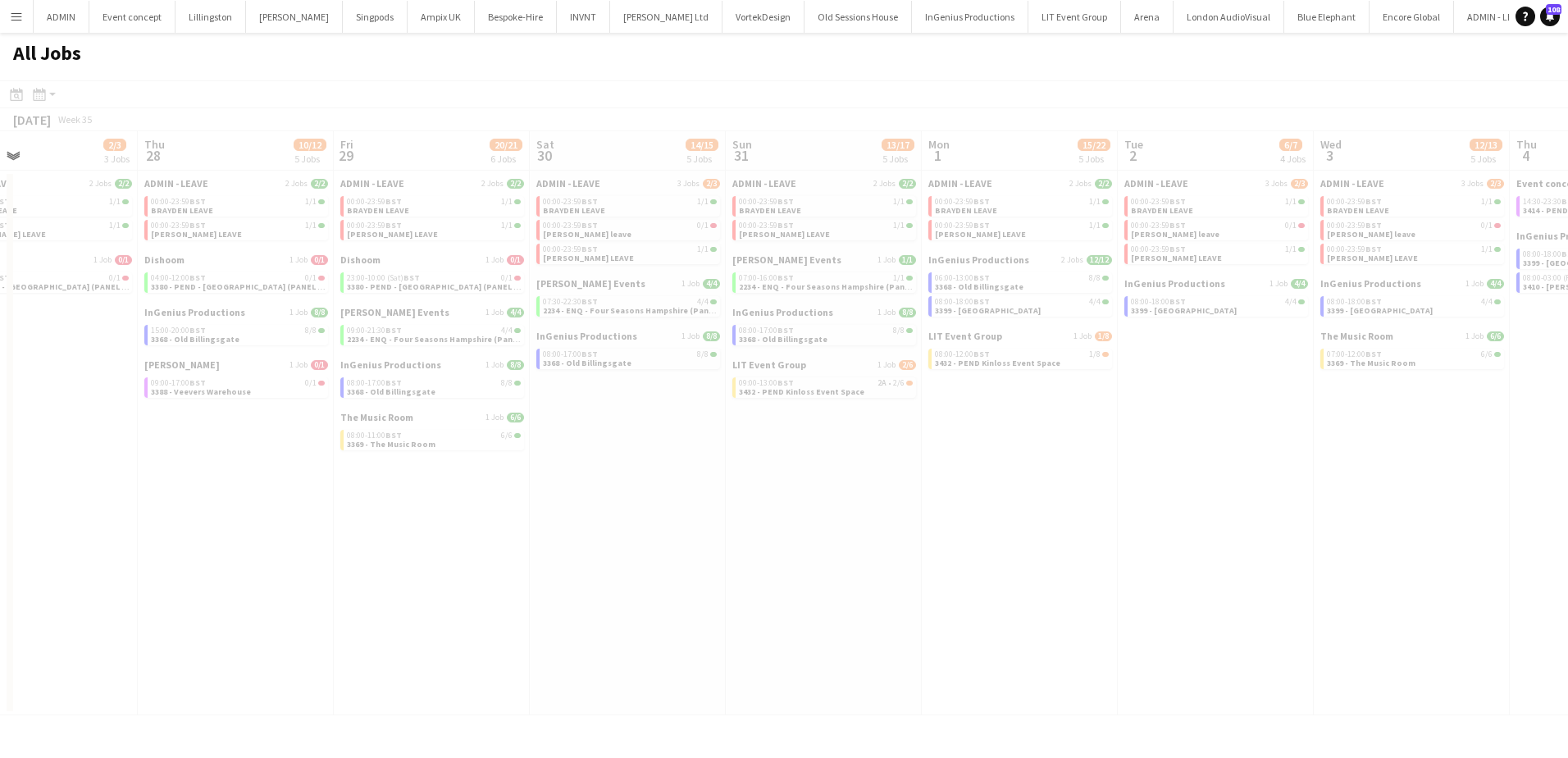
scroll to position [0, 458]
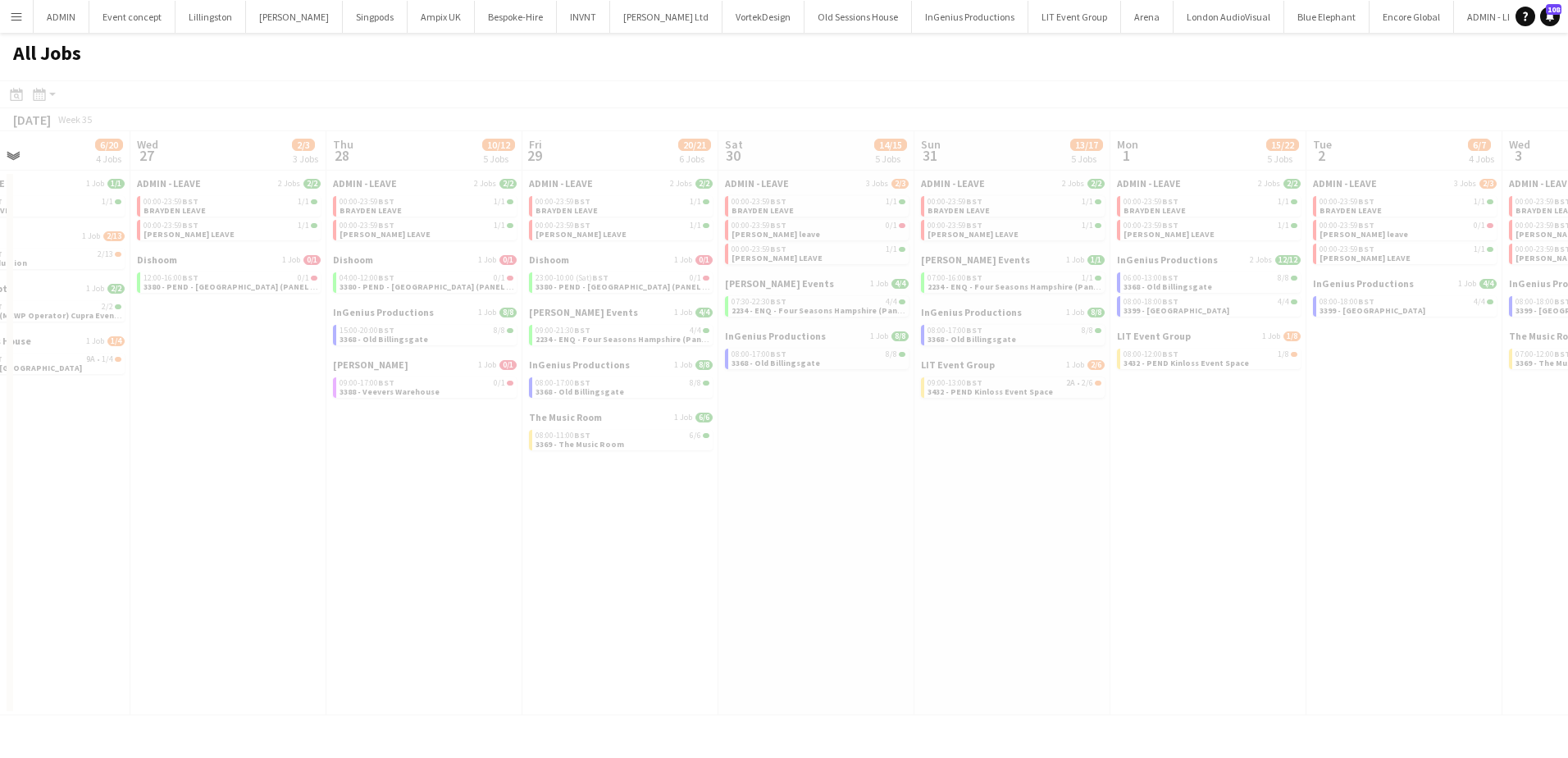
drag, startPoint x: 1397, startPoint y: 482, endPoint x: 857, endPoint y: 442, distance: 541.5
click at [857, 442] on app-calendar-viewport "Sun 24 5/11 6 Jobs Mon 25 2/3 3 Jobs Tue 26 6/20 4 Jobs Wed 27 2/3 3 Jobs Thu 2…" at bounding box center [784, 423] width 1568 height 584
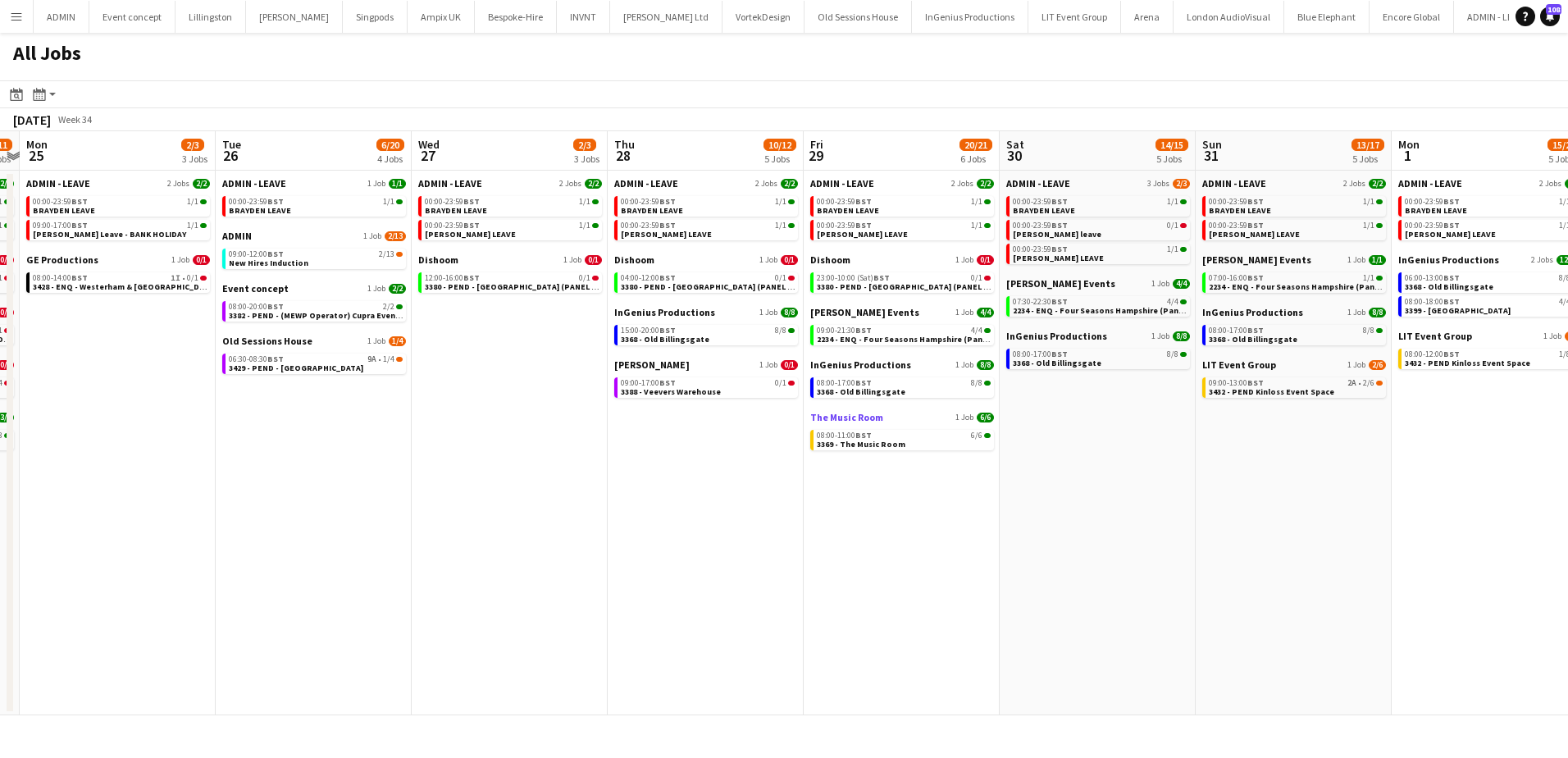
drag, startPoint x: 912, startPoint y: 498, endPoint x: 918, endPoint y: 416, distance: 82.2
click at [1142, 498] on app-calendar-viewport "Sat 23 6/14 7 Jobs Sun 24 5/11 6 Jobs Mon 25 2/3 3 Jobs Tue 26 6/20 4 Jobs Wed …" at bounding box center [784, 423] width 1568 height 584
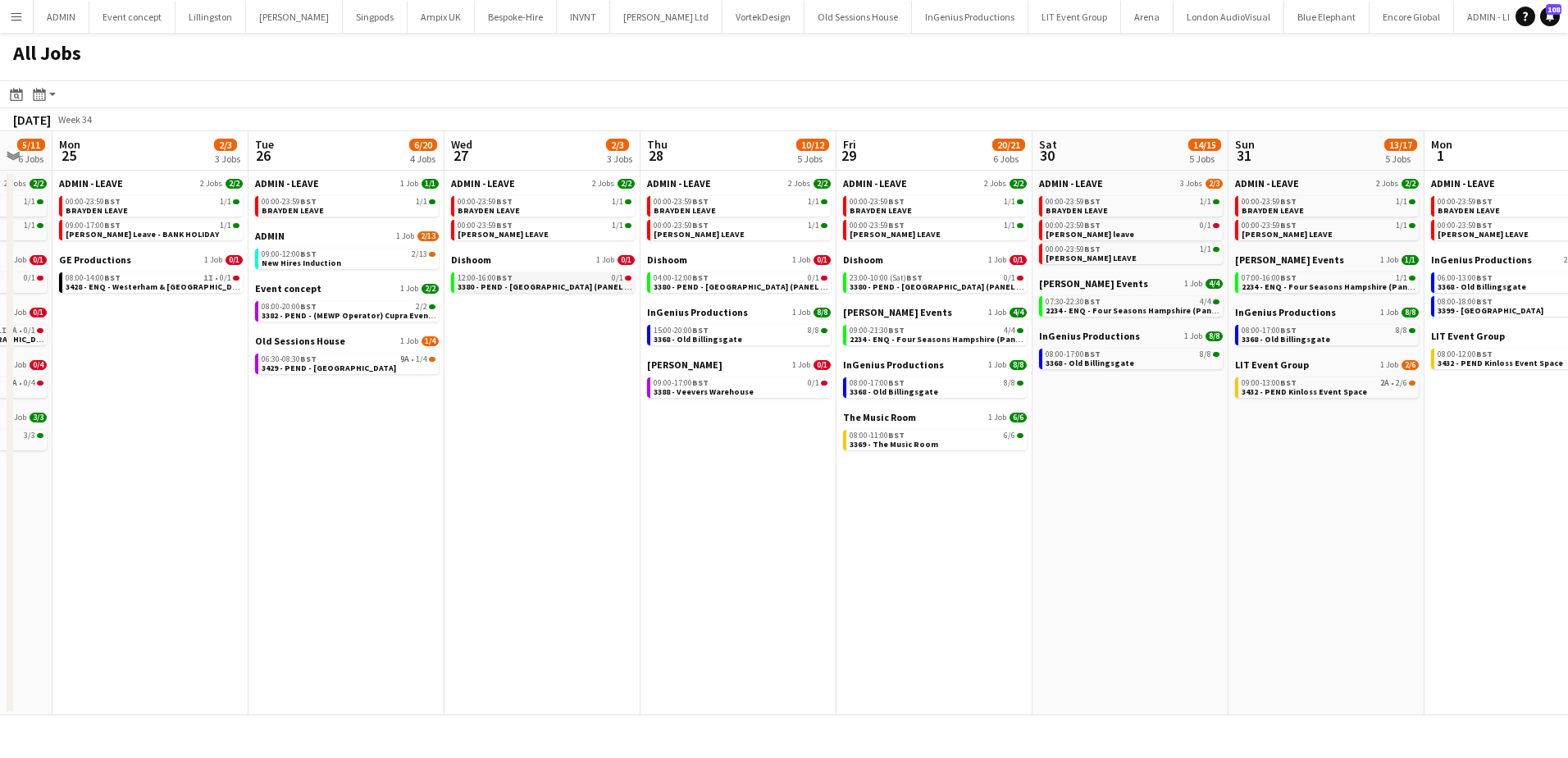
click at [540, 292] on app-brief-job-card "12:00-16:00 BST 0/1 3380 - PEND - Glasgow (PANEL VAN)" at bounding box center [543, 282] width 184 height 20
click at [543, 285] on span "3380 - PEND - [GEOGRAPHIC_DATA] (PANEL VAN)" at bounding box center [550, 287] width 186 height 11
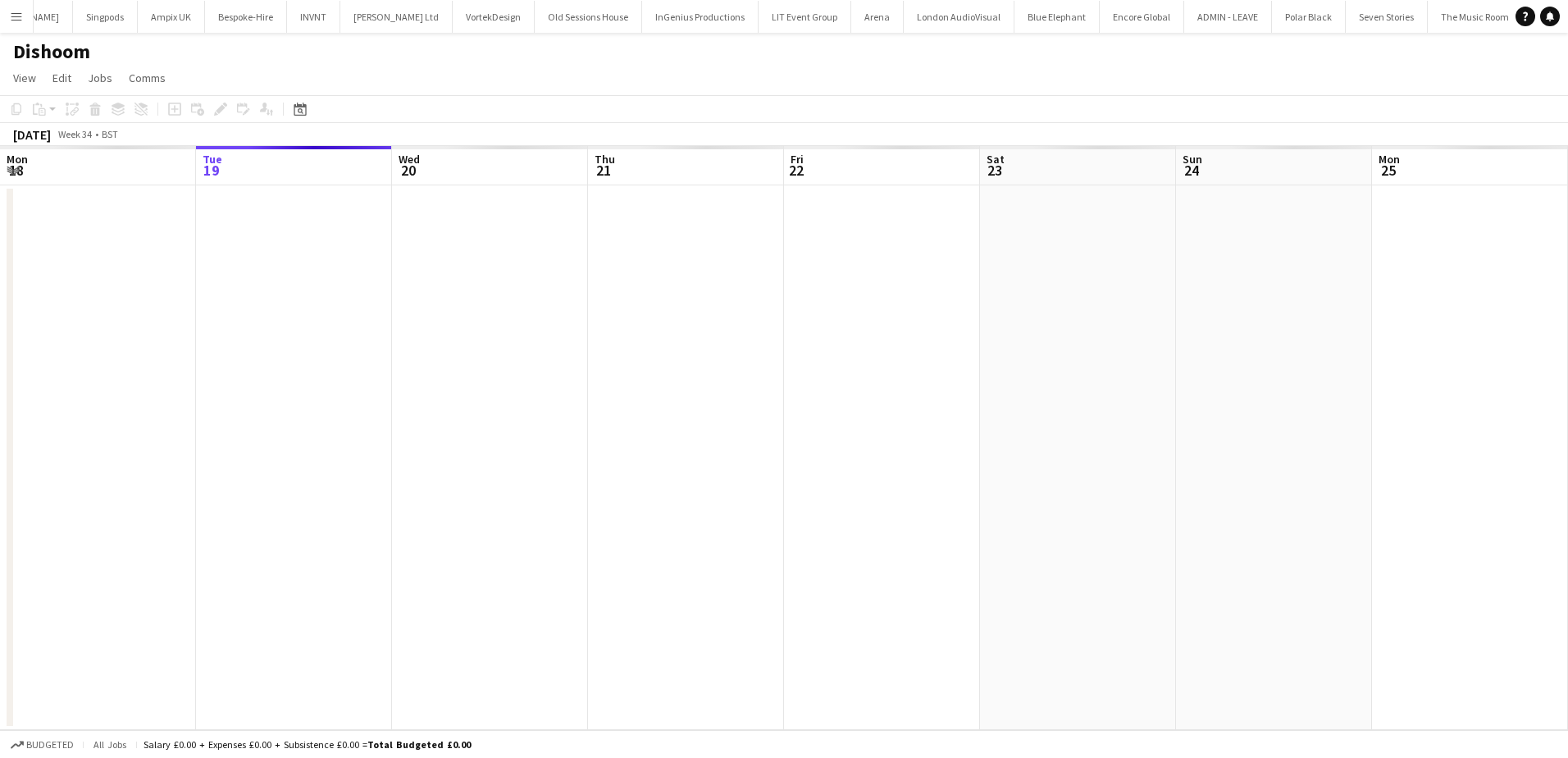
scroll to position [0, 564]
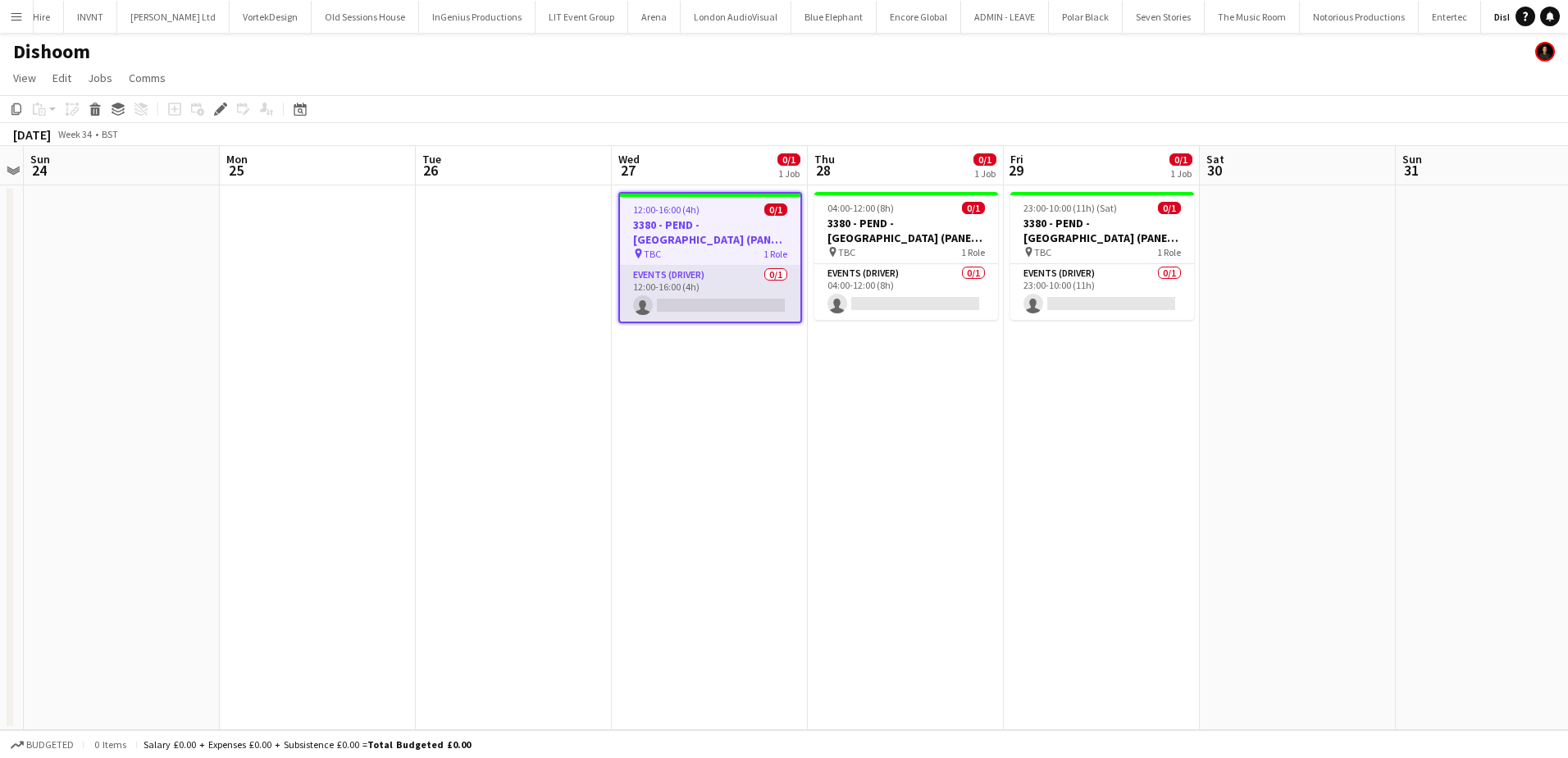
click at [674, 298] on app-card-role "Events (Driver) 0/1 12:00-16:00 (4h) single-neutral-actions" at bounding box center [710, 293] width 181 height 55
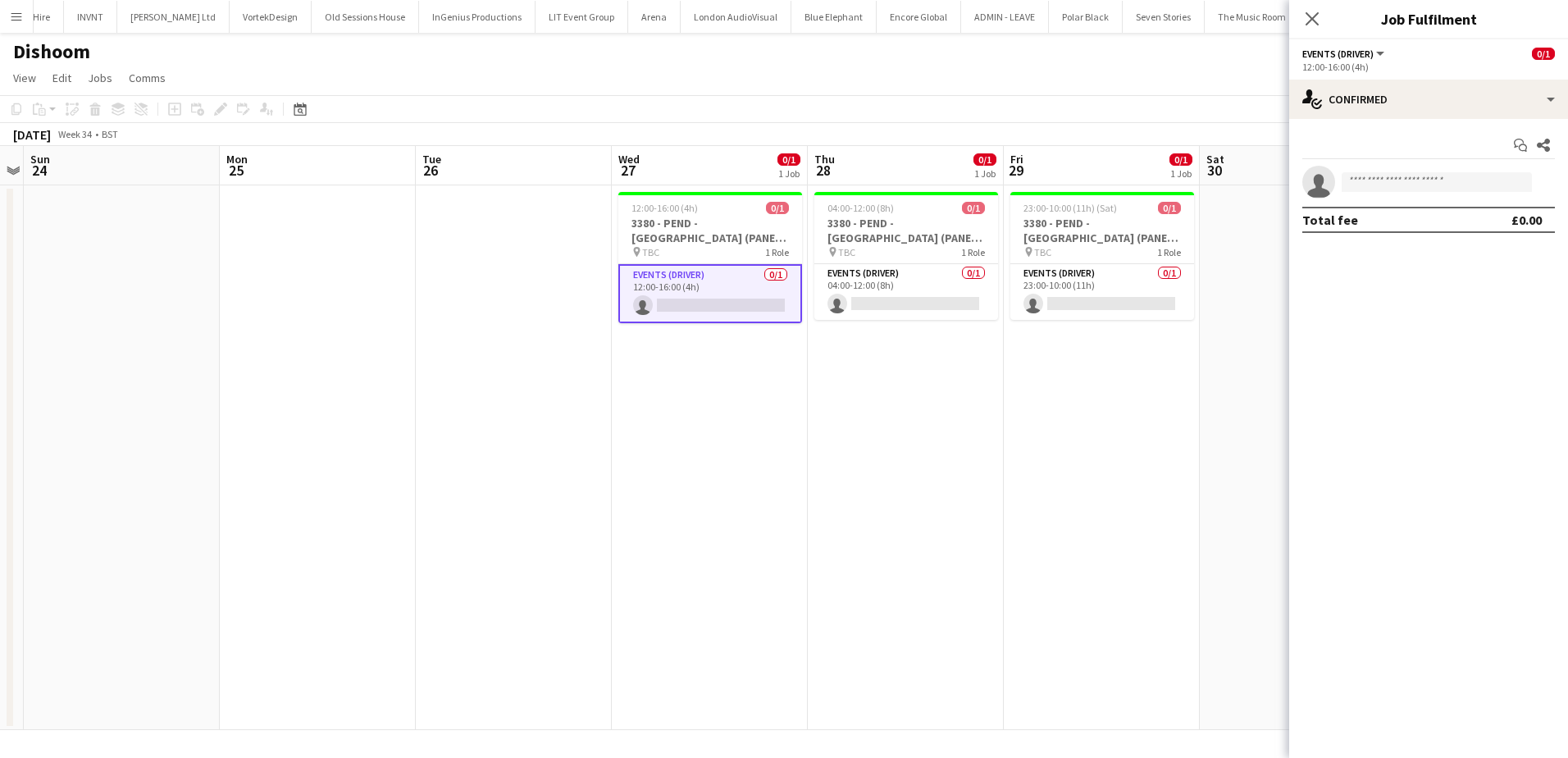
scroll to position [0, 0]
click at [1418, 174] on input at bounding box center [1437, 182] width 191 height 19
type input "*****"
click at [1367, 215] on span "[EMAIL_ADDRESS][DOMAIN_NAME]" at bounding box center [1436, 219] width 164 height 13
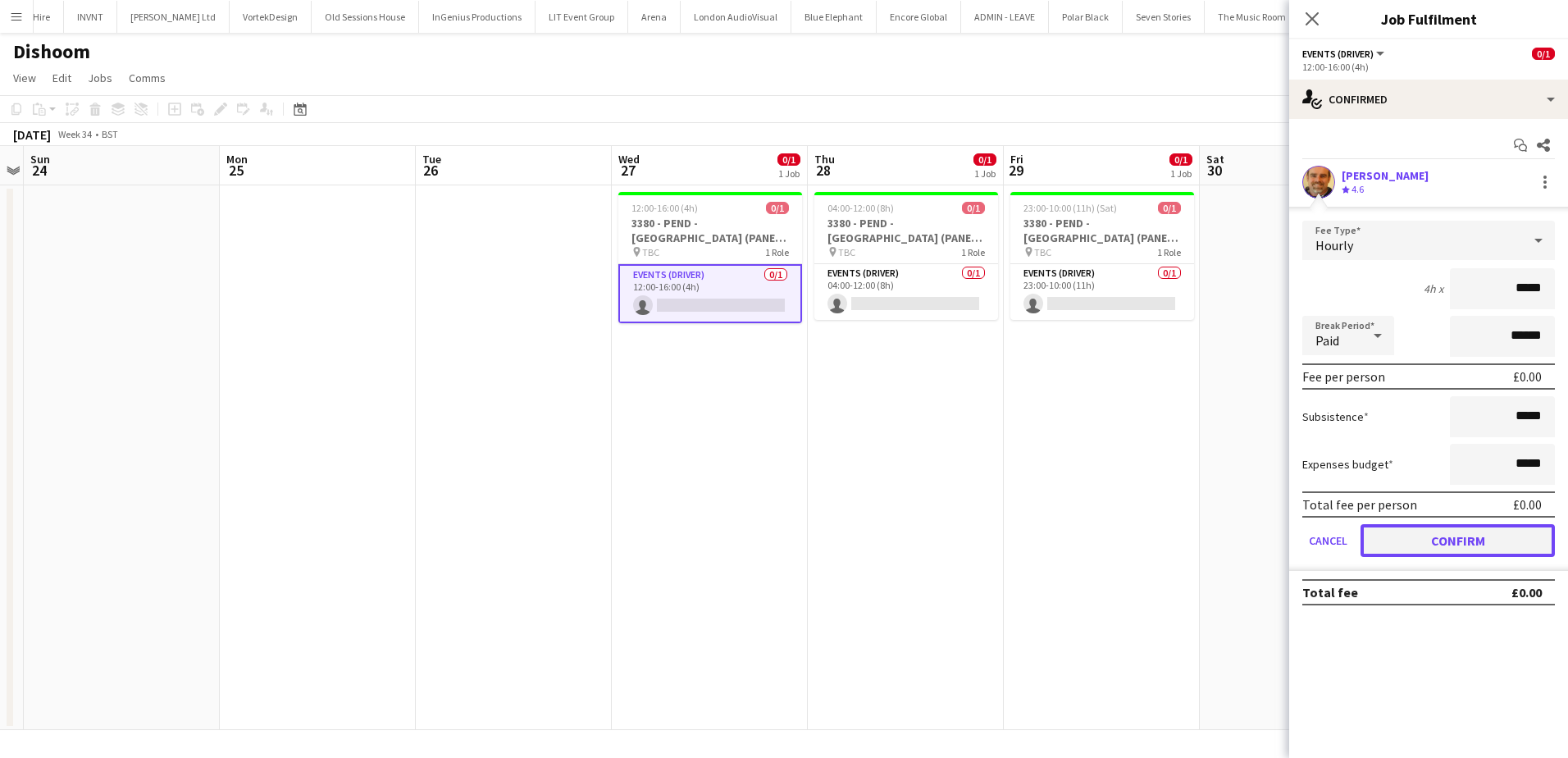
click at [1471, 543] on button "Confirm" at bounding box center [1457, 540] width 194 height 33
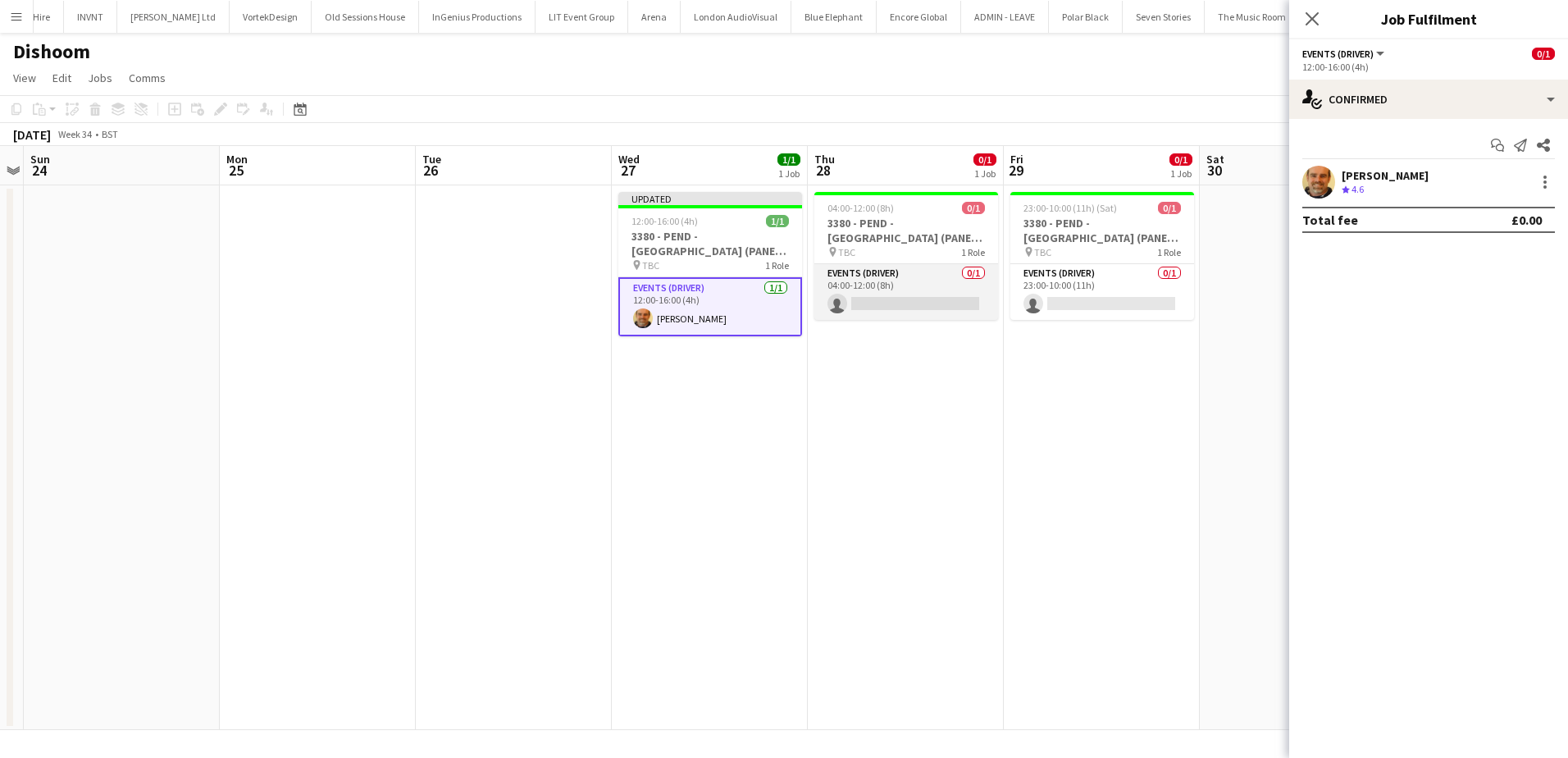
click at [920, 294] on app-card-role "Events (Driver) 0/1 04:00-12:00 (8h) single-neutral-actions" at bounding box center [906, 292] width 184 height 55
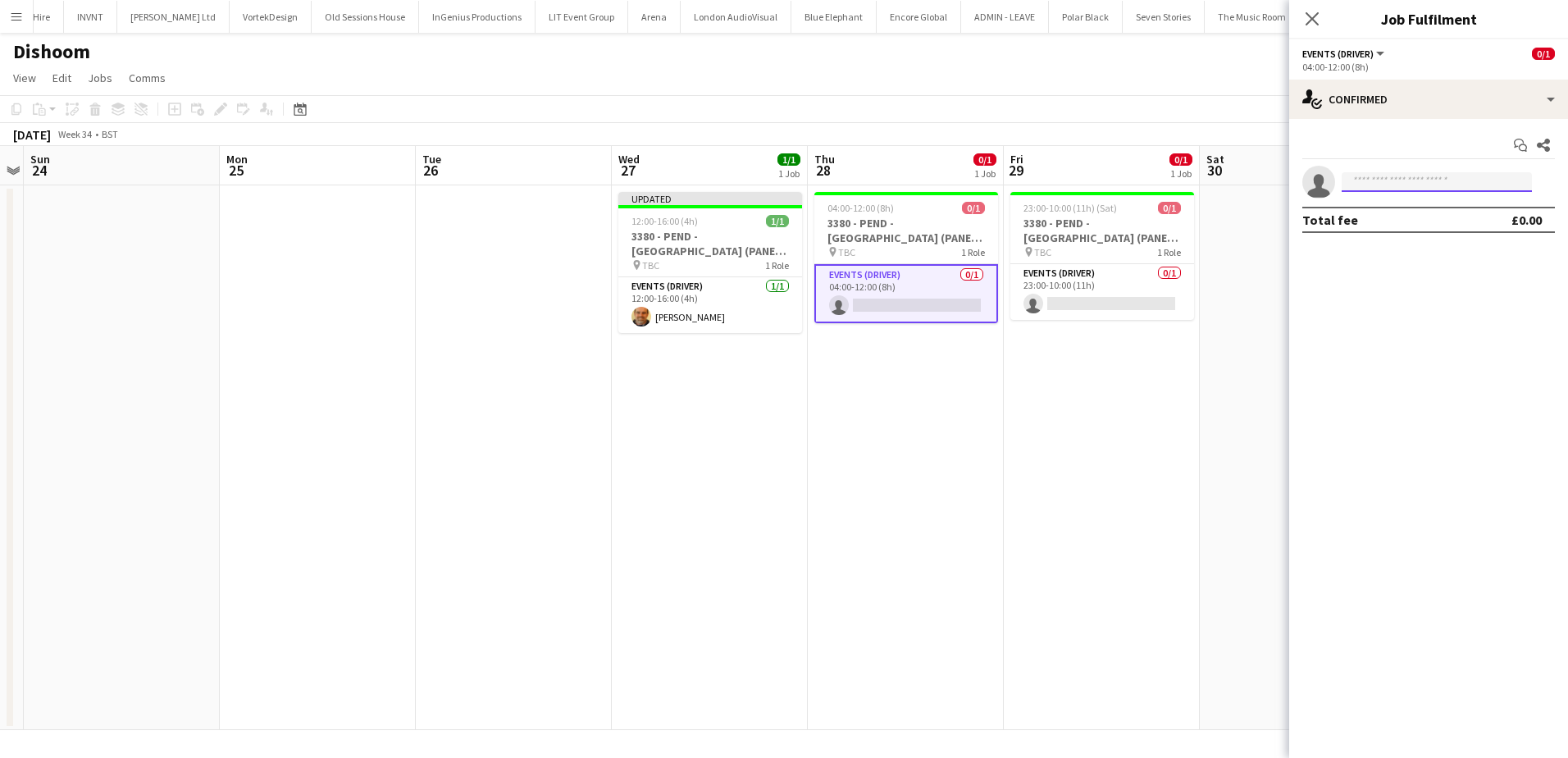
click at [1384, 182] on input at bounding box center [1437, 182] width 191 height 19
type input "*****"
click at [1401, 204] on span "Shane King" at bounding box center [1402, 205] width 94 height 14
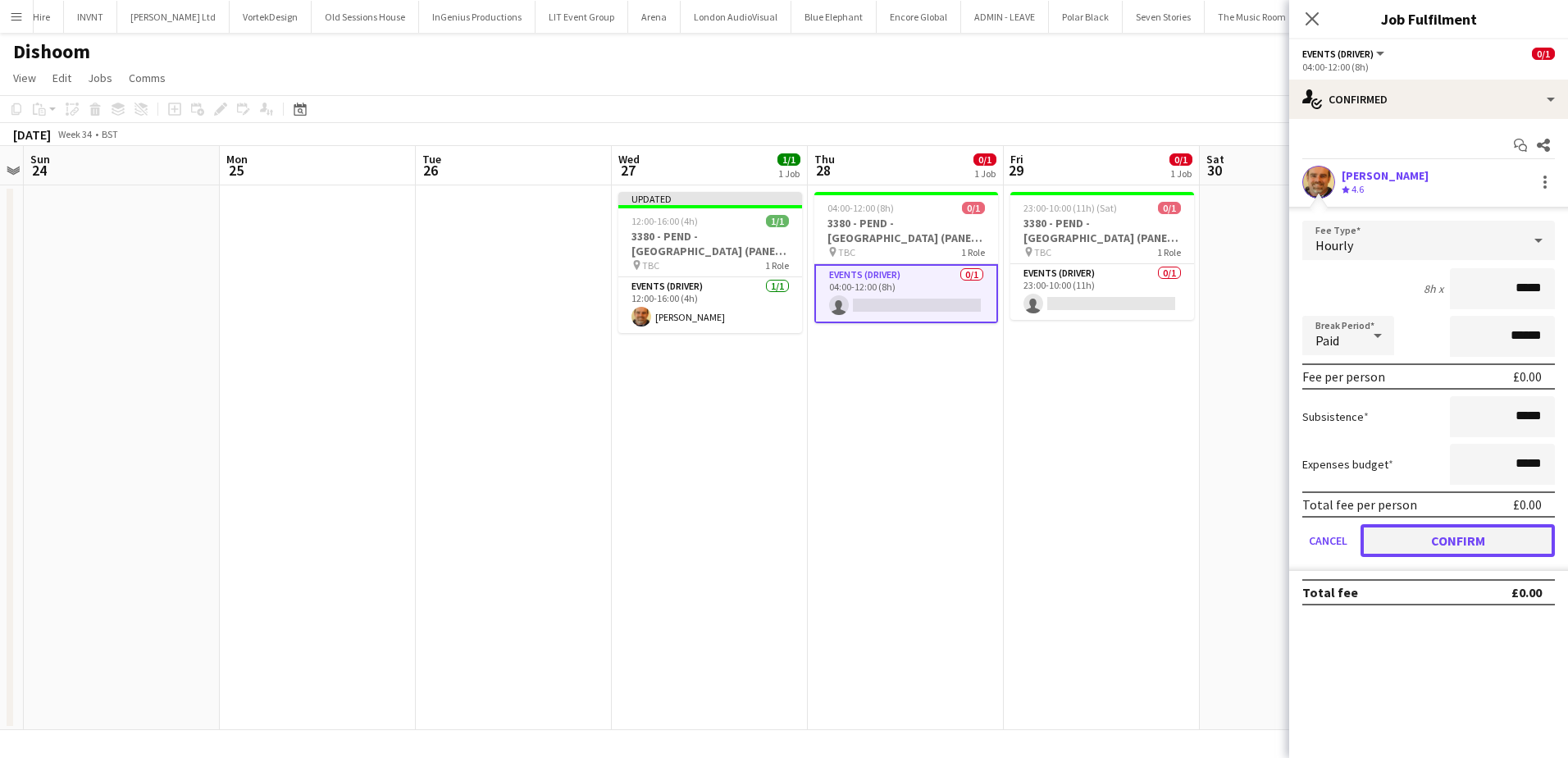
click at [1492, 540] on button "Confirm" at bounding box center [1457, 540] width 194 height 33
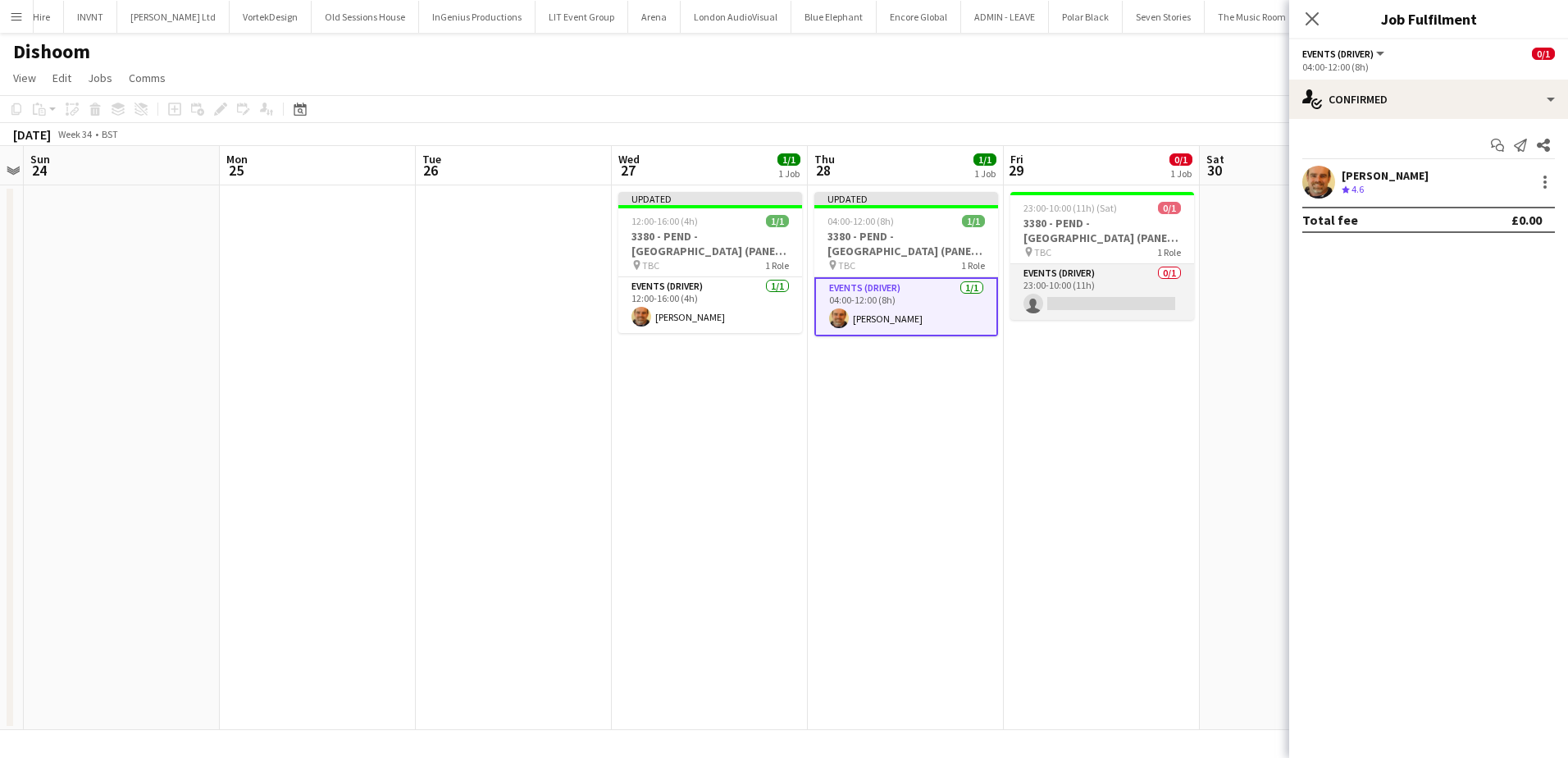
click at [1158, 312] on app-card-role "Events (Driver) 0/1 23:00-10:00 (11h) single-neutral-actions" at bounding box center [1102, 292] width 184 height 55
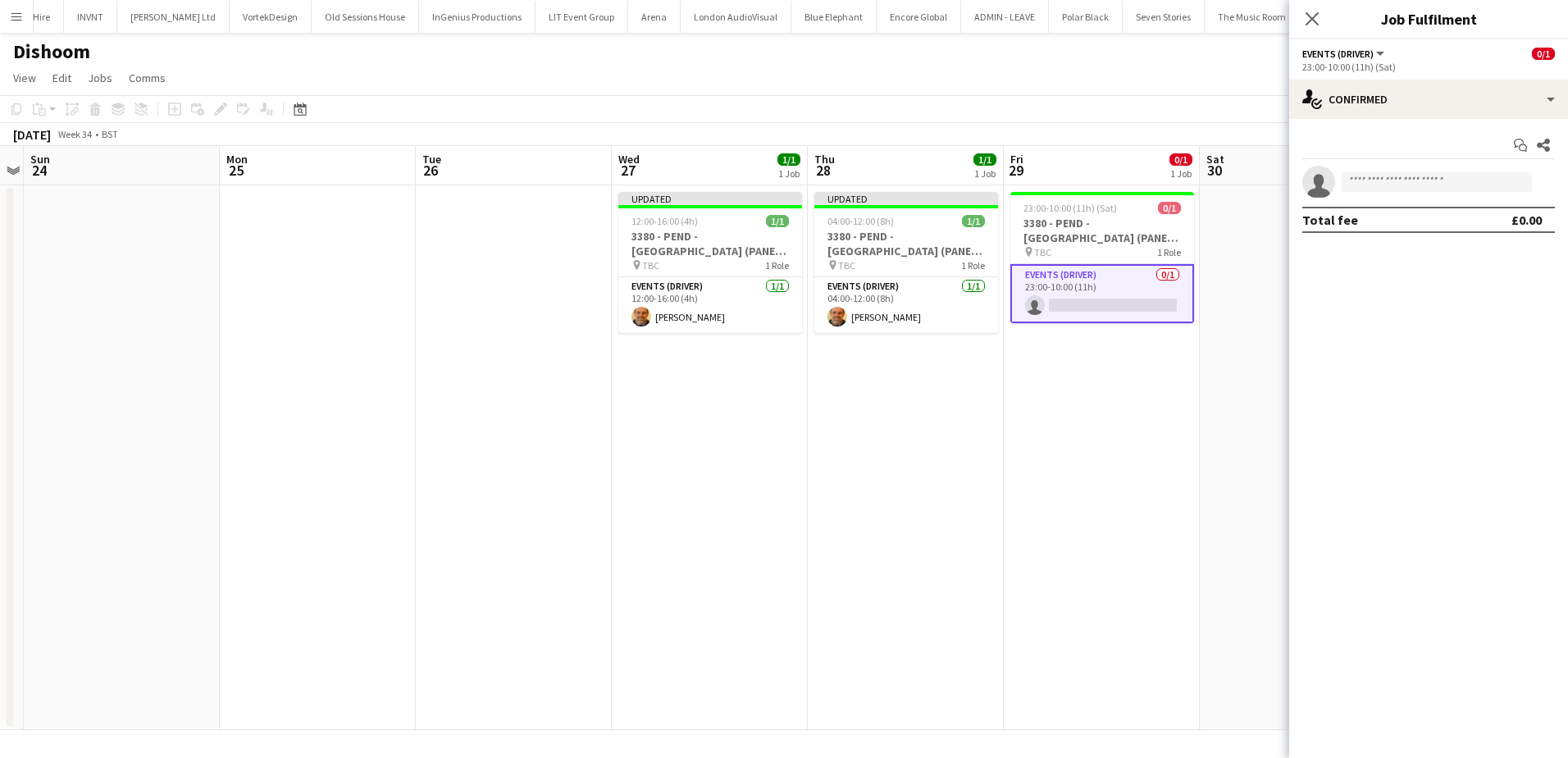
click at [1408, 170] on app-invite-slot "single-neutral-actions" at bounding box center [1429, 182] width 279 height 33
click at [1402, 176] on input at bounding box center [1437, 182] width 191 height 19
type input "*****"
click at [1413, 211] on span "Shane King" at bounding box center [1402, 205] width 94 height 14
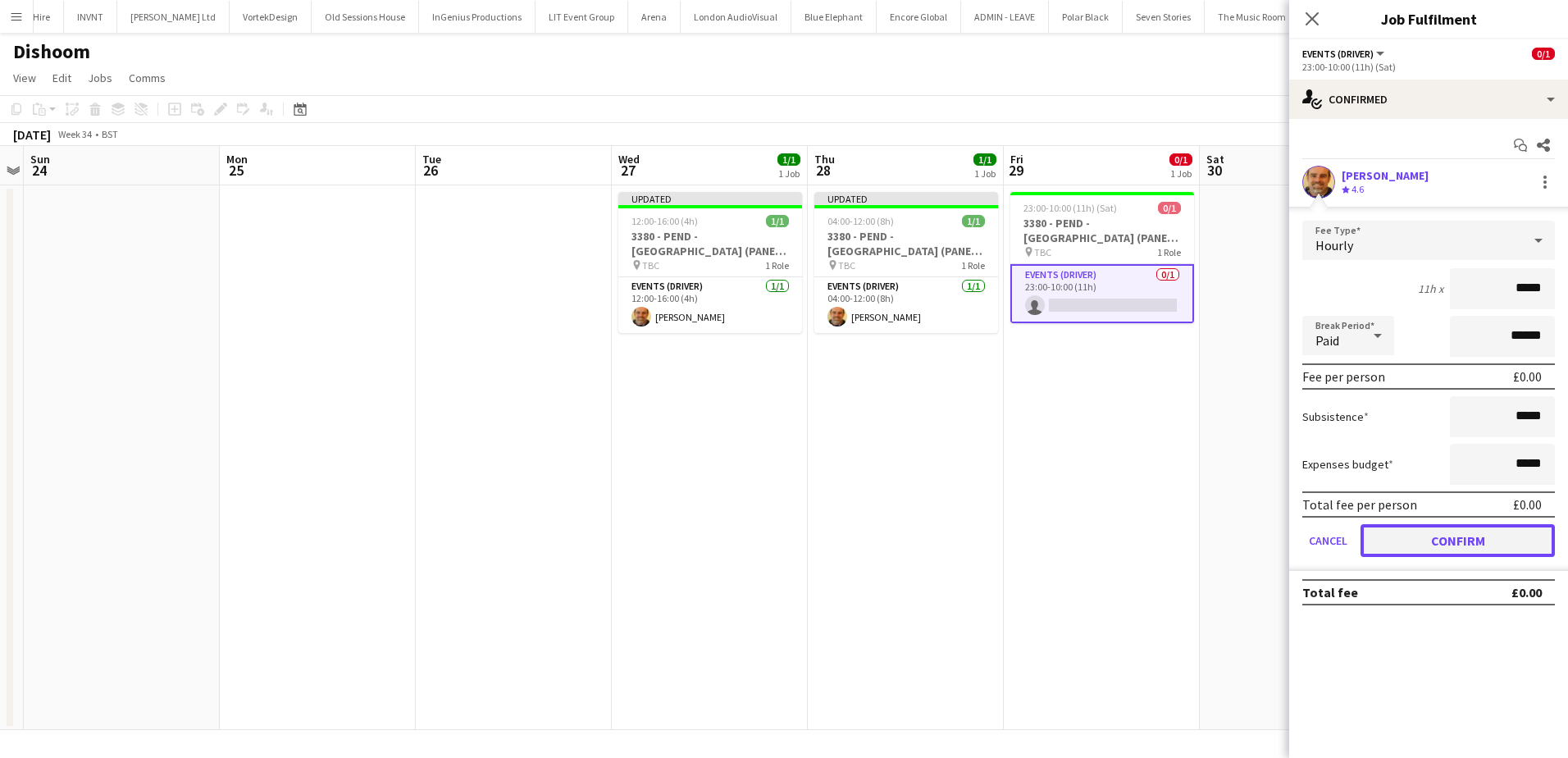
click at [1410, 524] on button "Confirm" at bounding box center [1457, 540] width 194 height 33
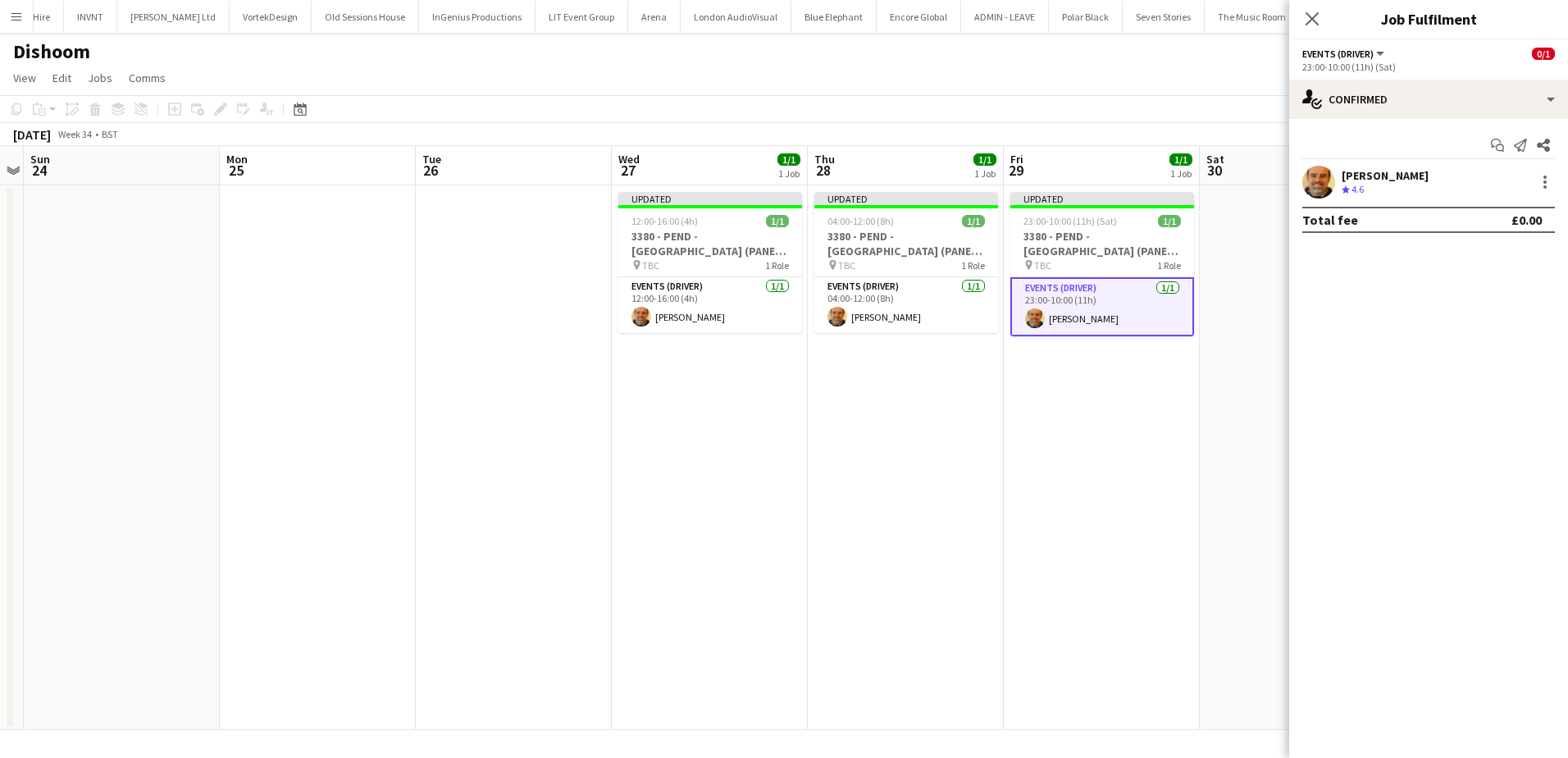
click at [1137, 440] on app-date-cell "Updated 23:00-10:00 (11h) (Sat) 1/1 3380 - PEND - Glasgow (PANEL VAN) pin TBC 1…" at bounding box center [1101, 458] width 196 height 545
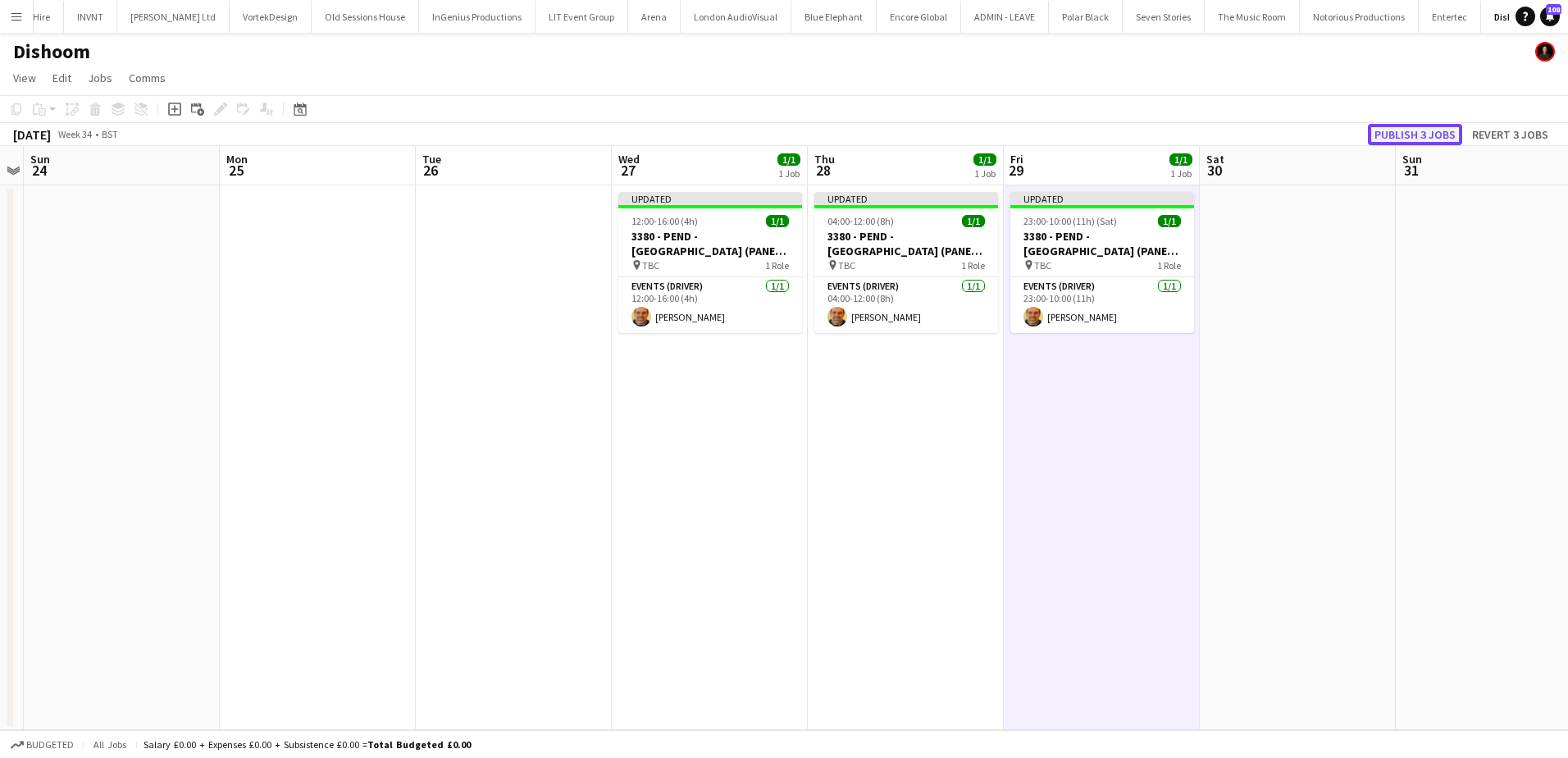
click at [1435, 134] on button "Publish 3 jobs" at bounding box center [1415, 134] width 94 height 21
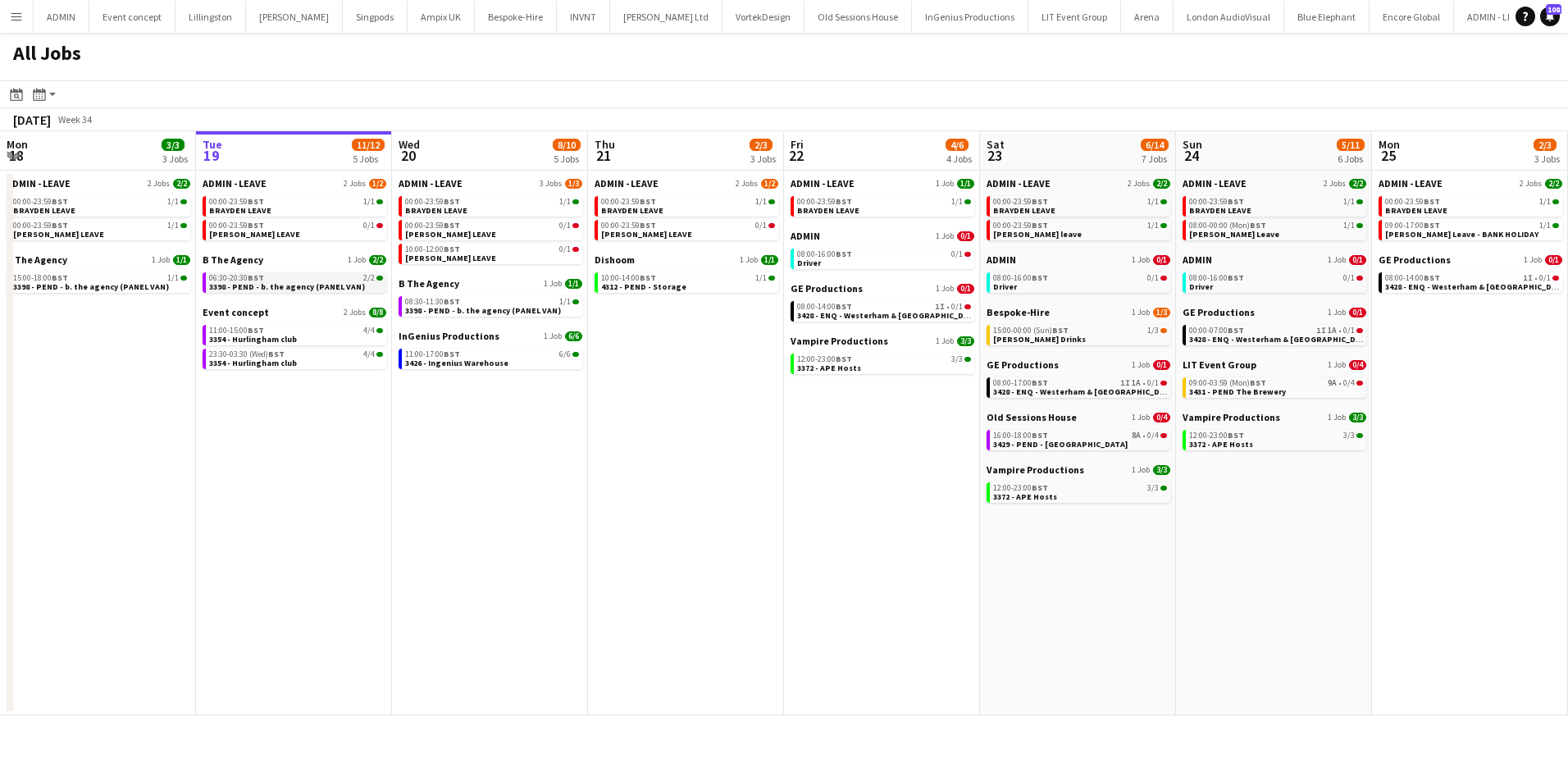
click at [253, 288] on span "3398 - PEND - b. the agency (PANEL VAN)" at bounding box center [287, 287] width 156 height 11
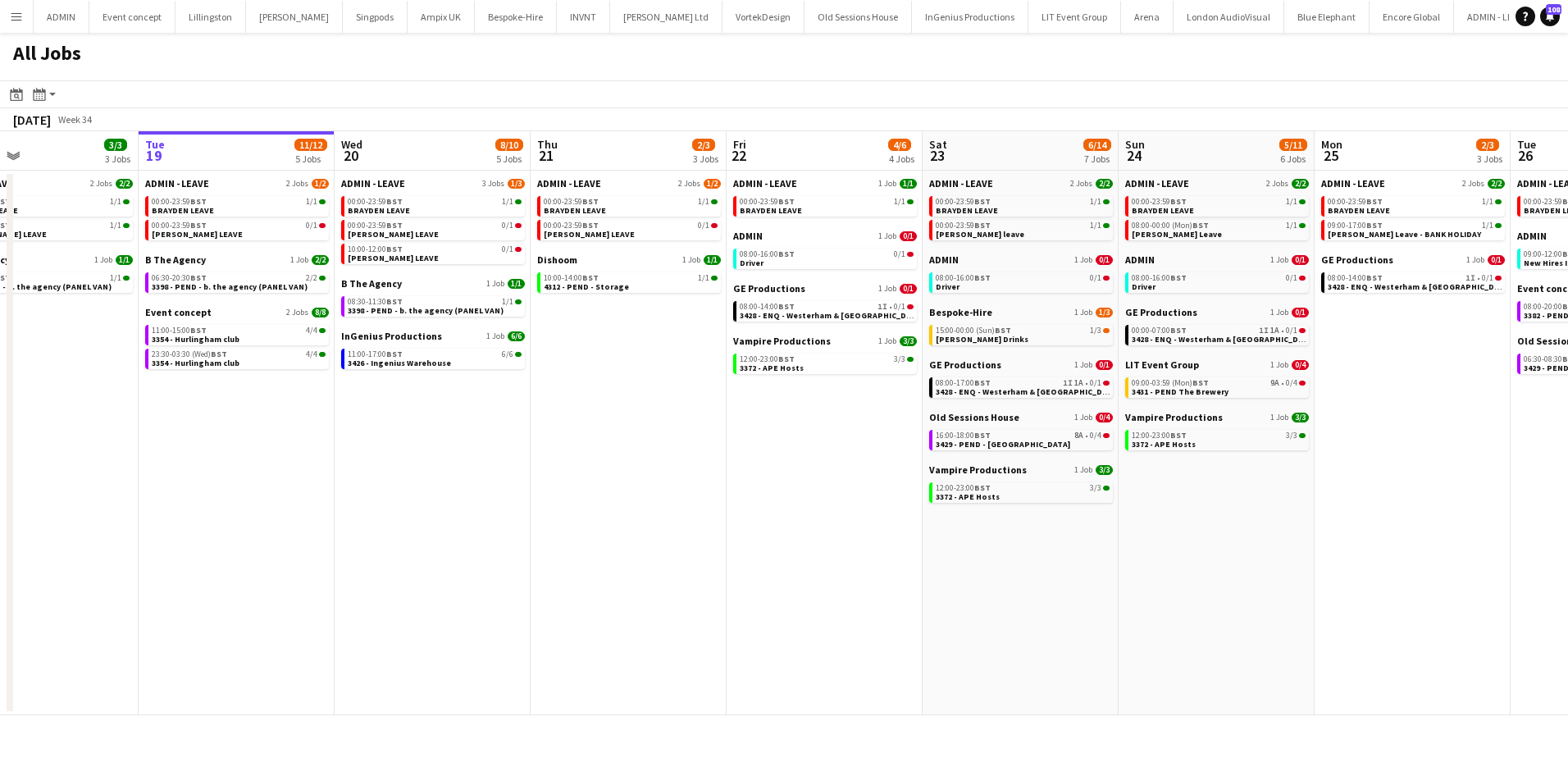
scroll to position [0, 475]
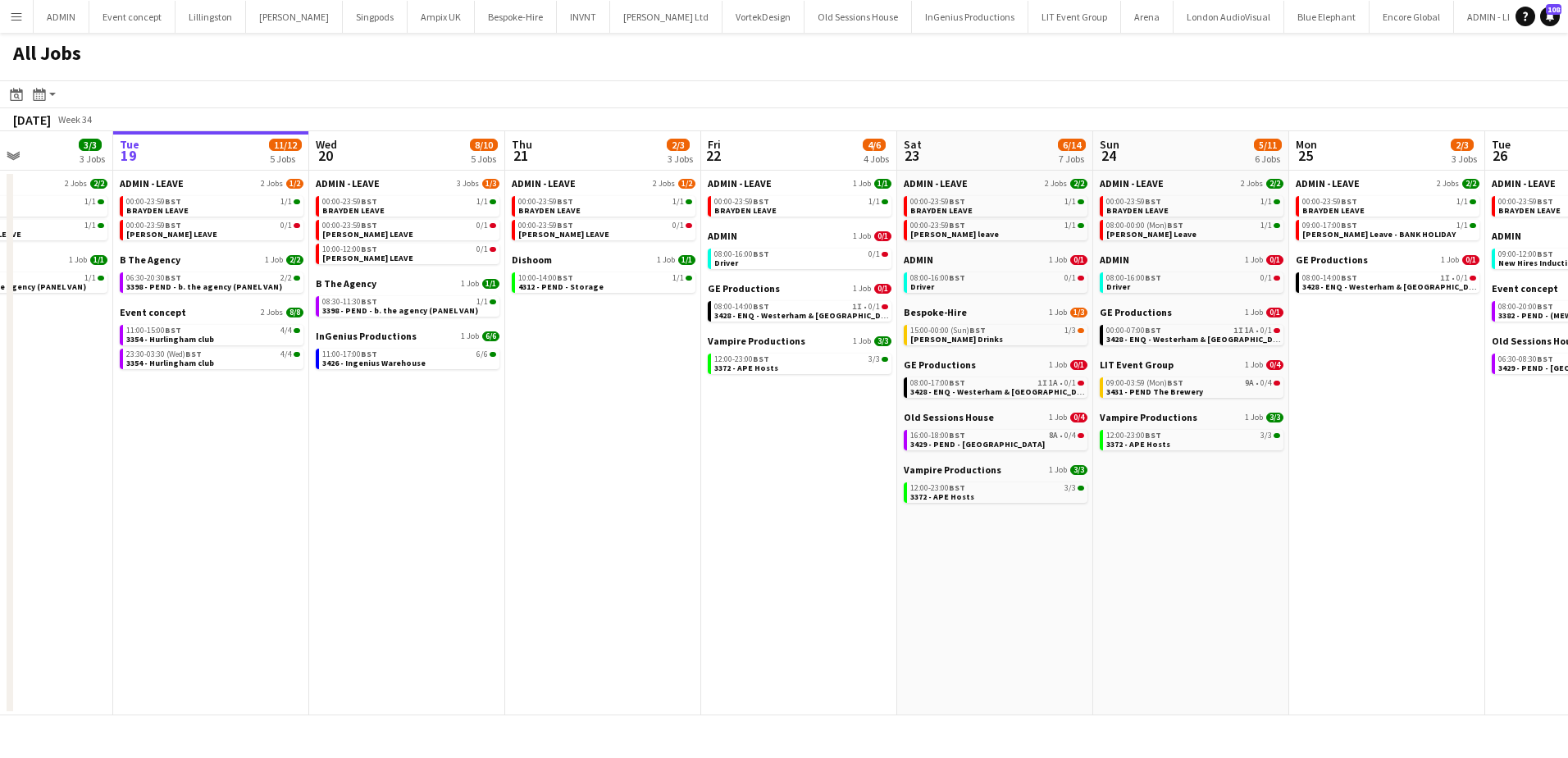
drag, startPoint x: 721, startPoint y: 415, endPoint x: 634, endPoint y: 408, distance: 87.3
click at [638, 408] on app-calendar-viewport "Sat 16 14/14 4 Jobs Sun 17 12/12 6 Jobs Mon 18 3/3 3 Jobs Tue 19 11/12 5 Jobs W…" at bounding box center [784, 423] width 1568 height 584
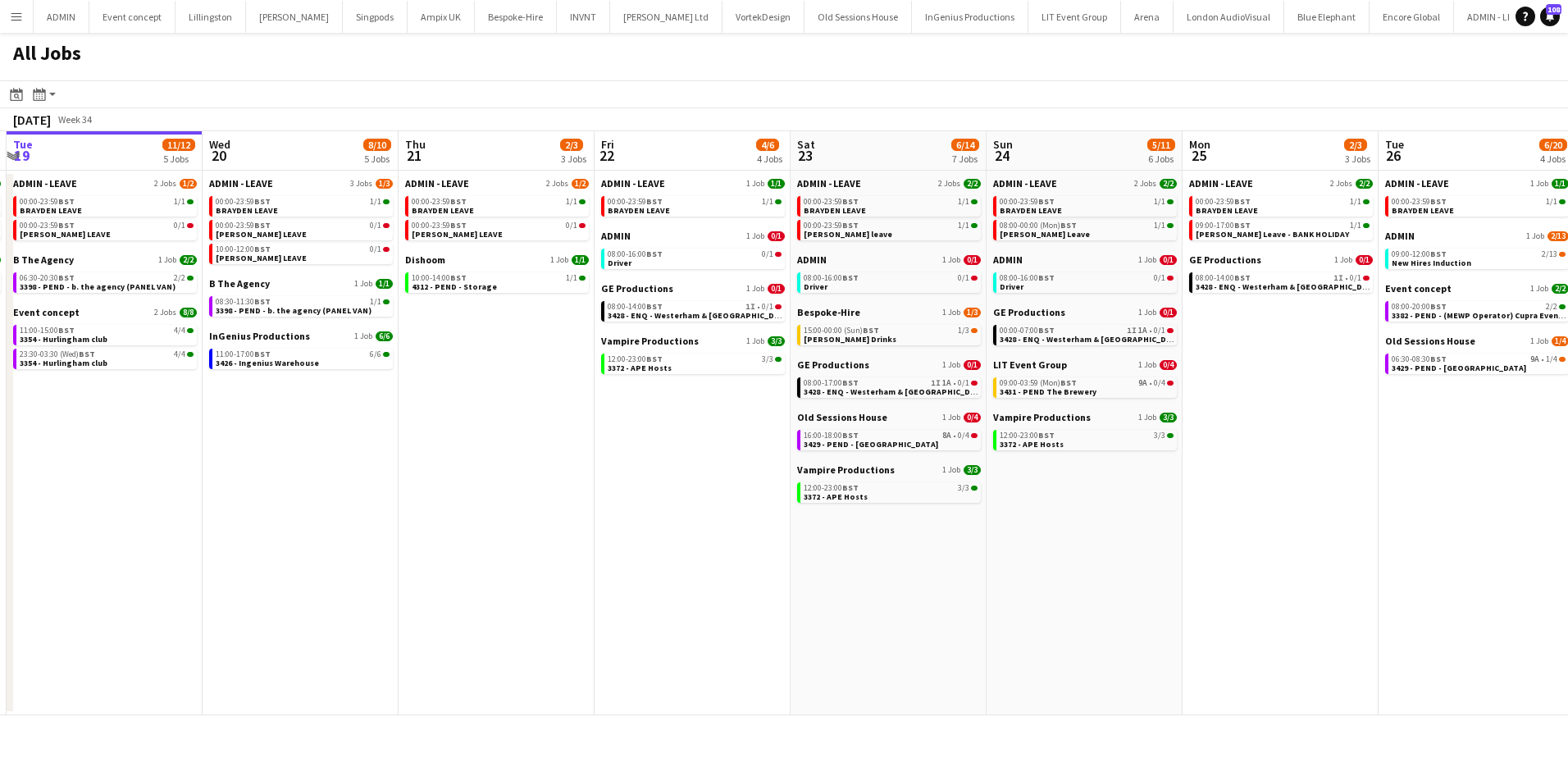
drag, startPoint x: 1242, startPoint y: 540, endPoint x: 1167, endPoint y: 531, distance: 75.5
click at [1167, 531] on app-calendar-viewport "Sat 16 14/14 4 Jobs Sun 17 12/12 6 Jobs Mon 18 3/3 3 Jobs Tue 19 11/12 5 Jobs W…" at bounding box center [784, 423] width 1568 height 584
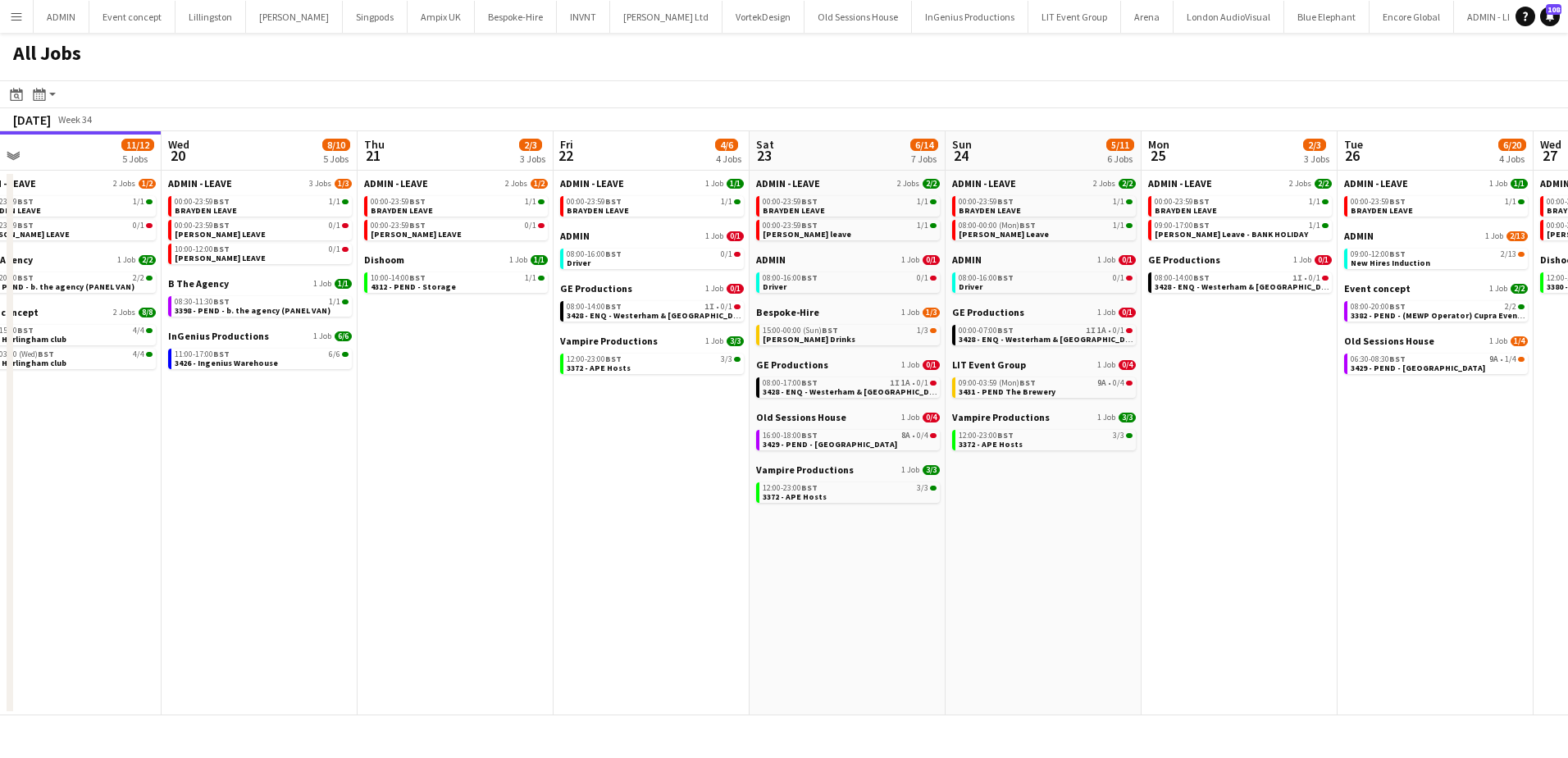
drag, startPoint x: 1309, startPoint y: 420, endPoint x: 1267, endPoint y: 420, distance: 42.0
click at [1267, 420] on app-calendar-viewport "Sat 16 14/14 4 Jobs Sun 17 12/12 6 Jobs Mon 18 3/3 3 Jobs Tue 19 11/12 5 Jobs W…" at bounding box center [784, 423] width 1568 height 584
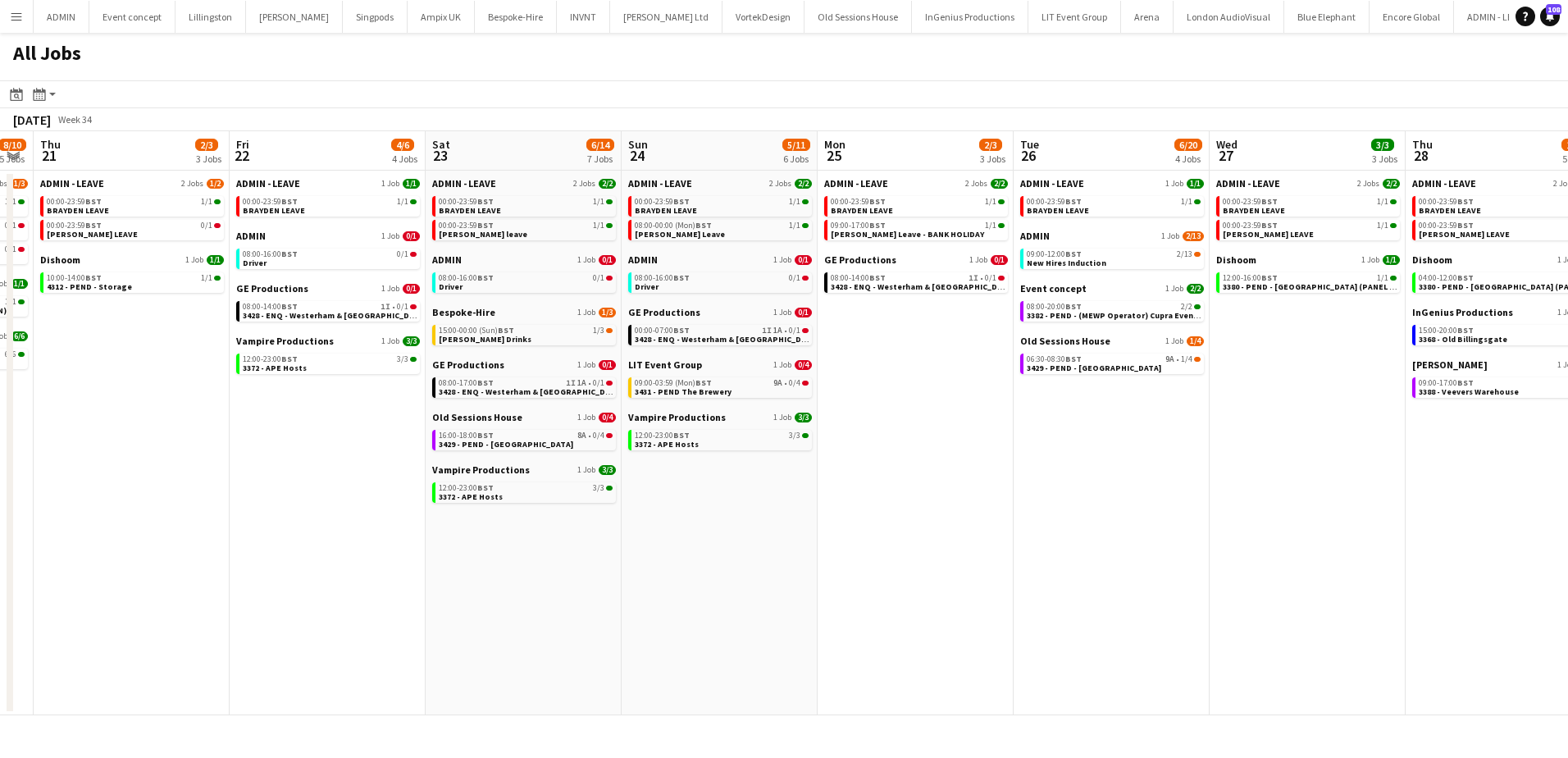
scroll to position [0, 577]
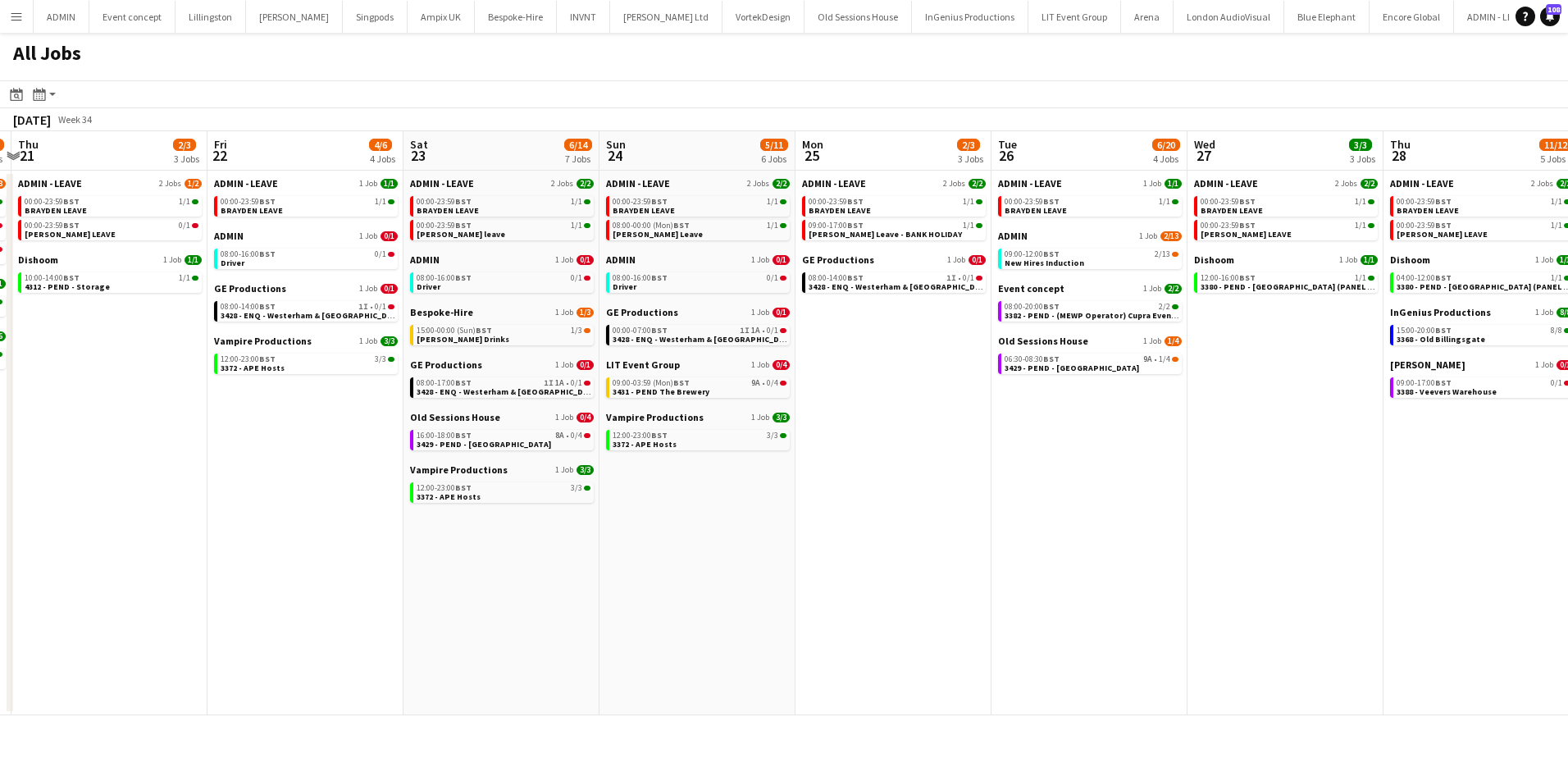
drag, startPoint x: 1223, startPoint y: 440, endPoint x: 878, endPoint y: 427, distance: 345.2
click at [878, 427] on app-calendar-viewport "Mon 18 3/3 3 Jobs Tue 19 11/12 5 Jobs Wed 20 8/10 5 Jobs Thu 21 2/3 3 Jobs Fri …" at bounding box center [784, 423] width 1568 height 584
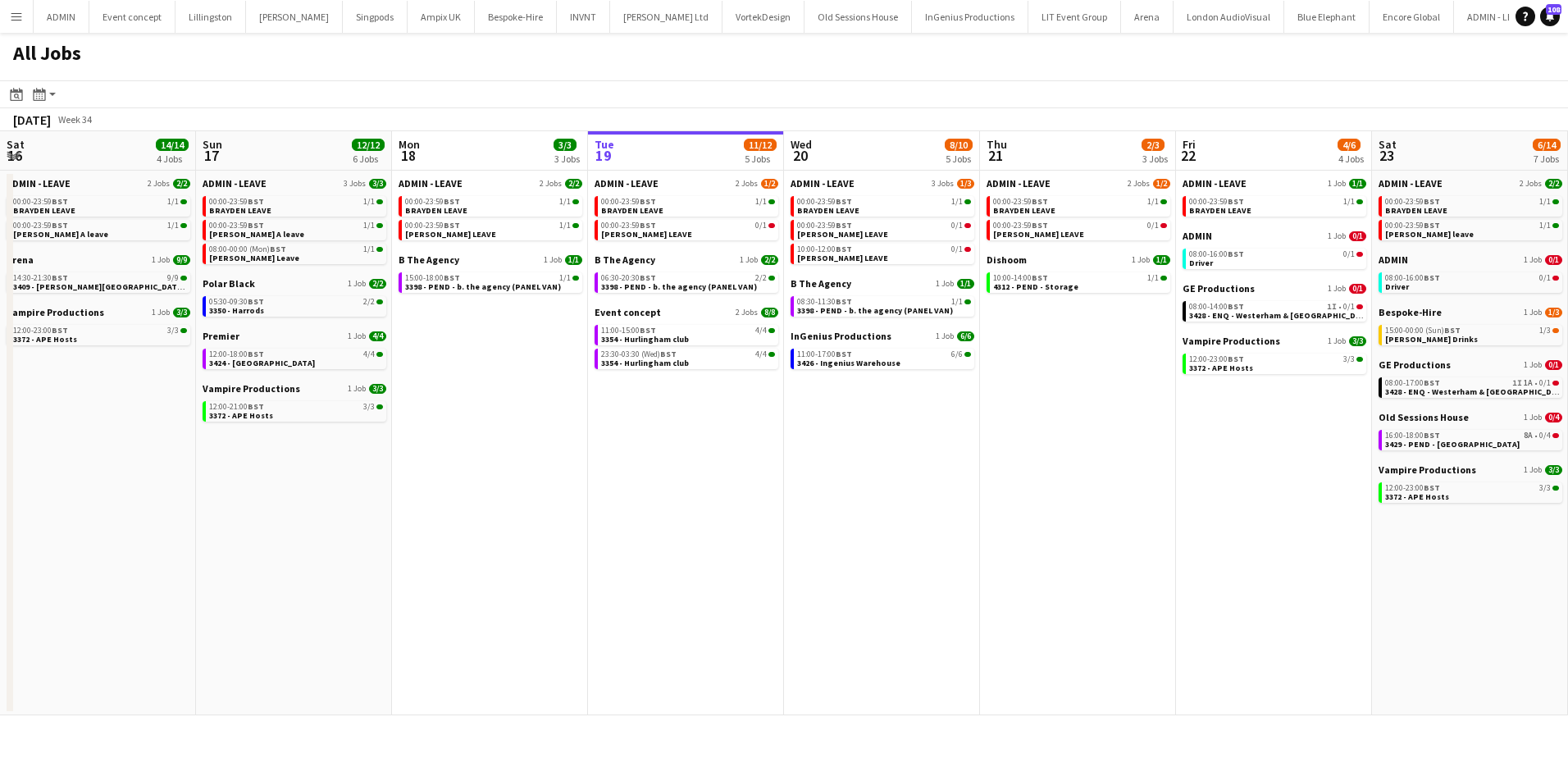
scroll to position [0, 392]
